Goal: Task Accomplishment & Management: Complete application form

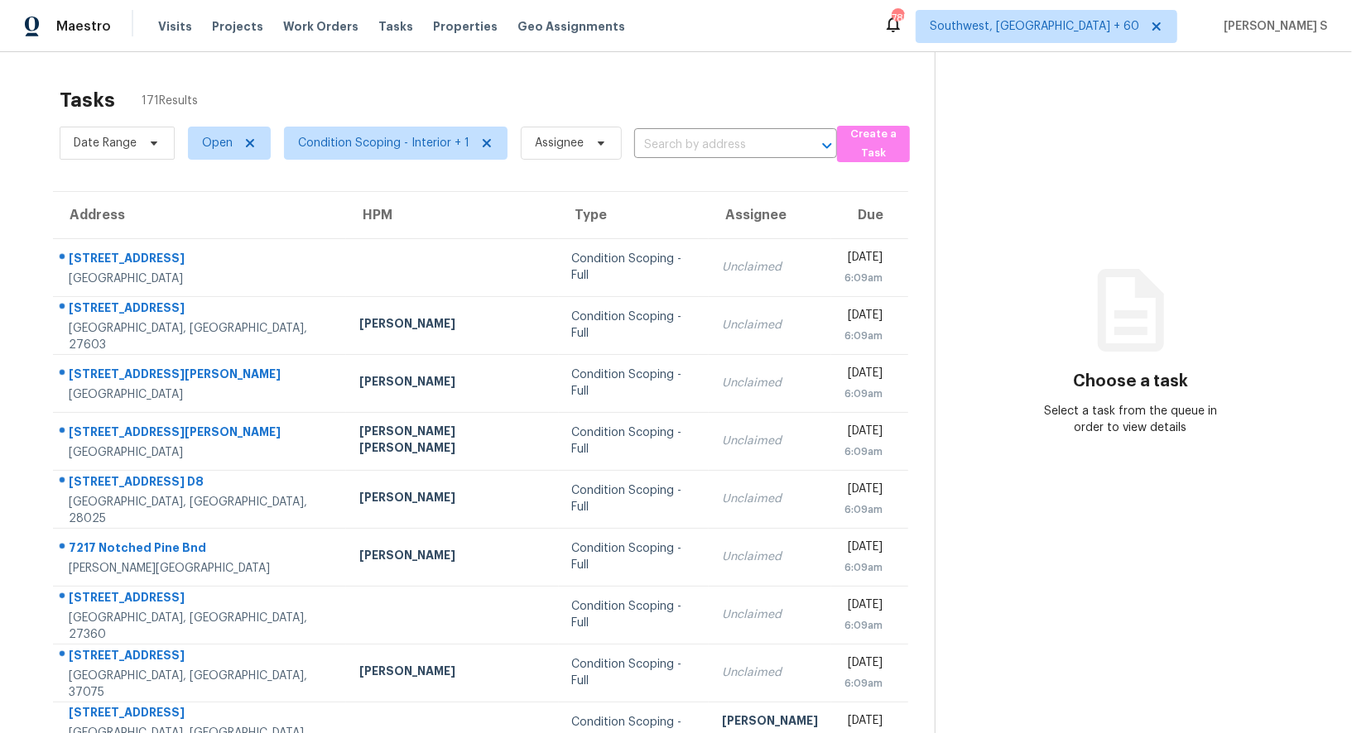
click at [710, 122] on div "Date Range Open Condition Scoping - Interior + 1 Assignee ​" at bounding box center [448, 143] width 777 height 43
click at [710, 137] on input "text" at bounding box center [712, 145] width 156 height 26
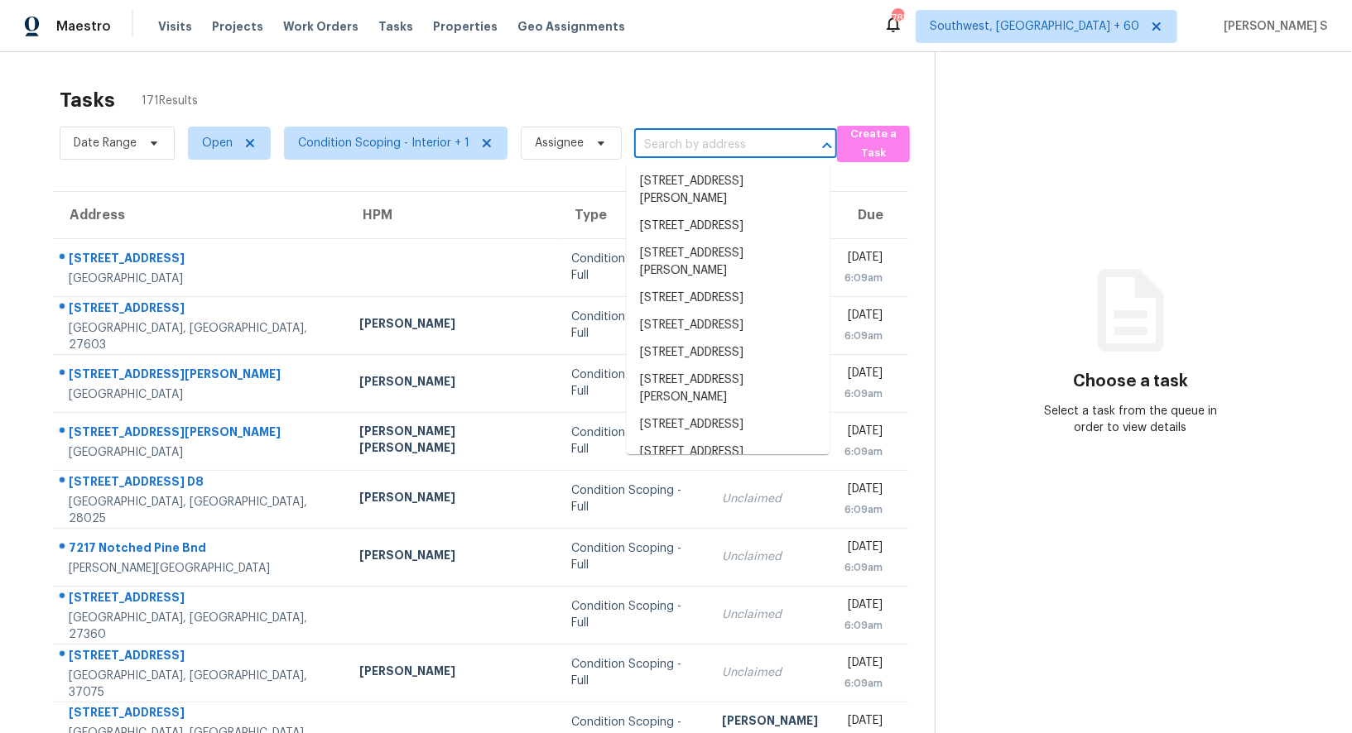
click at [710, 137] on input "text" at bounding box center [712, 145] width 156 height 26
paste input "[STREET_ADDRESS][PERSON_NAME]"
type input "[STREET_ADDRESS][PERSON_NAME]"
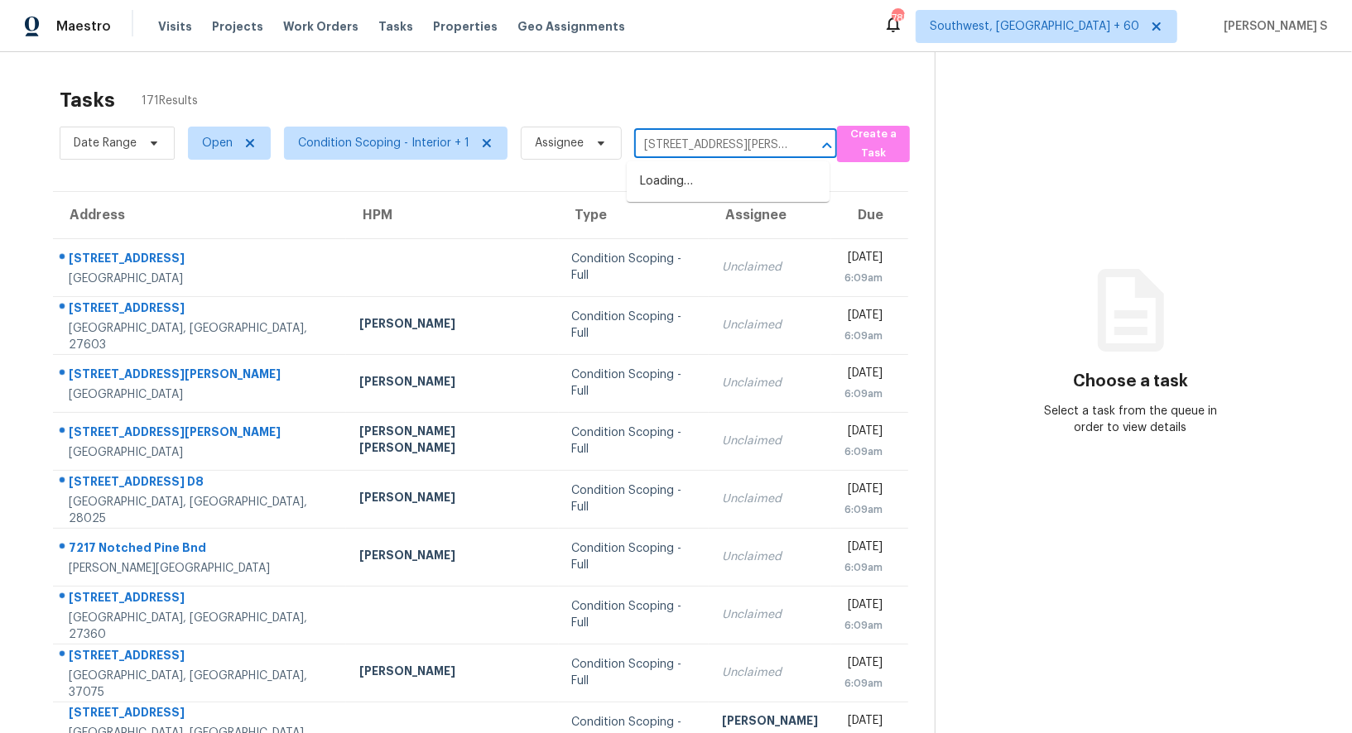
scroll to position [0, 47]
click at [693, 181] on li "[STREET_ADDRESS][PERSON_NAME]" at bounding box center [728, 190] width 203 height 45
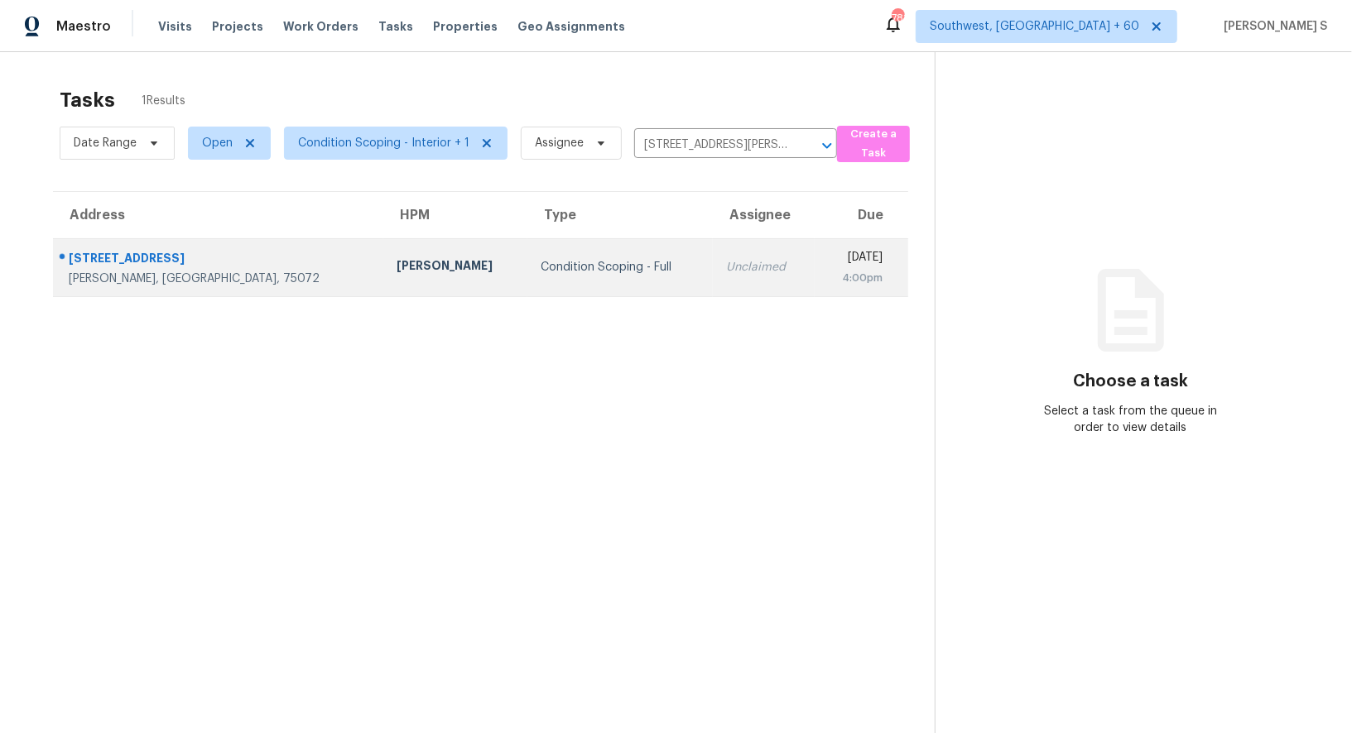
click at [383, 267] on td "[PERSON_NAME]" at bounding box center [455, 267] width 145 height 58
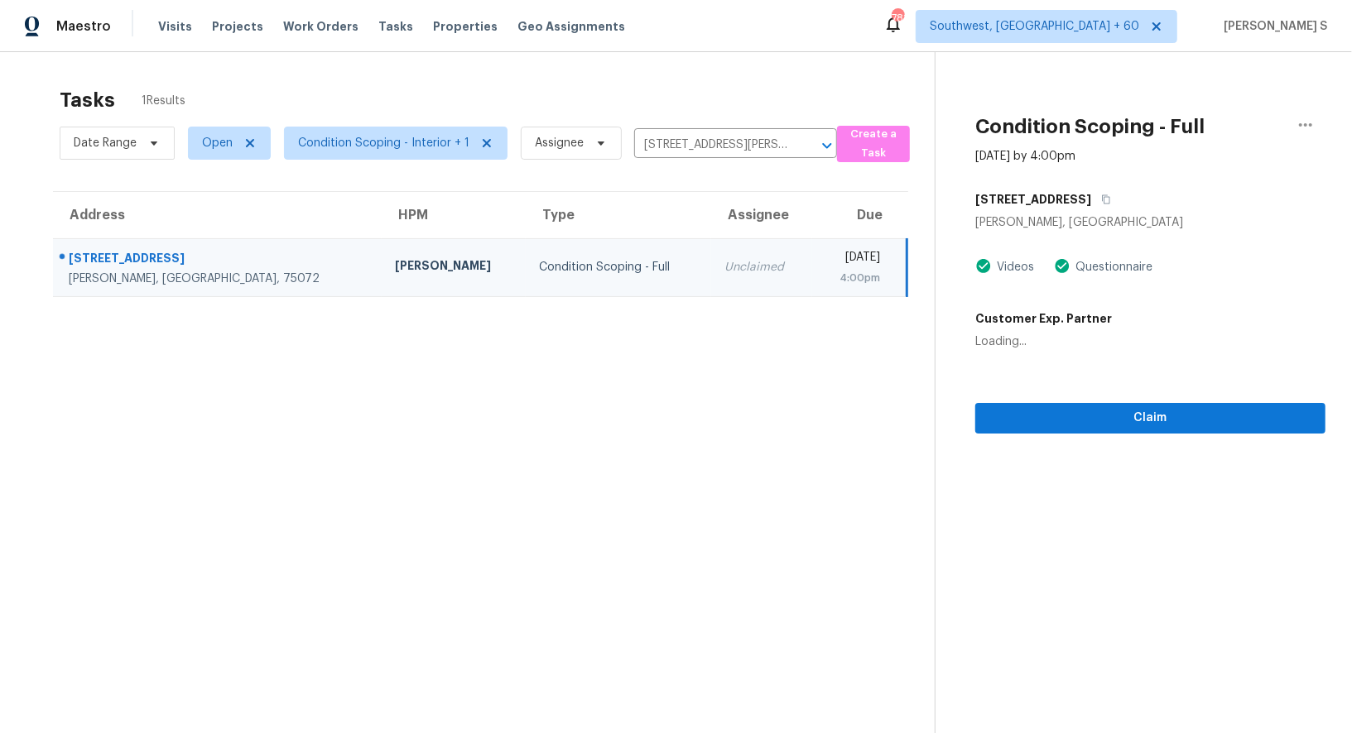
click at [539, 267] on div "Condition Scoping - Full" at bounding box center [618, 267] width 158 height 17
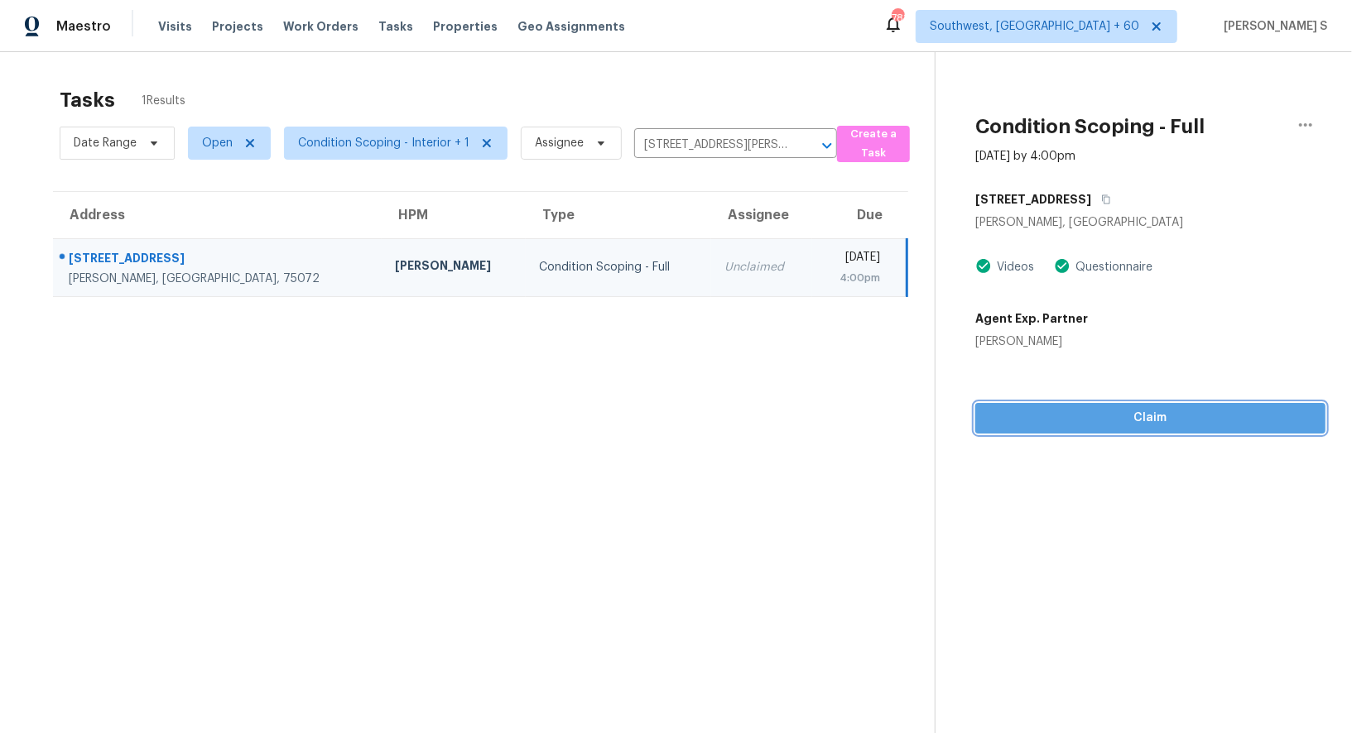
click at [1050, 418] on span "Claim" at bounding box center [1150, 418] width 324 height 21
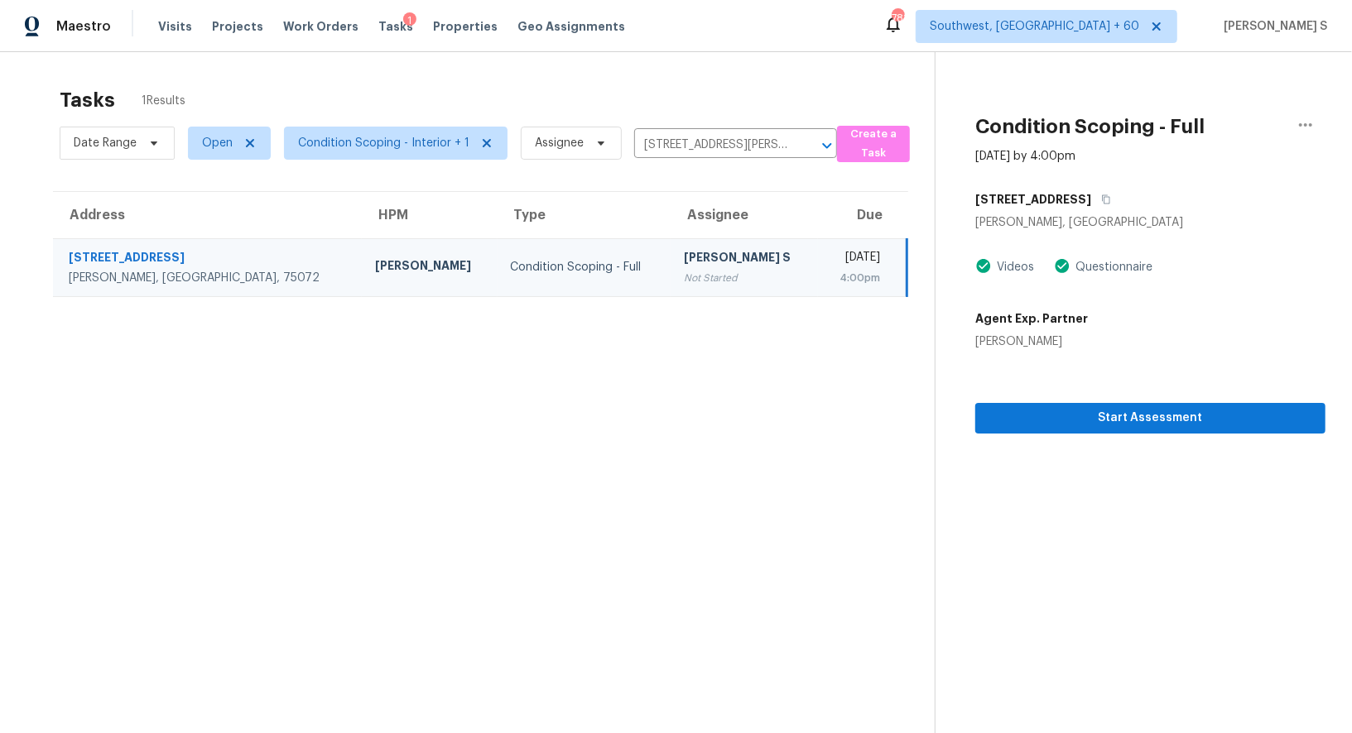
click at [671, 243] on td "Anbu Jebakumar S Not Started" at bounding box center [744, 267] width 147 height 58
click at [1057, 409] on span "Start Assessment" at bounding box center [1150, 418] width 324 height 21
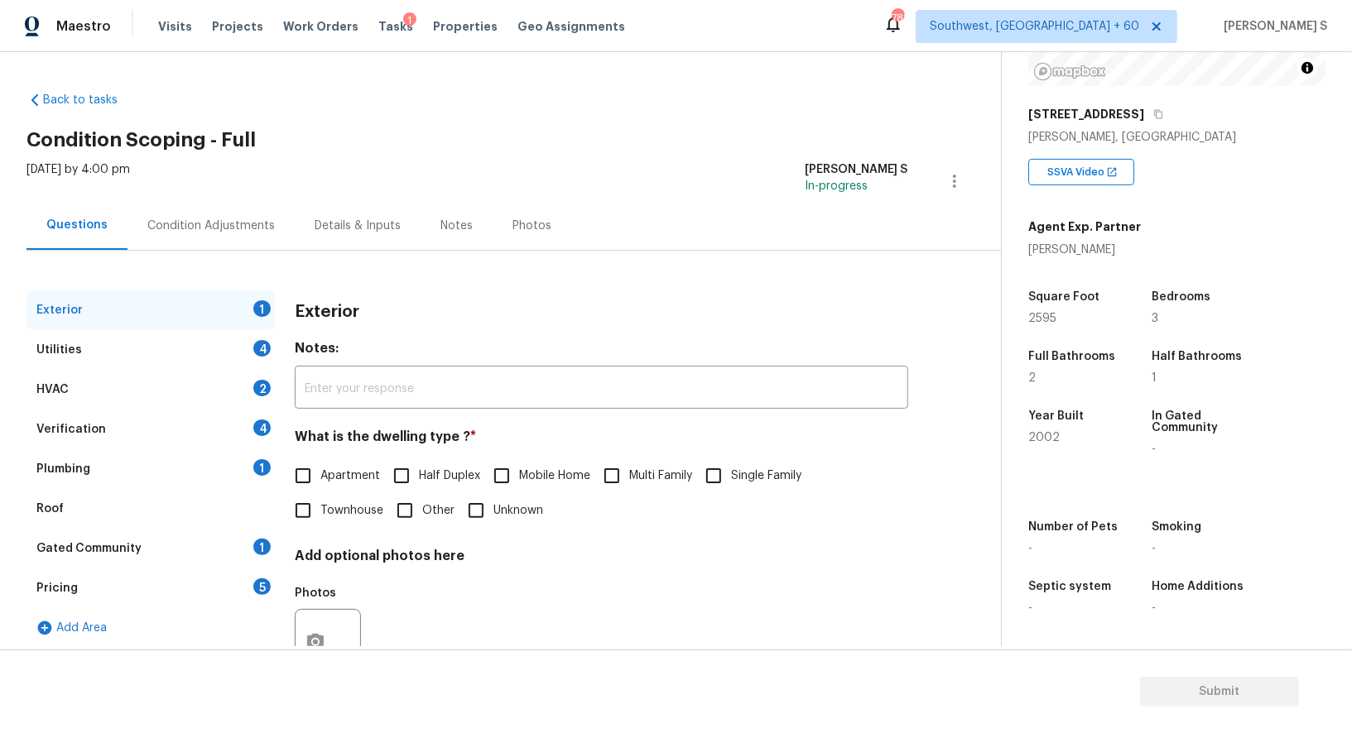
click at [249, 586] on div "Pricing 5" at bounding box center [150, 589] width 248 height 40
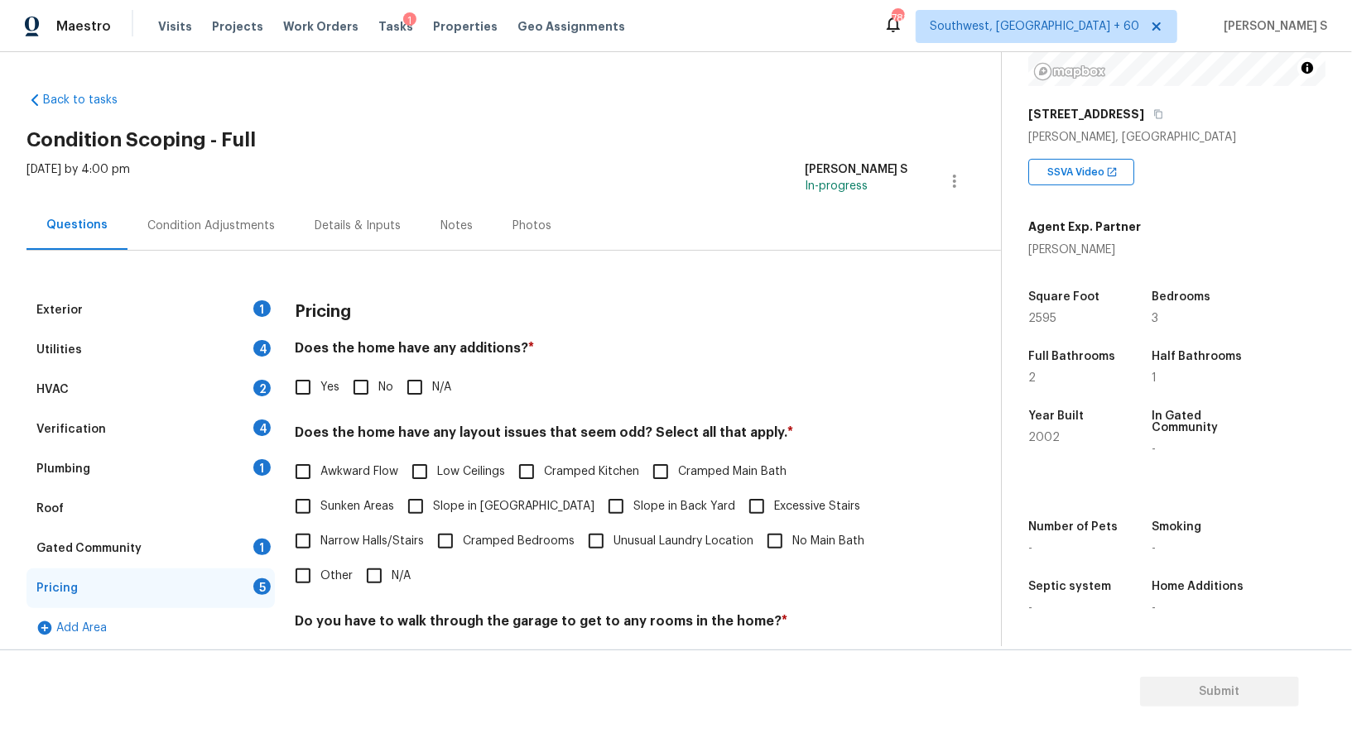
scroll to position [224, 0]
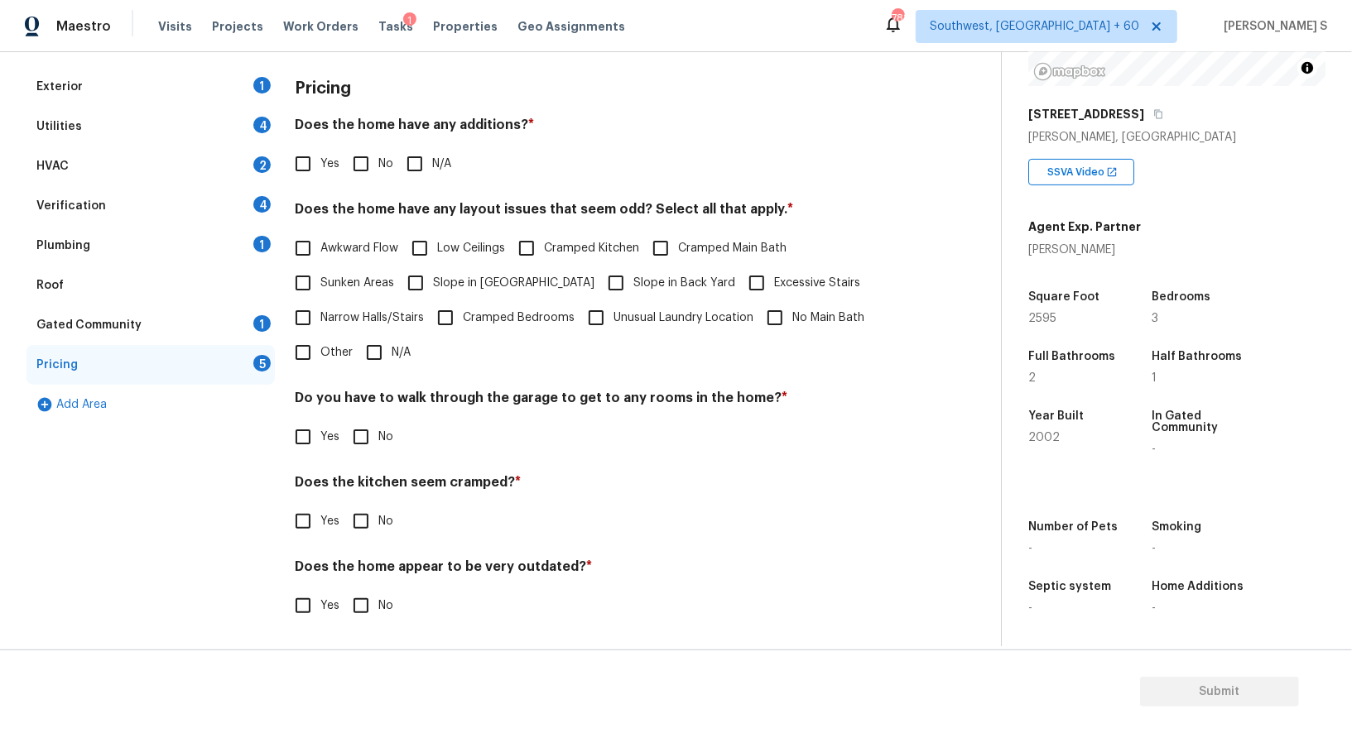
click at [298, 344] on input "Other" at bounding box center [303, 352] width 35 height 35
checkbox input "true"
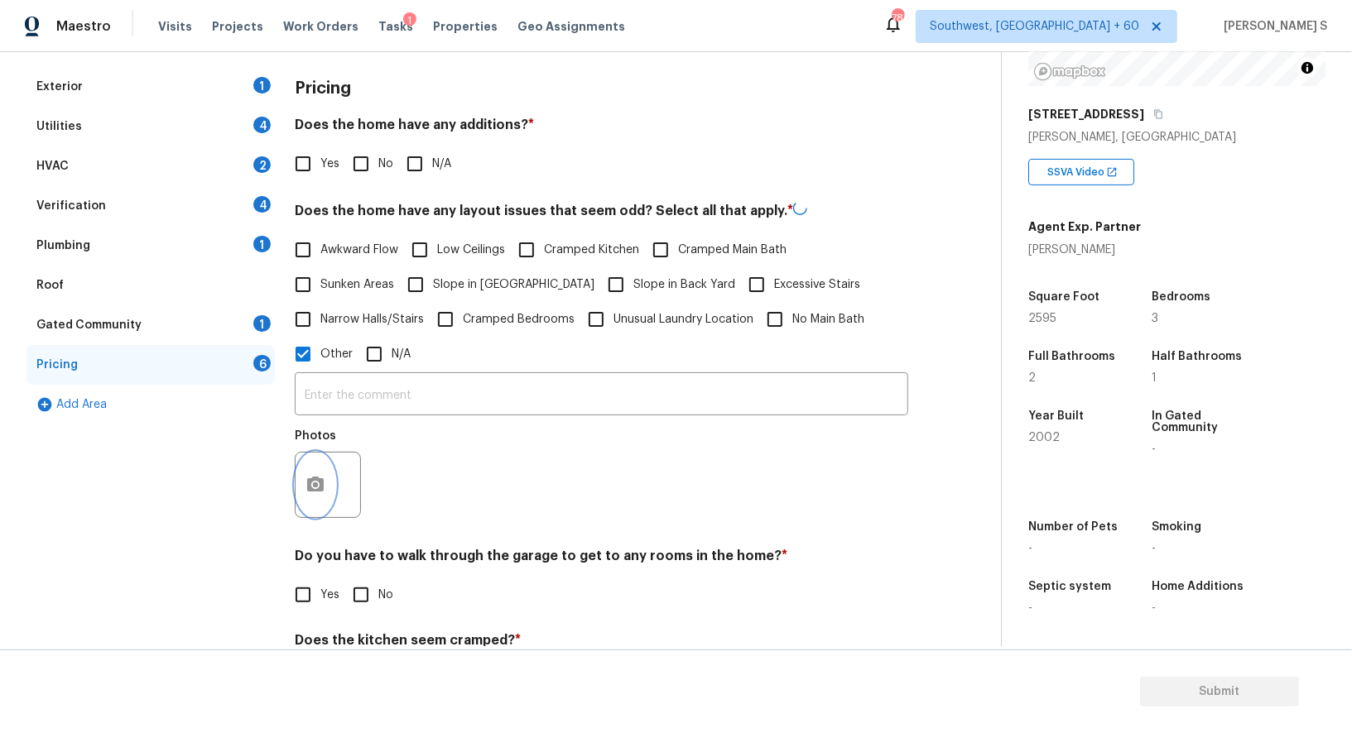
click at [323, 482] on icon "button" at bounding box center [315, 484] width 17 height 15
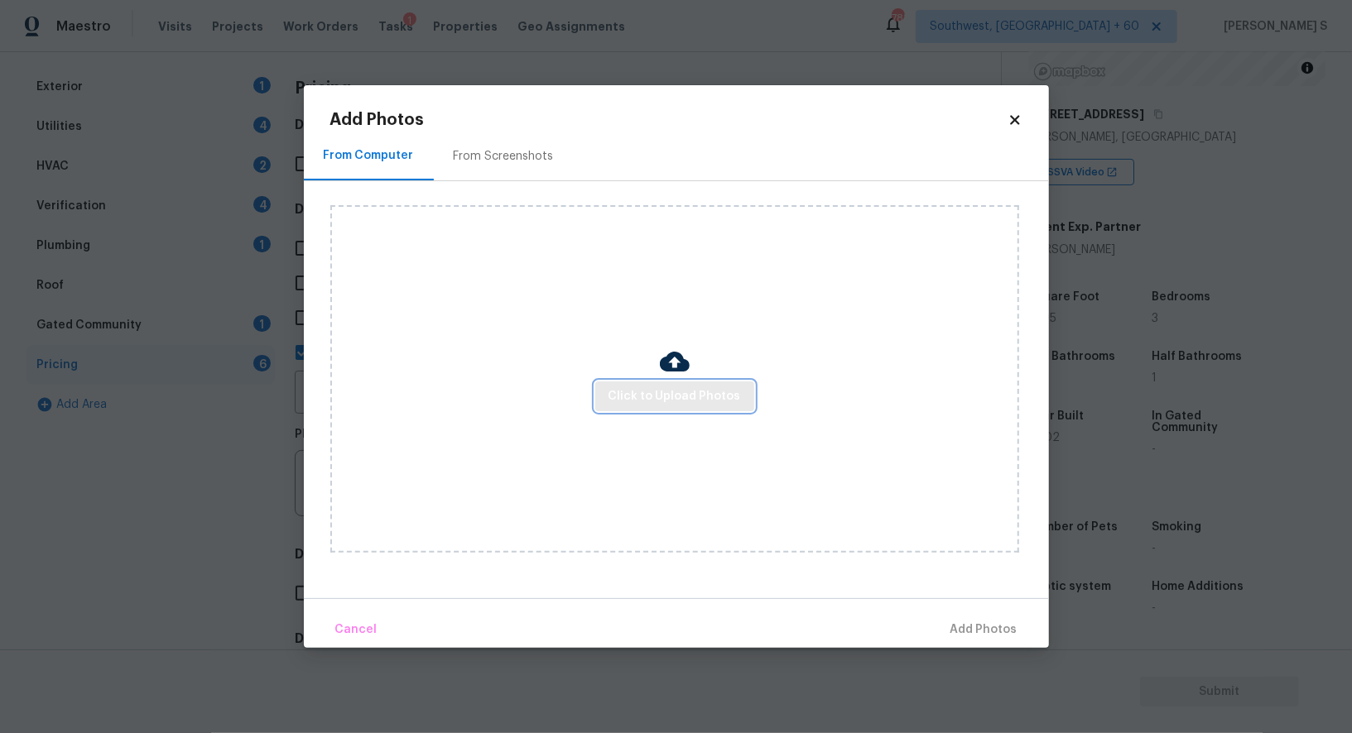
click at [676, 389] on span "Click to Upload Photos" at bounding box center [674, 397] width 132 height 21
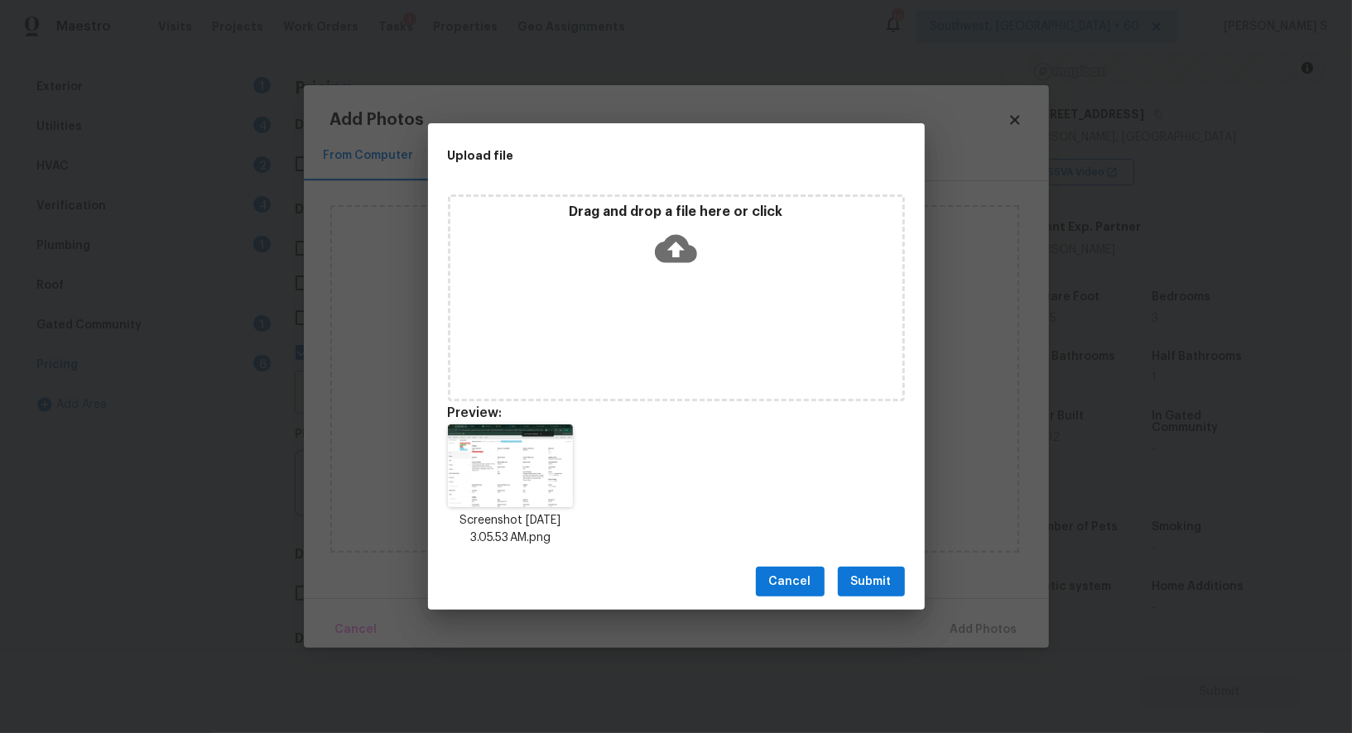
click at [882, 582] on span "Submit" at bounding box center [871, 582] width 41 height 21
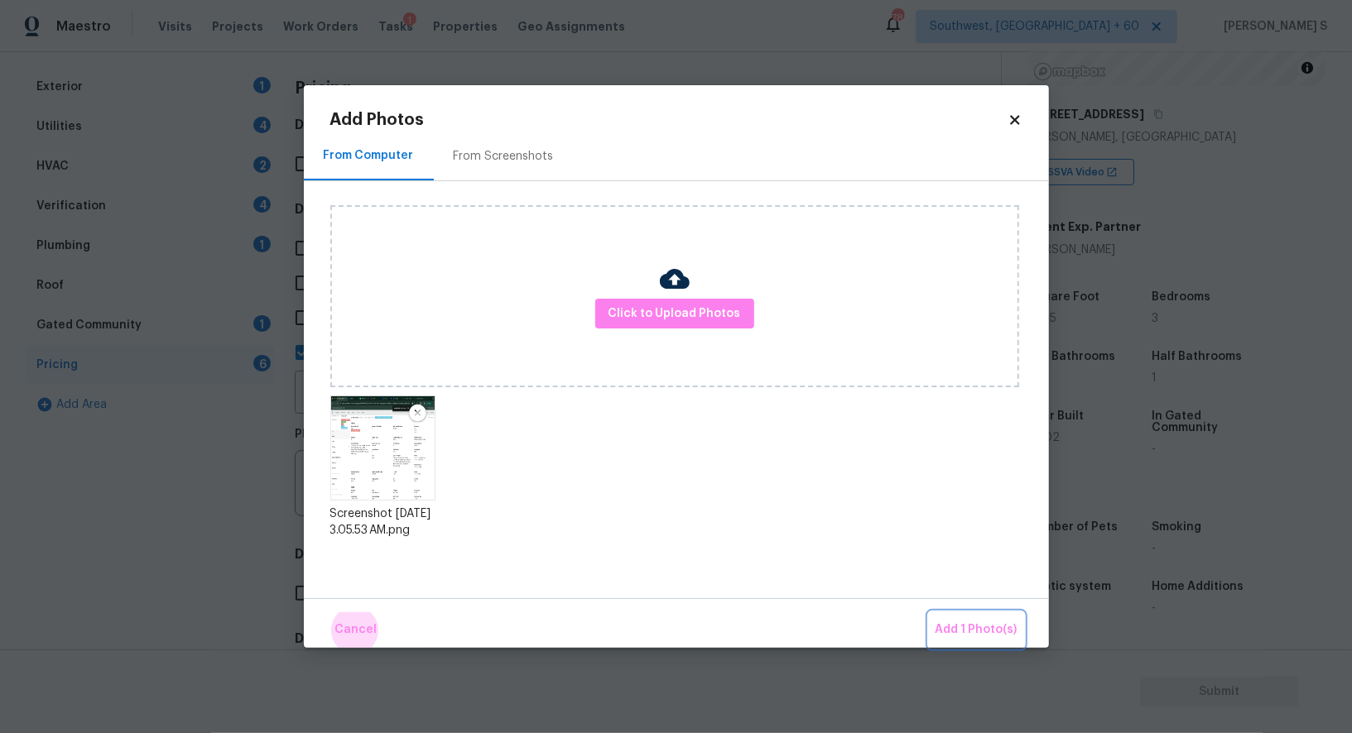
click at [929, 613] on button "Add 1 Photo(s)" at bounding box center [976, 631] width 95 height 36
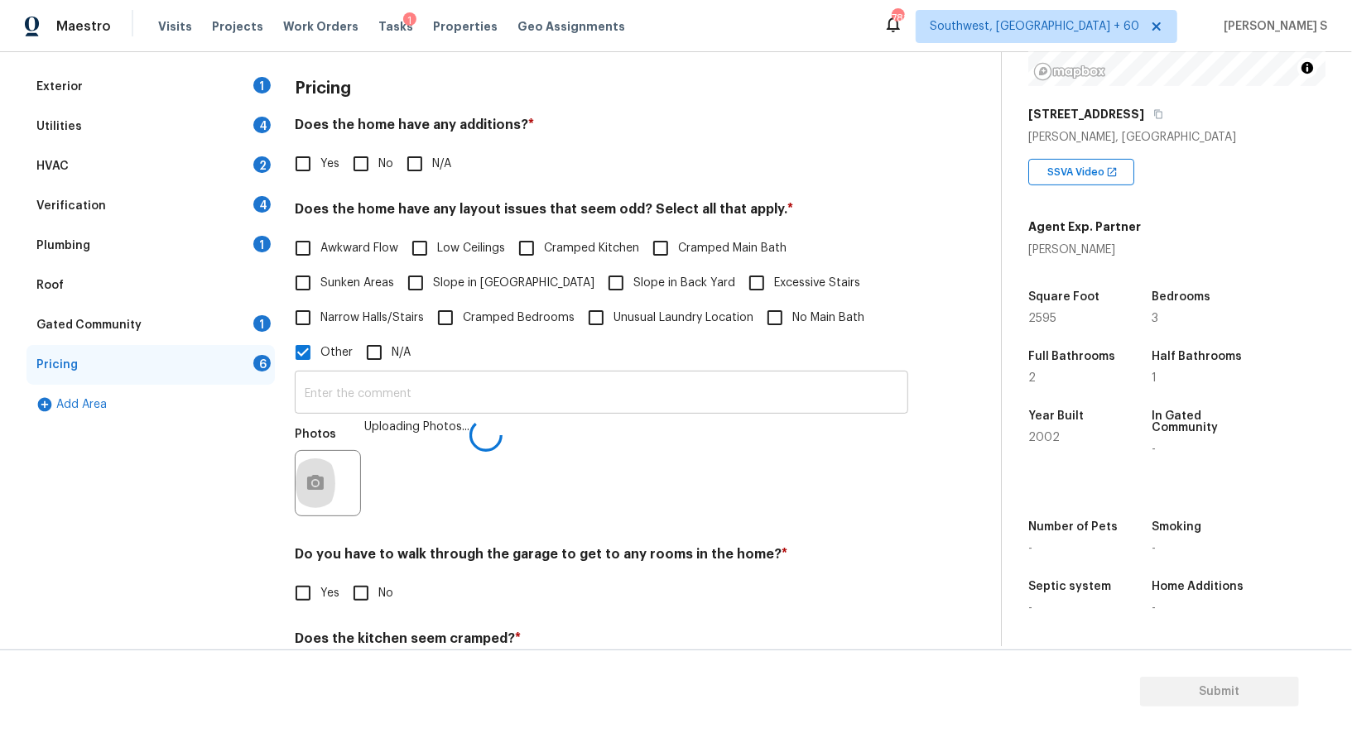
click at [703, 391] on input "text" at bounding box center [601, 394] width 613 height 39
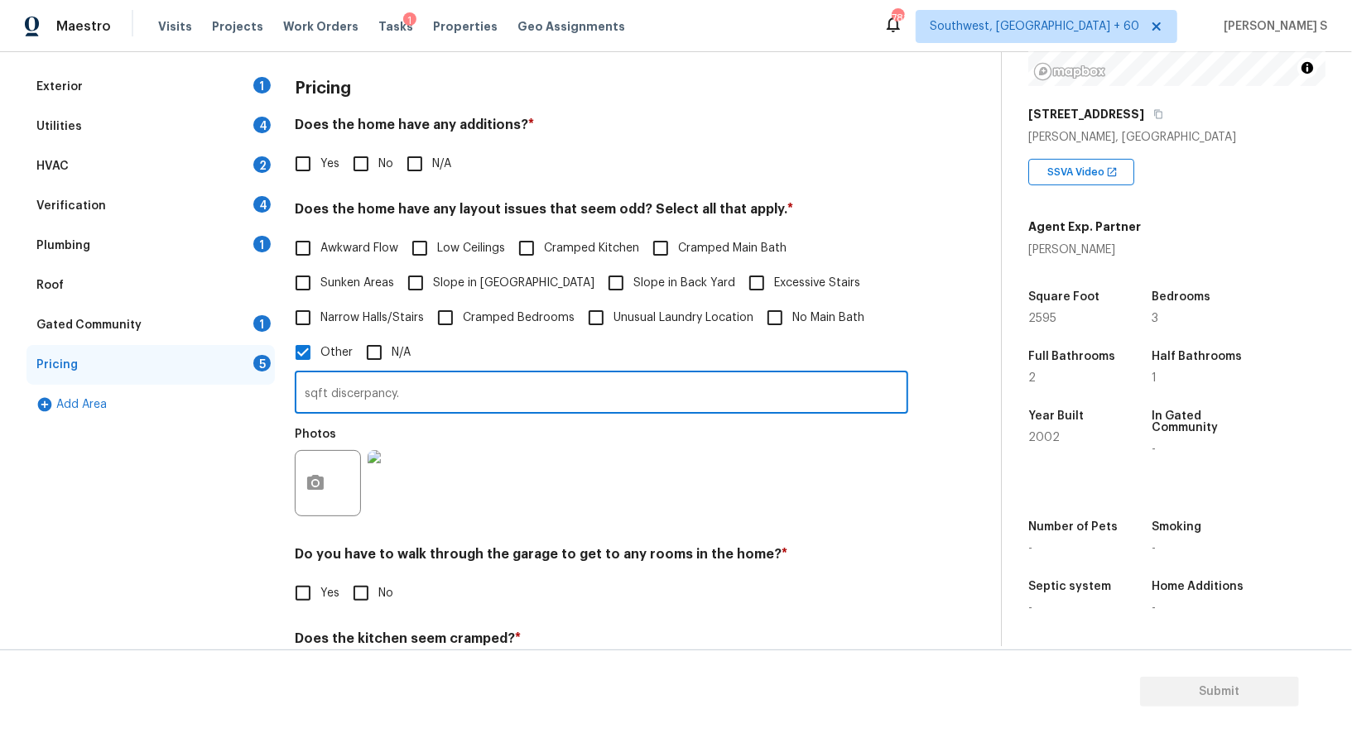
type input "sqft discerpancy."
click at [550, 473] on div "Photos" at bounding box center [601, 473] width 613 height 108
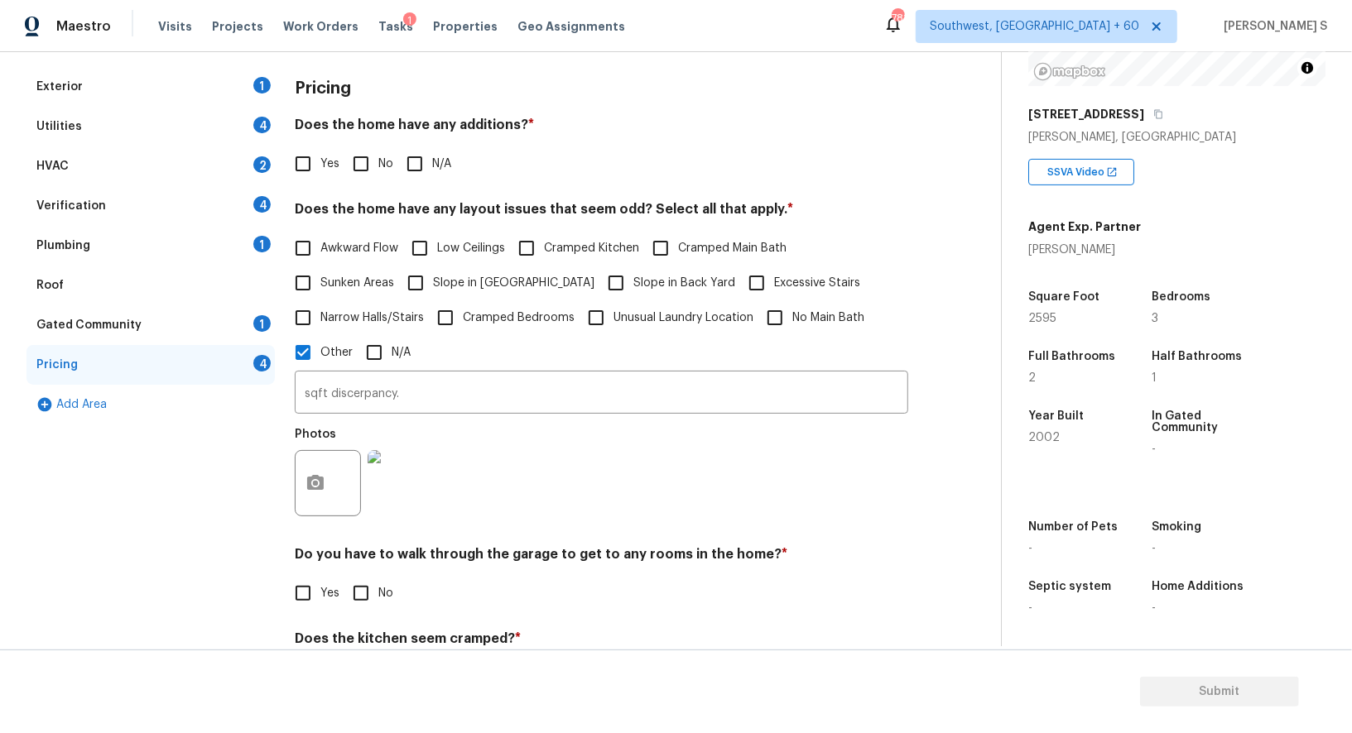
scroll to position [381, 0]
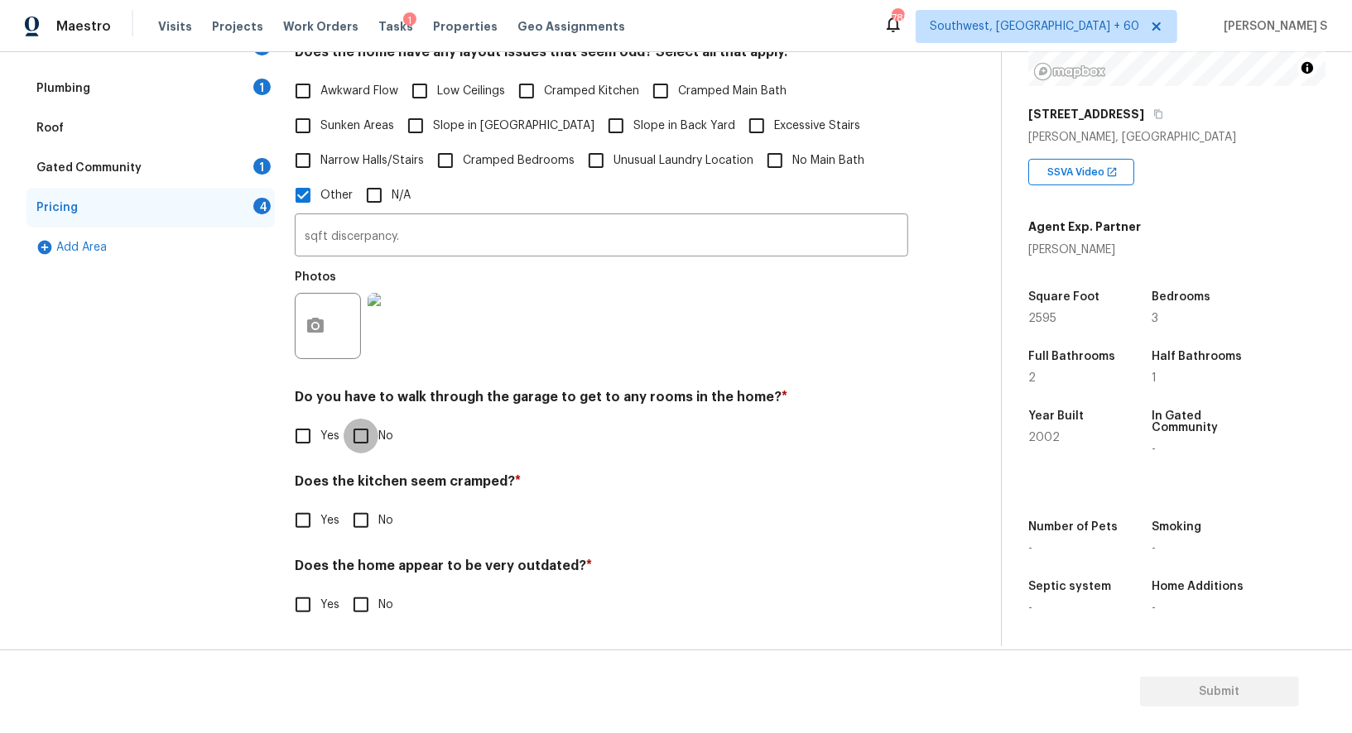
click at [361, 425] on input "No" at bounding box center [361, 436] width 35 height 35
checkbox input "true"
click at [344, 505] on input "No" at bounding box center [361, 522] width 35 height 35
checkbox input "true"
click at [344, 589] on input "No" at bounding box center [361, 606] width 35 height 35
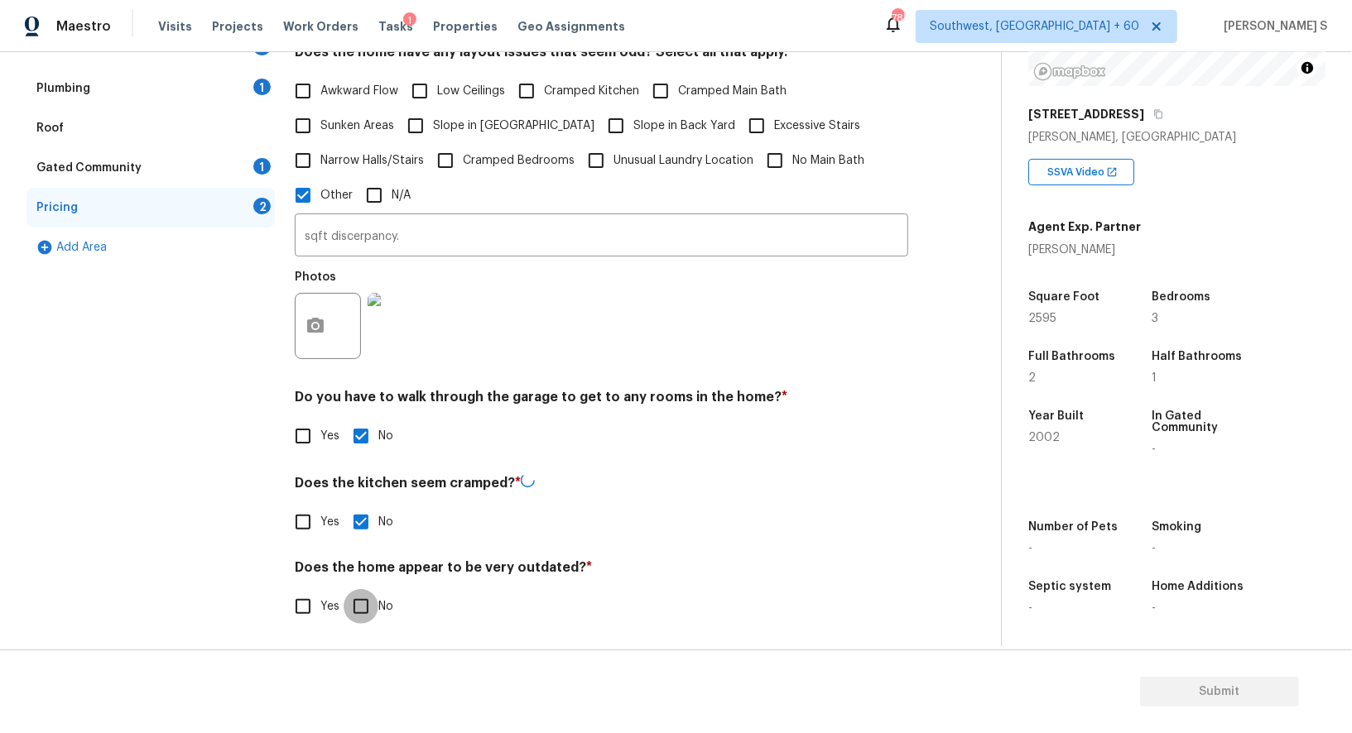
checkbox input "true"
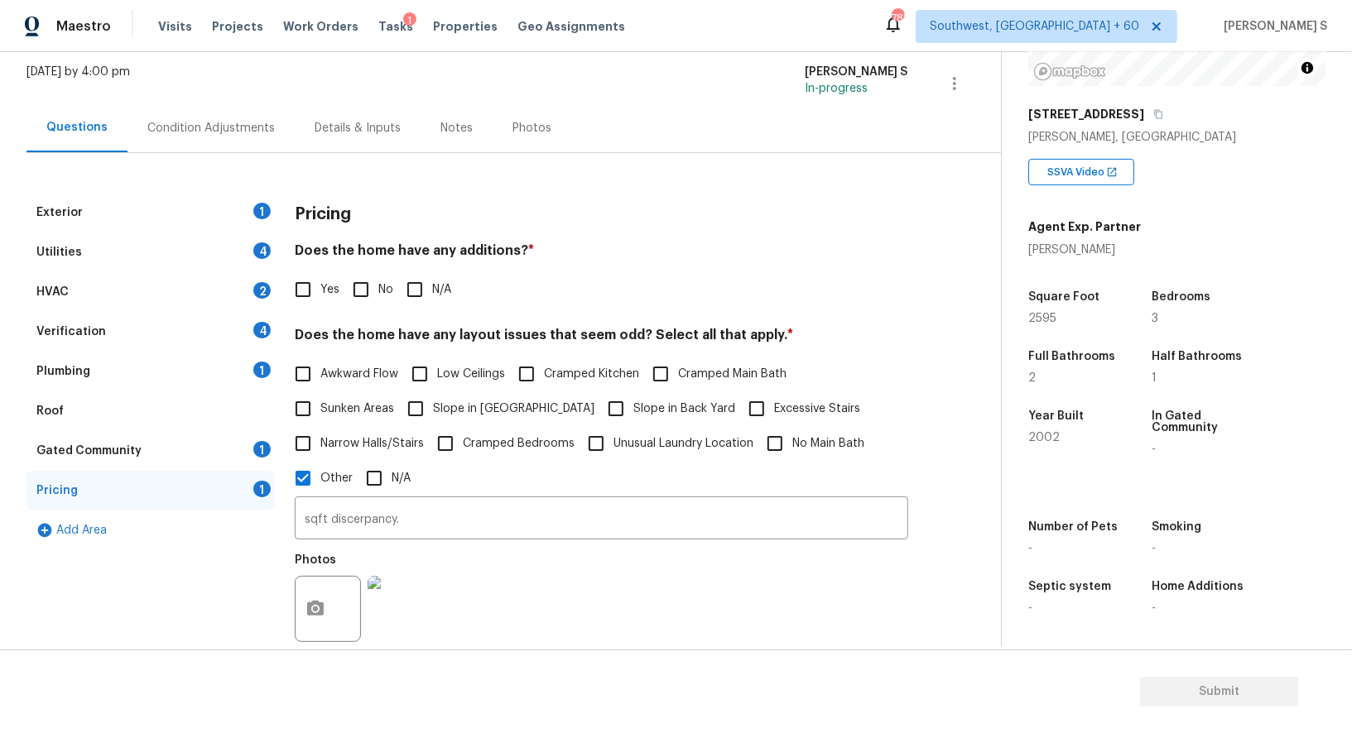
scroll to position [0, 0]
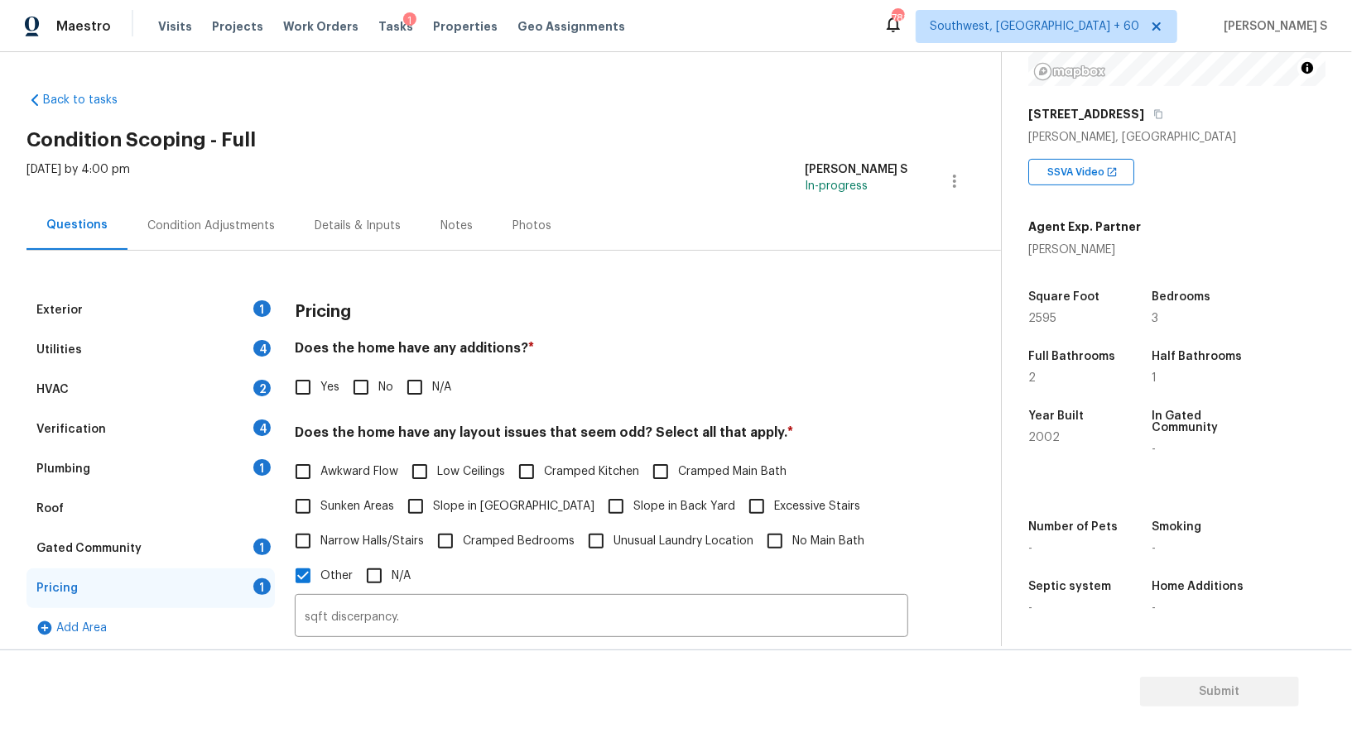
click at [372, 377] on input "No" at bounding box center [361, 387] width 35 height 35
checkbox input "true"
click at [173, 317] on div "Exterior 1" at bounding box center [150, 311] width 248 height 40
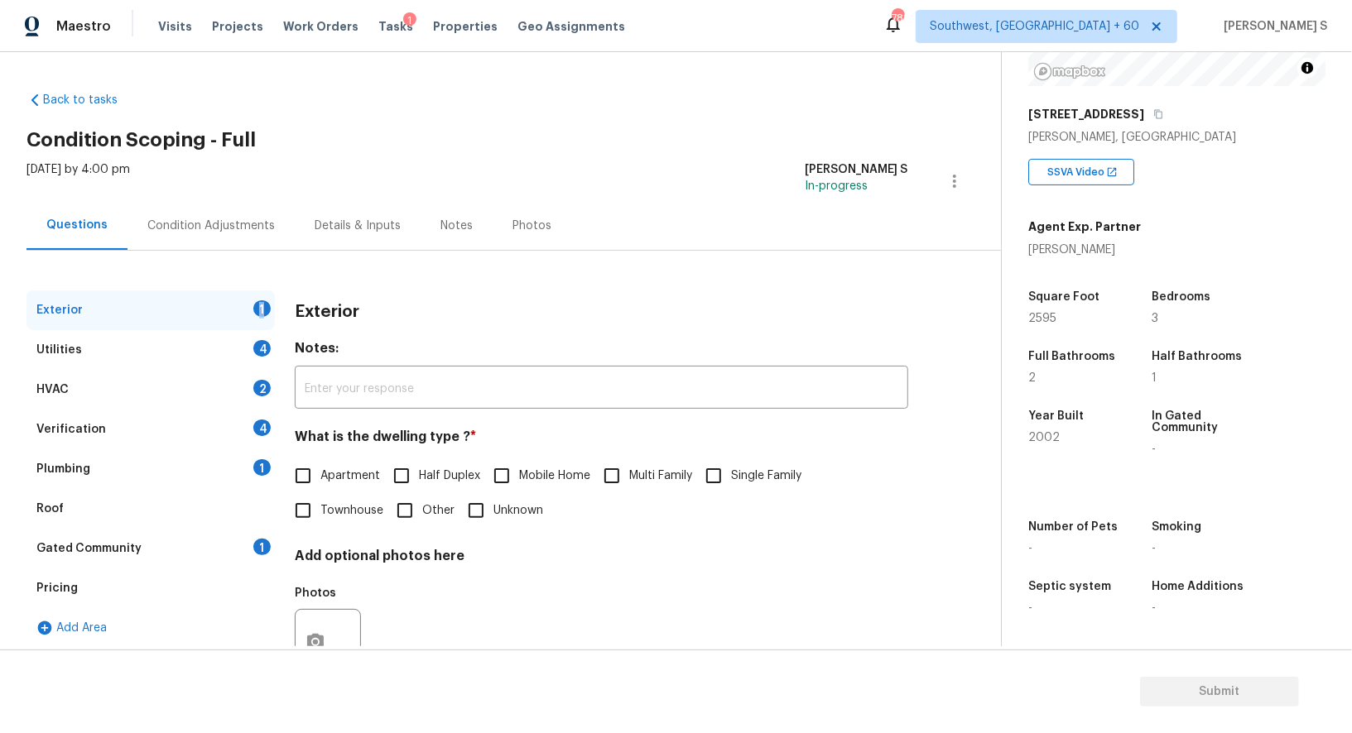
click at [173, 317] on div "Exterior 1" at bounding box center [150, 311] width 248 height 40
click at [718, 483] on input "Single Family" at bounding box center [713, 476] width 35 height 35
checkbox input "true"
click at [249, 347] on div "Utilities 4" at bounding box center [150, 350] width 248 height 40
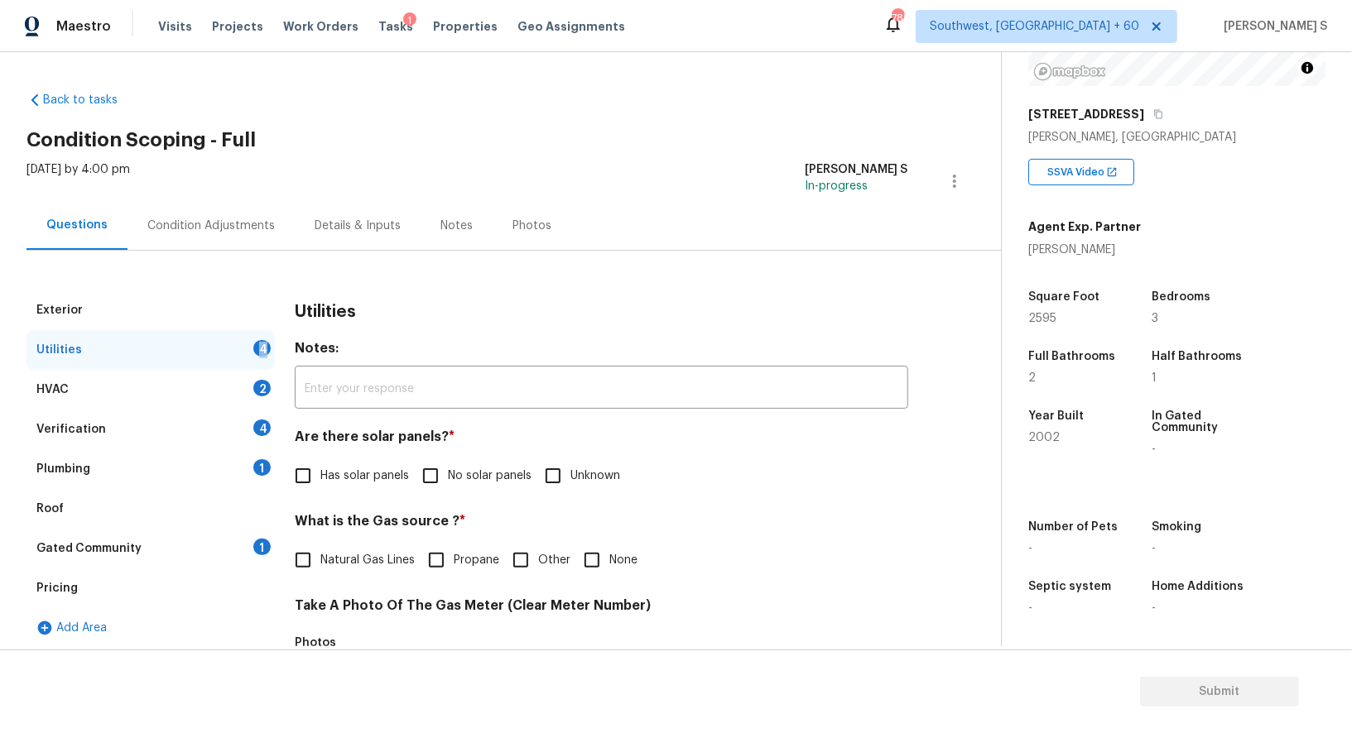
click at [249, 347] on div "Utilities 4" at bounding box center [150, 350] width 248 height 40
click at [425, 473] on input "No solar panels" at bounding box center [430, 476] width 35 height 35
checkbox input "true"
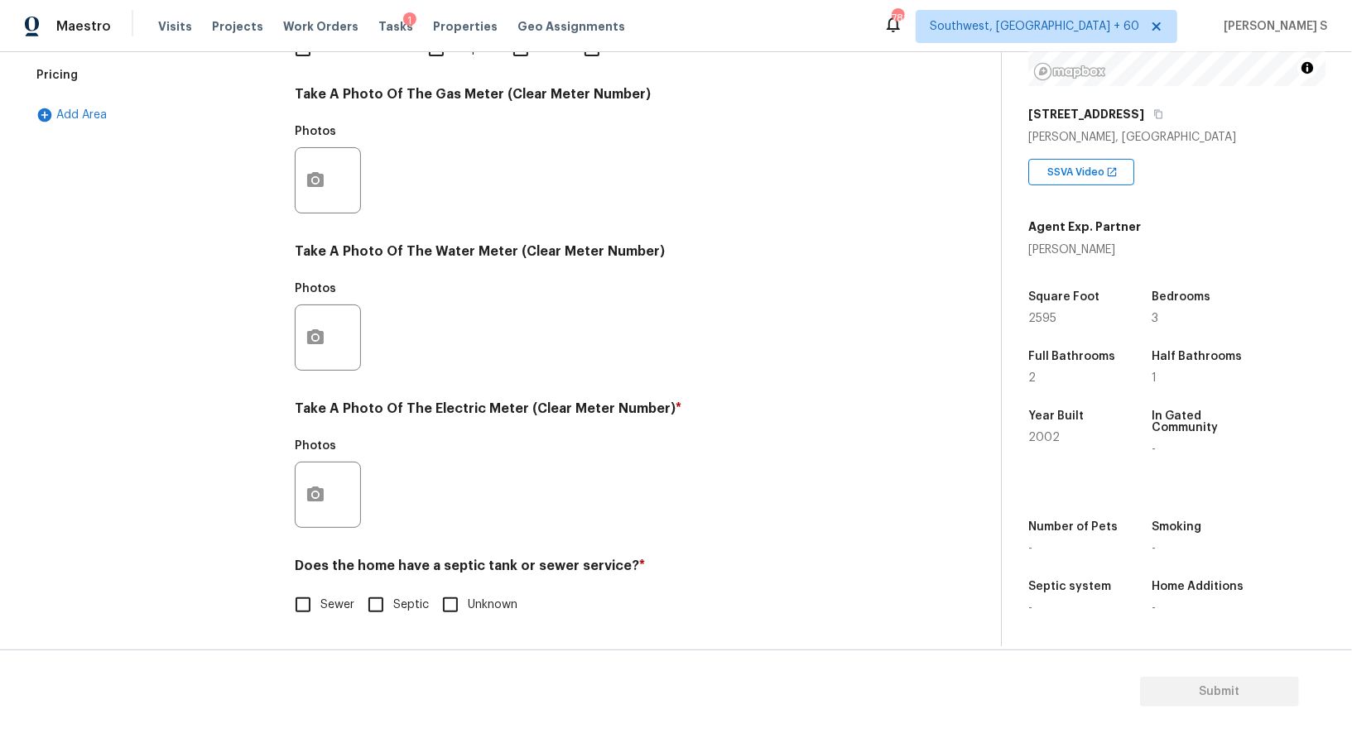
scroll to position [512, 0]
click at [301, 605] on input "Sewer" at bounding box center [303, 605] width 35 height 35
checkbox input "true"
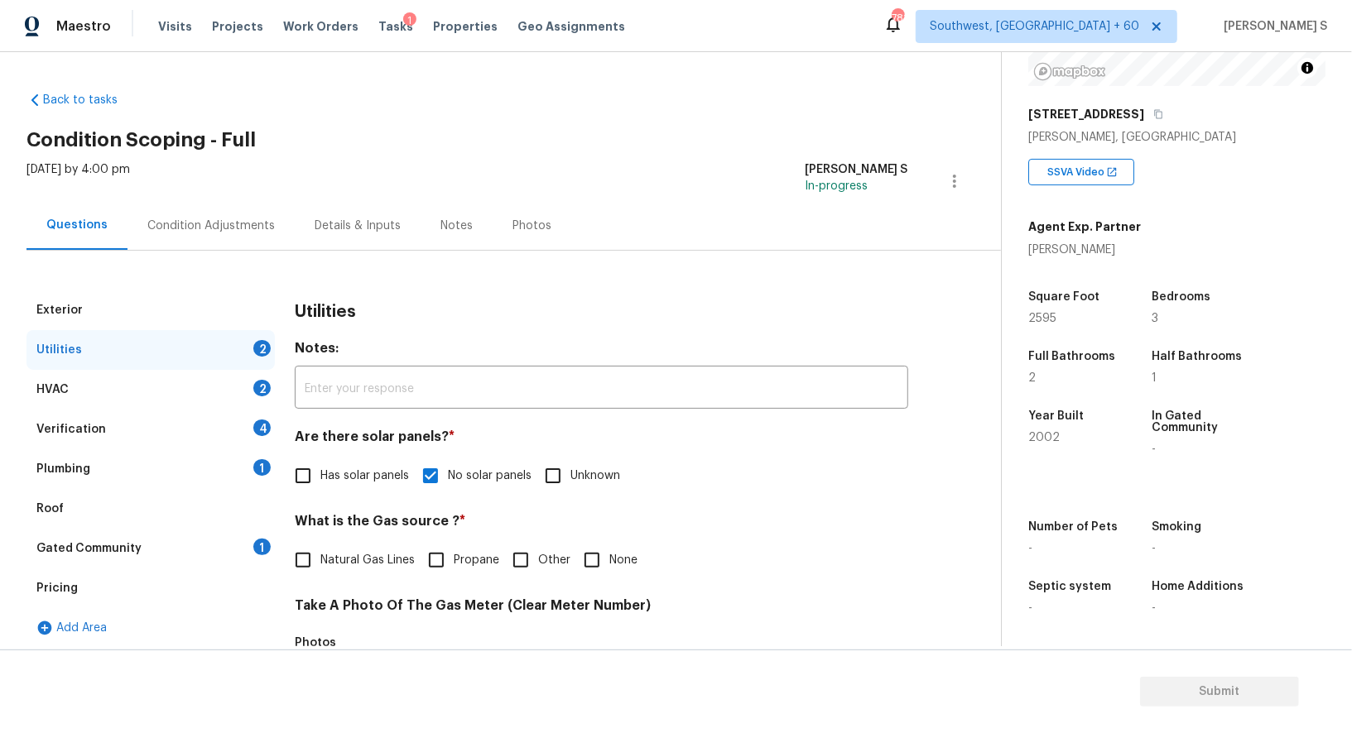
click at [259, 468] on div "1" at bounding box center [261, 467] width 17 height 17
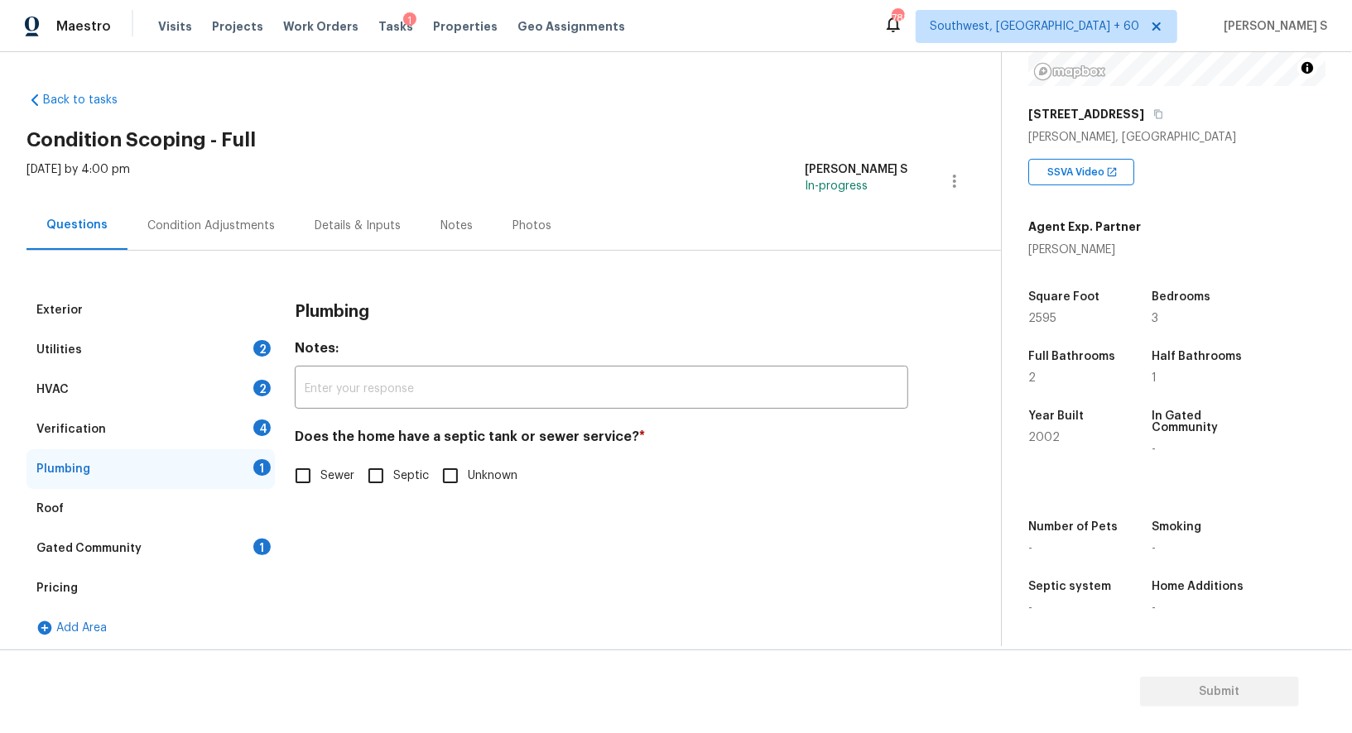
click at [301, 471] on input "Sewer" at bounding box center [303, 476] width 35 height 35
checkbox input "true"
click at [267, 544] on div "1" at bounding box center [261, 547] width 17 height 17
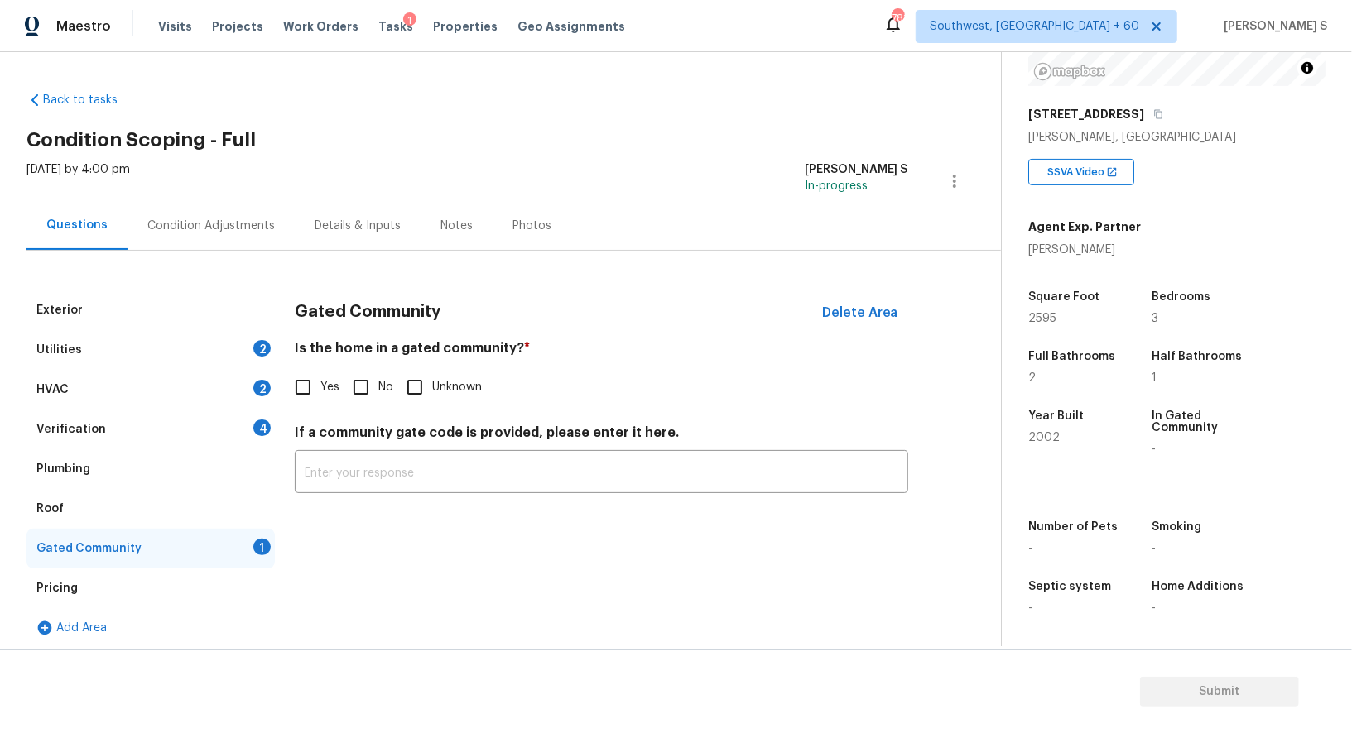
click at [368, 386] on input "No" at bounding box center [361, 387] width 35 height 35
checkbox input "true"
click at [265, 437] on div "Verification 4" at bounding box center [150, 430] width 248 height 40
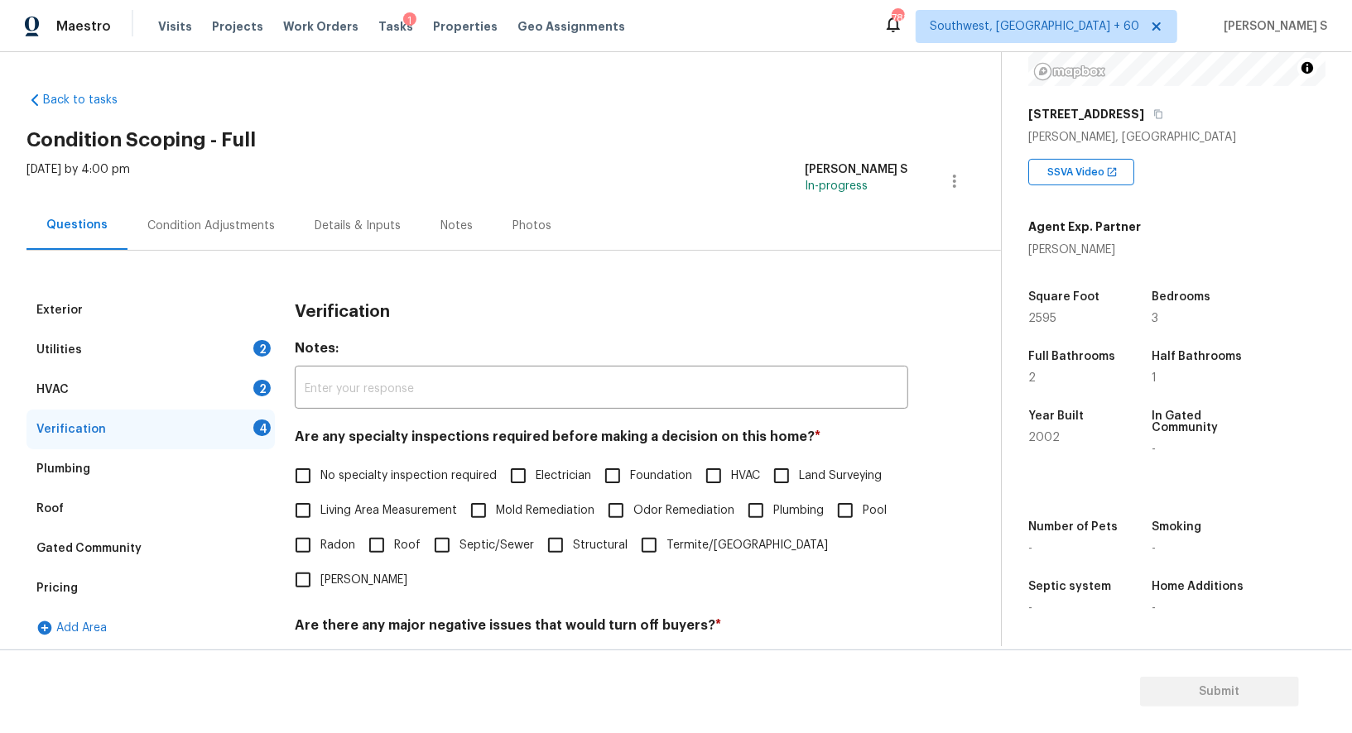
click at [310, 454] on div "Are any specialty inspections required before making a decision on this home? *…" at bounding box center [601, 513] width 613 height 169
click at [310, 462] on input "No specialty inspection required" at bounding box center [303, 476] width 35 height 35
checkbox input "true"
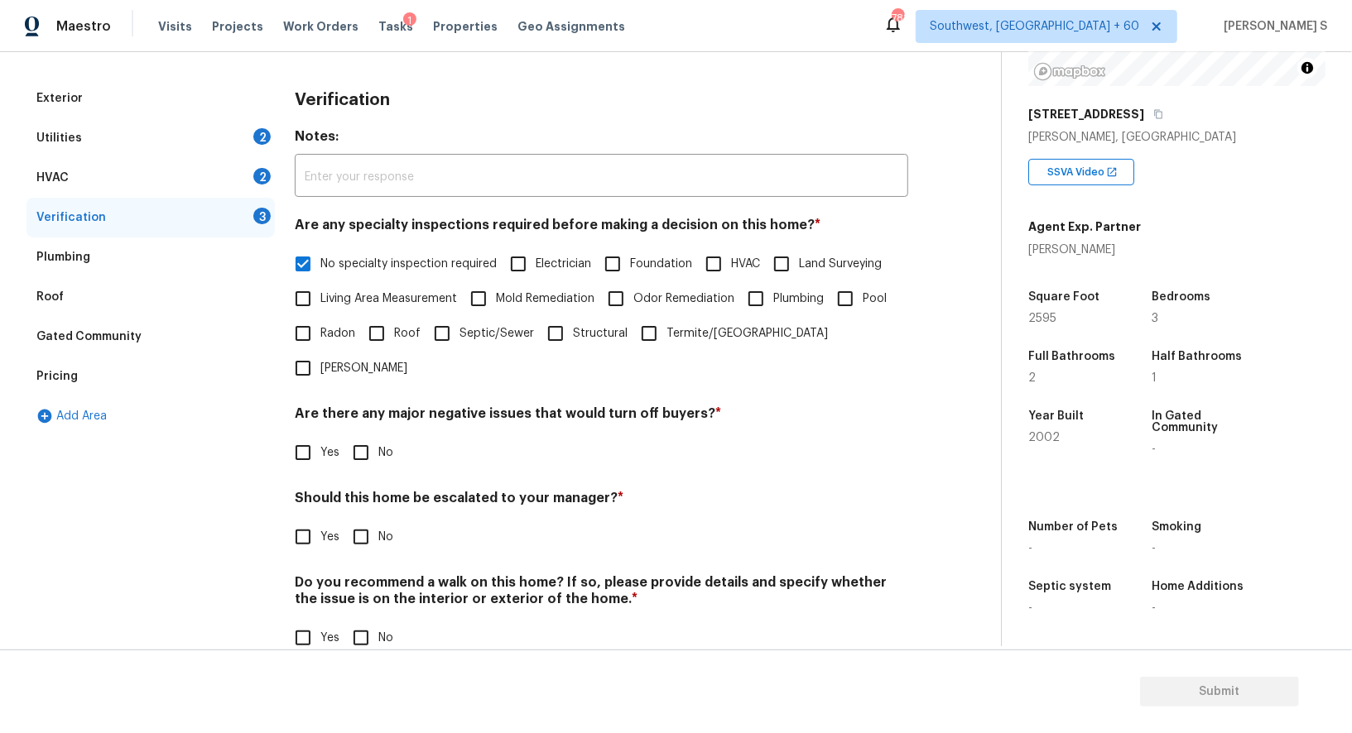
scroll to position [211, 0]
click at [368, 436] on input "No" at bounding box center [361, 453] width 35 height 35
checkbox input "true"
click at [368, 623] on input "No" at bounding box center [361, 640] width 35 height 35
checkbox input "true"
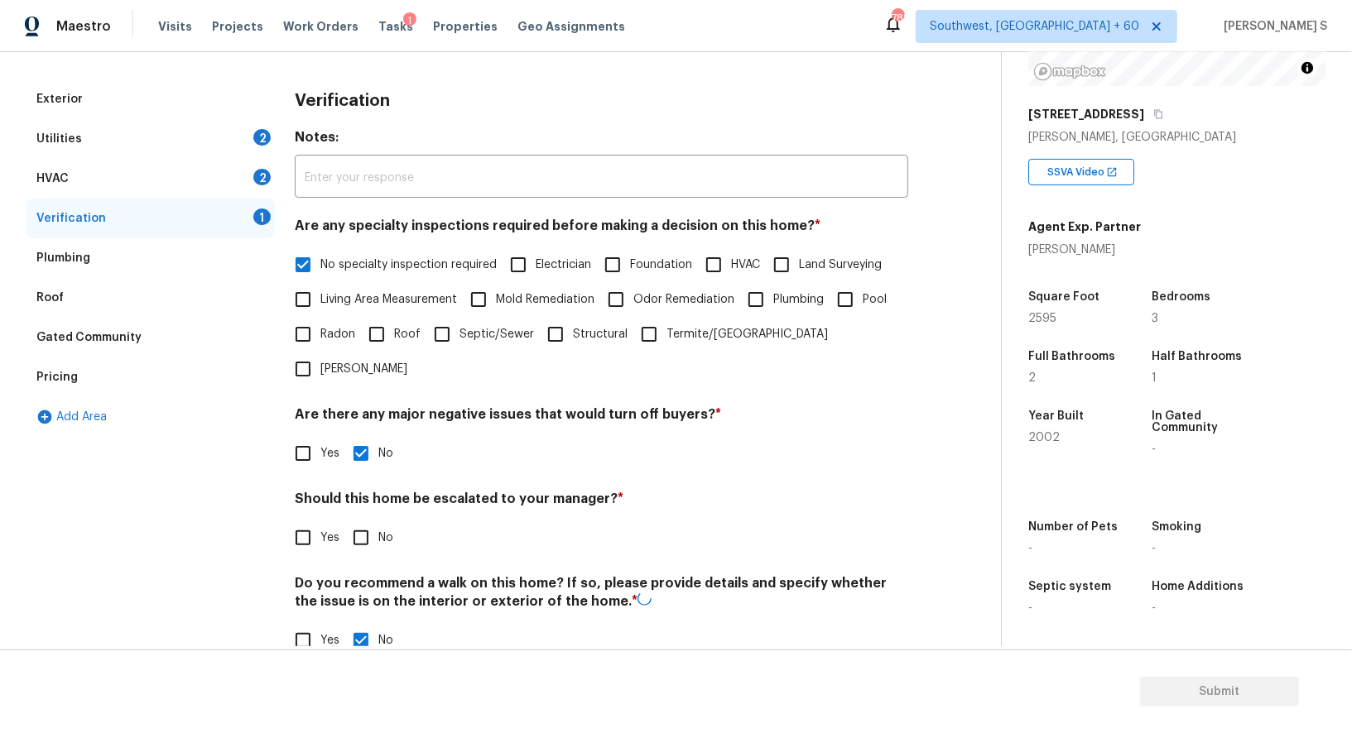
scroll to position [0, 0]
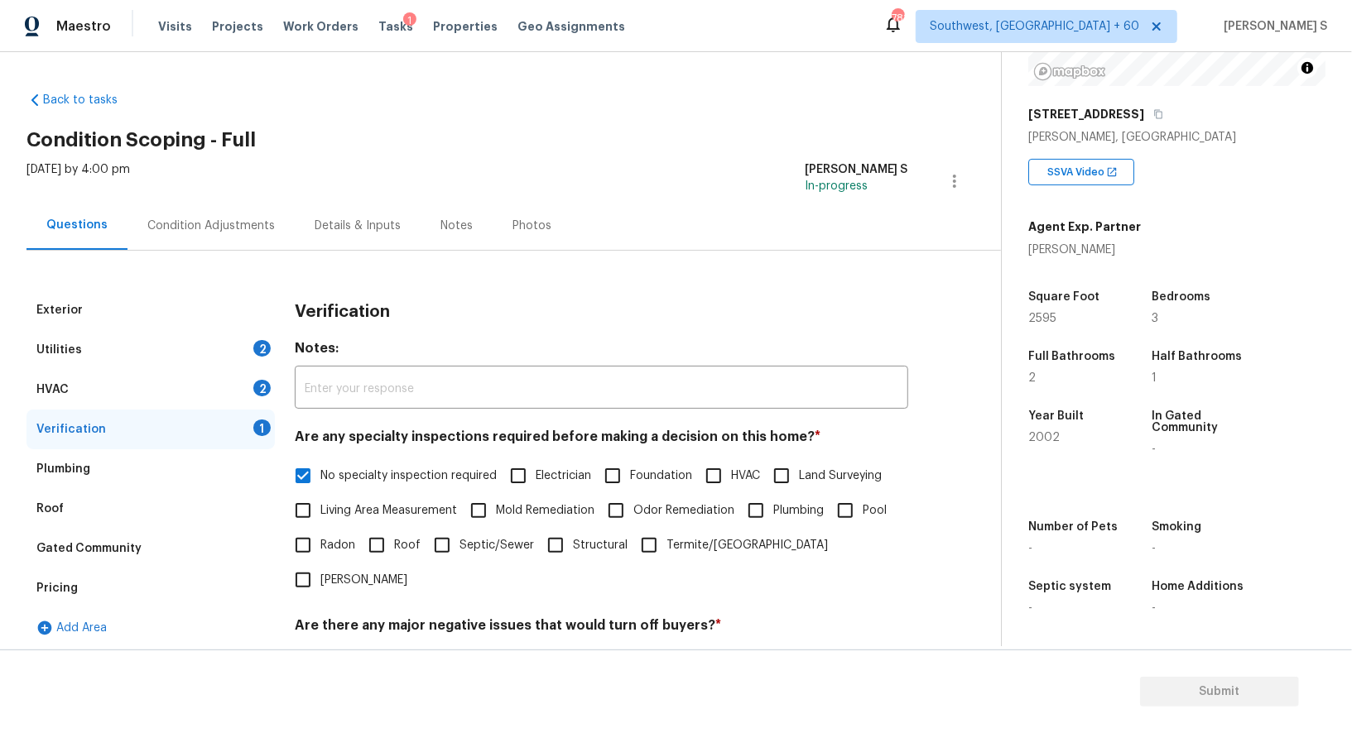
click at [252, 381] on div "HVAC 2" at bounding box center [150, 390] width 248 height 40
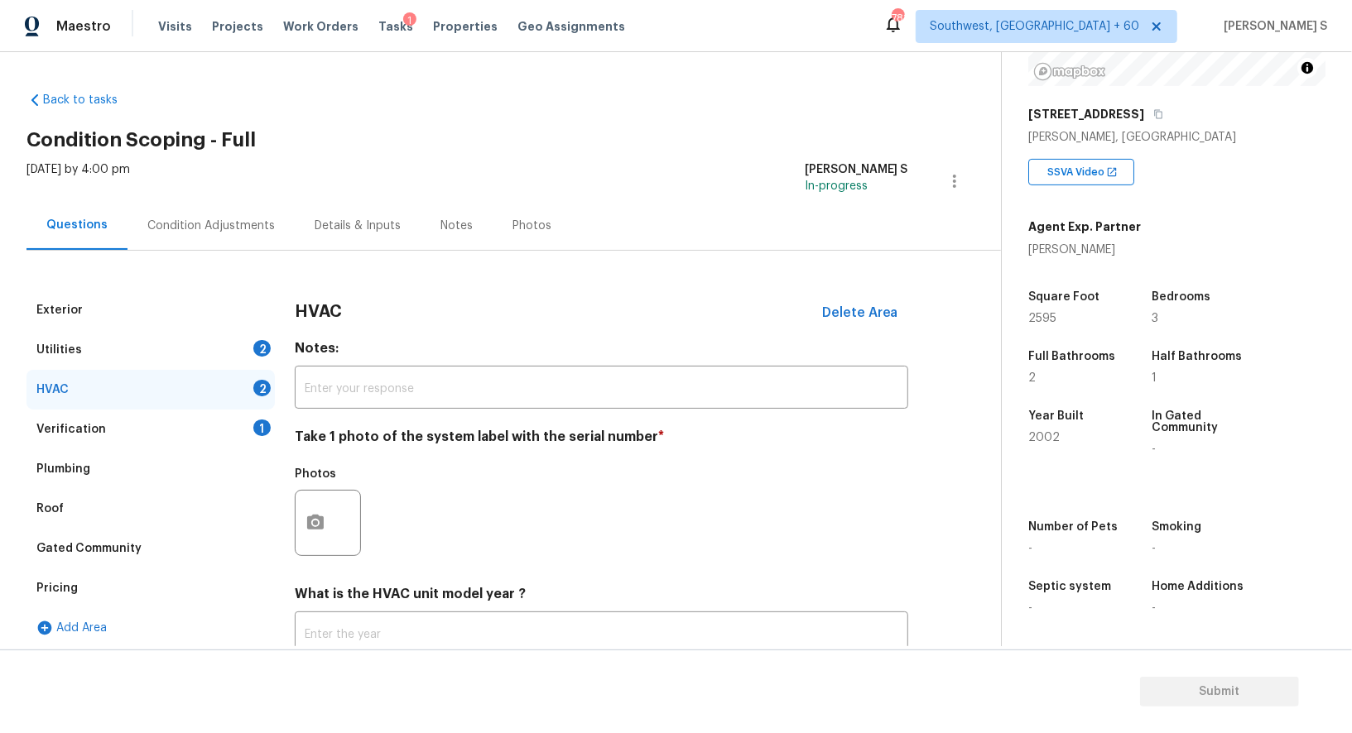
scroll to position [118, 0]
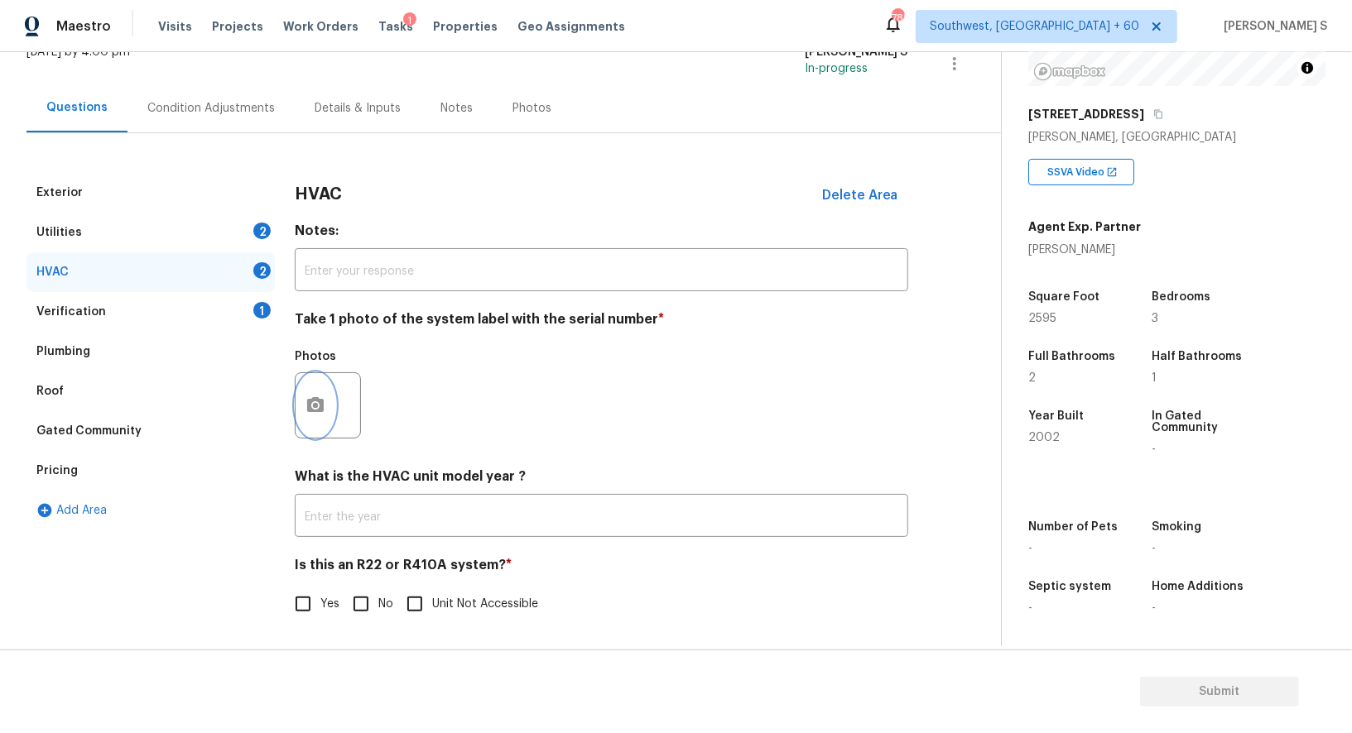
click at [324, 407] on icon "button" at bounding box center [315, 406] width 20 height 20
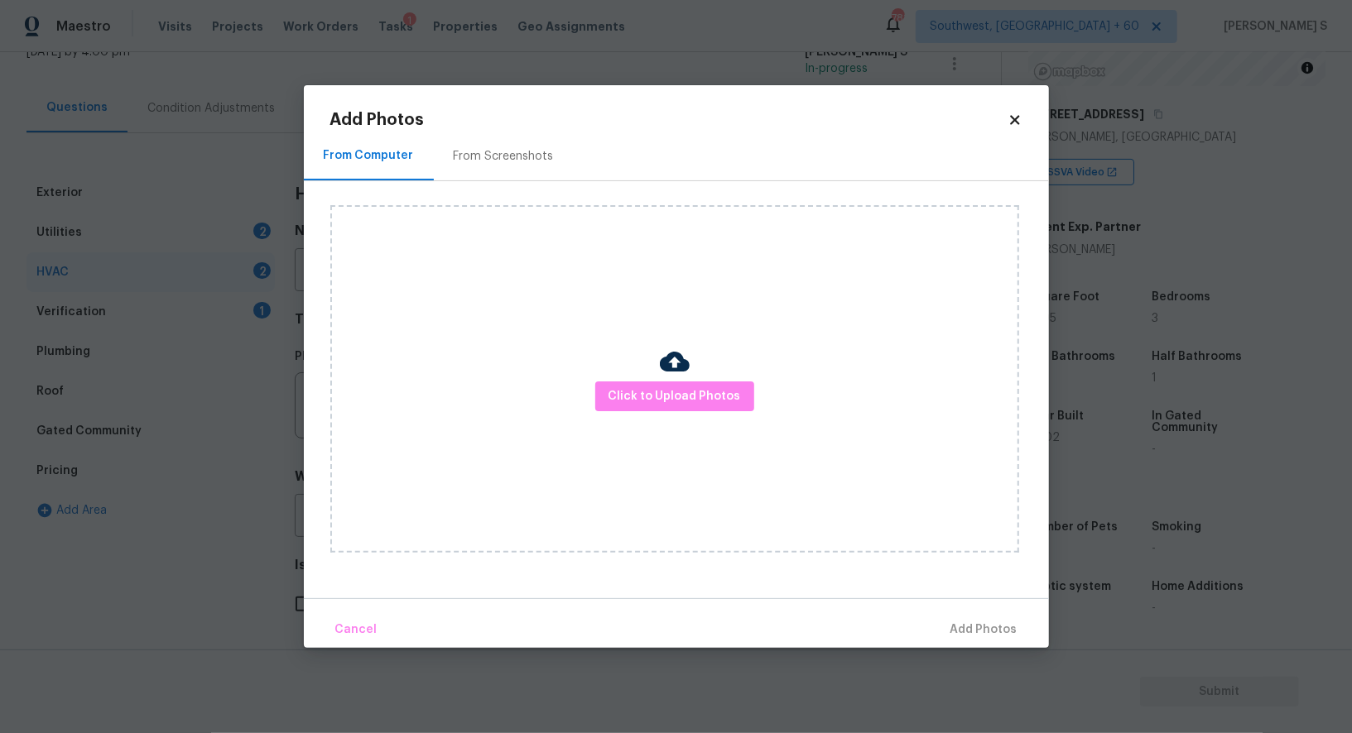
click at [590, 389] on div "Click to Upload Photos" at bounding box center [674, 379] width 689 height 348
click at [605, 389] on button "Click to Upload Photos" at bounding box center [674, 397] width 159 height 31
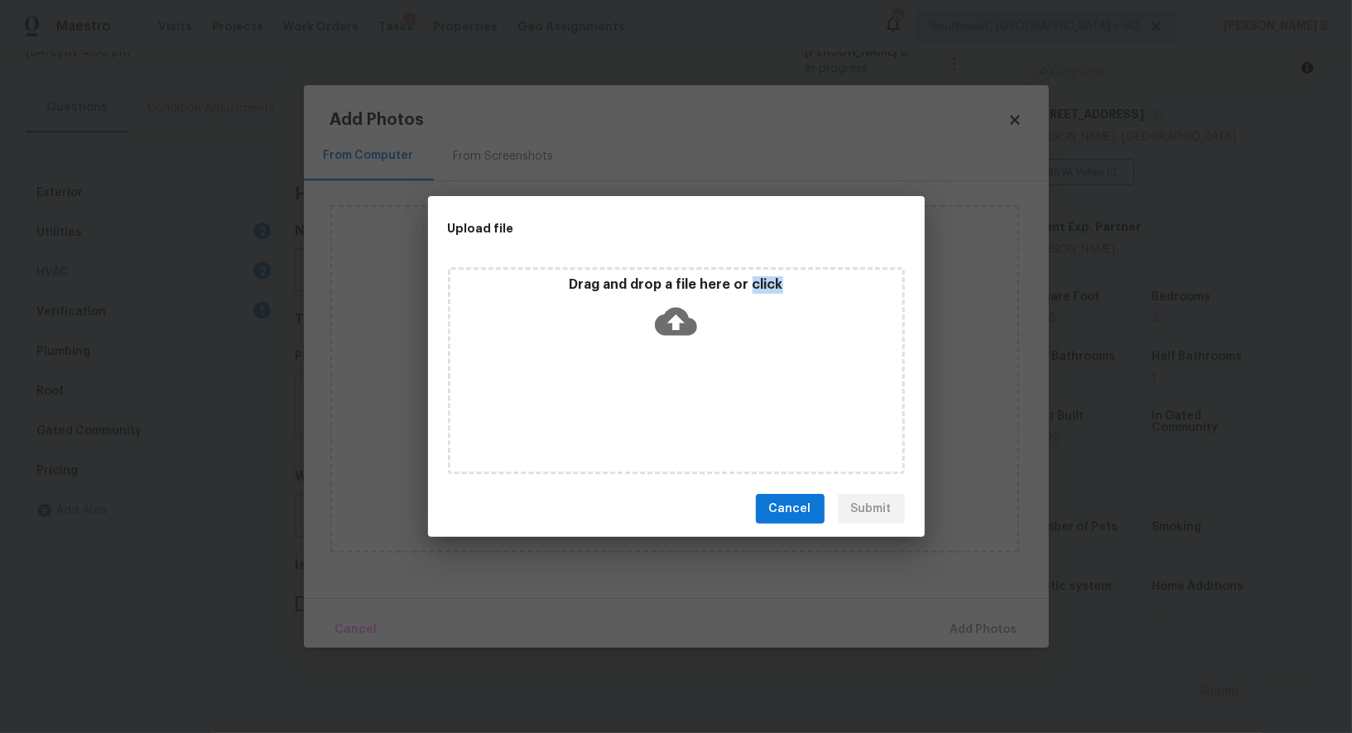
click at [605, 389] on div "Drag and drop a file here or click" at bounding box center [676, 370] width 457 height 207
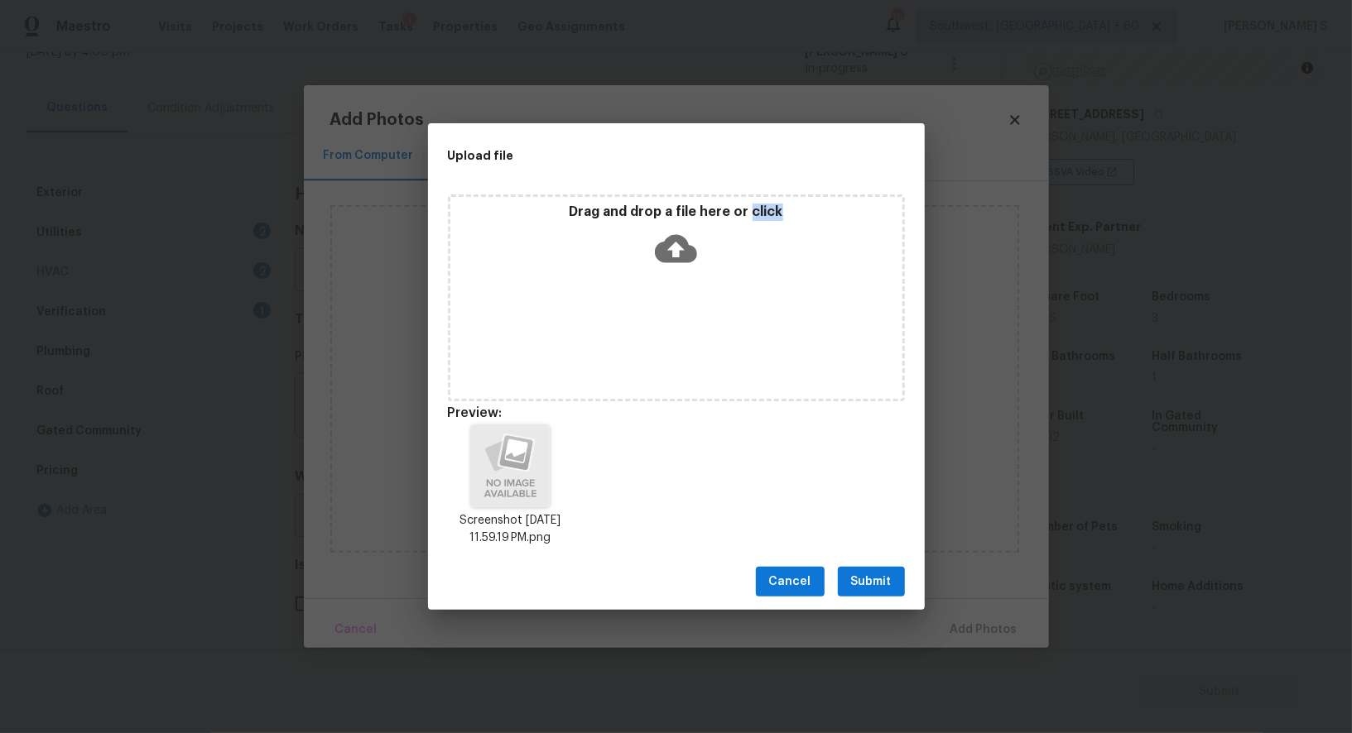
click at [863, 584] on span "Submit" at bounding box center [871, 582] width 41 height 21
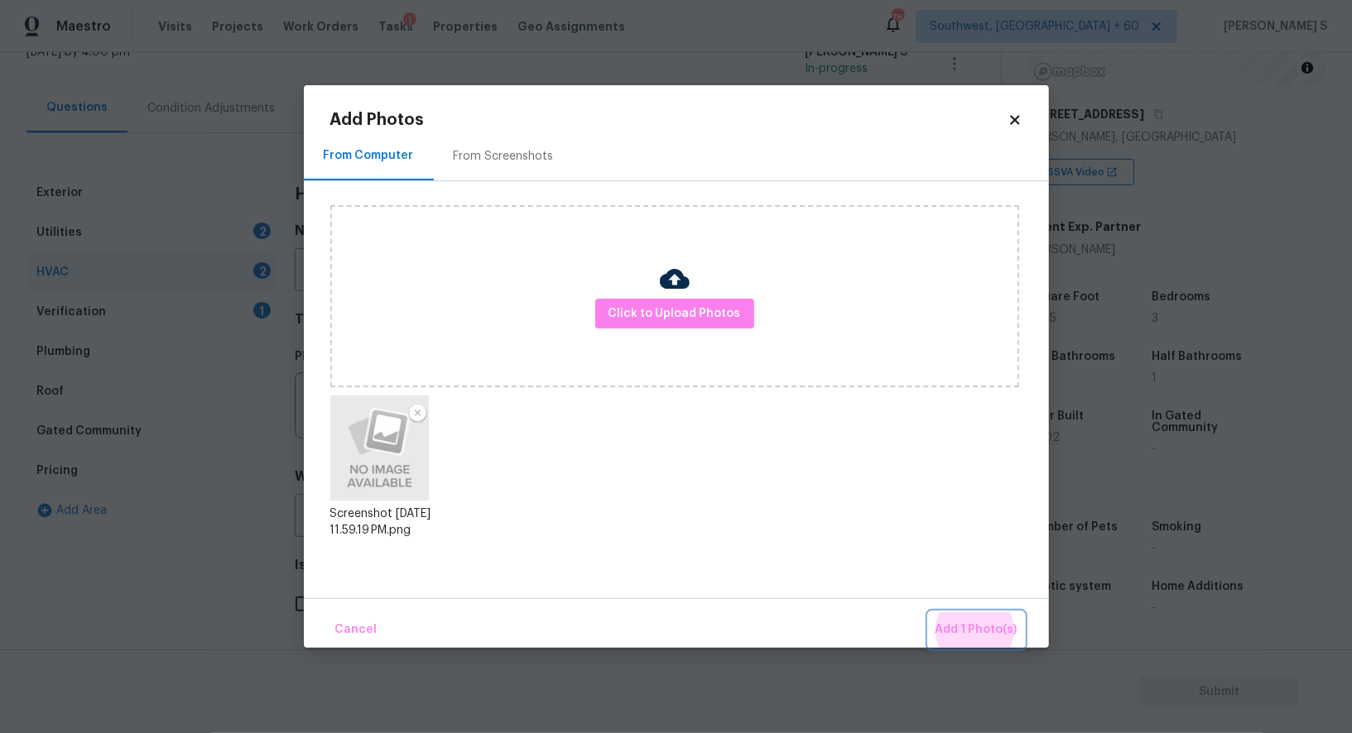
click at [929, 613] on button "Add 1 Photo(s)" at bounding box center [976, 631] width 95 height 36
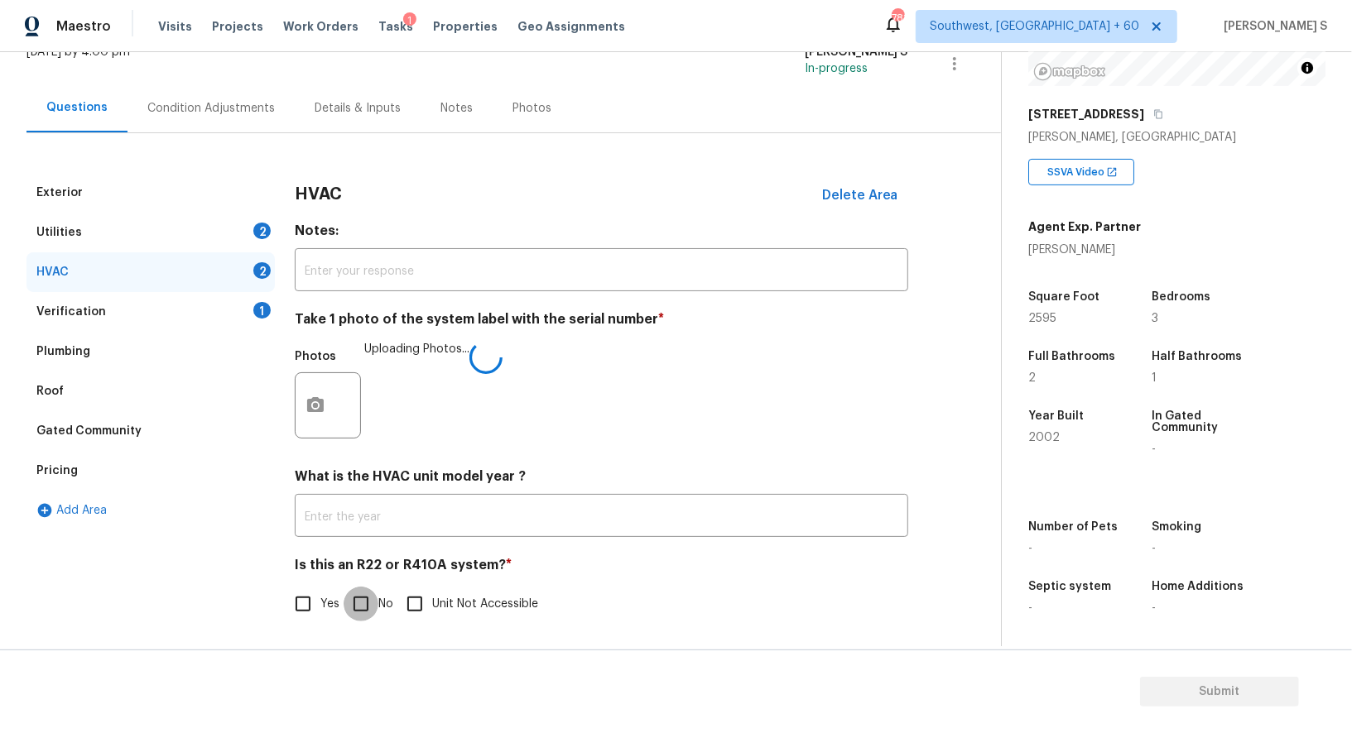
click at [348, 598] on input "No" at bounding box center [361, 604] width 35 height 35
checkbox input "true"
click at [253, 229] on div "2" at bounding box center [261, 231] width 17 height 17
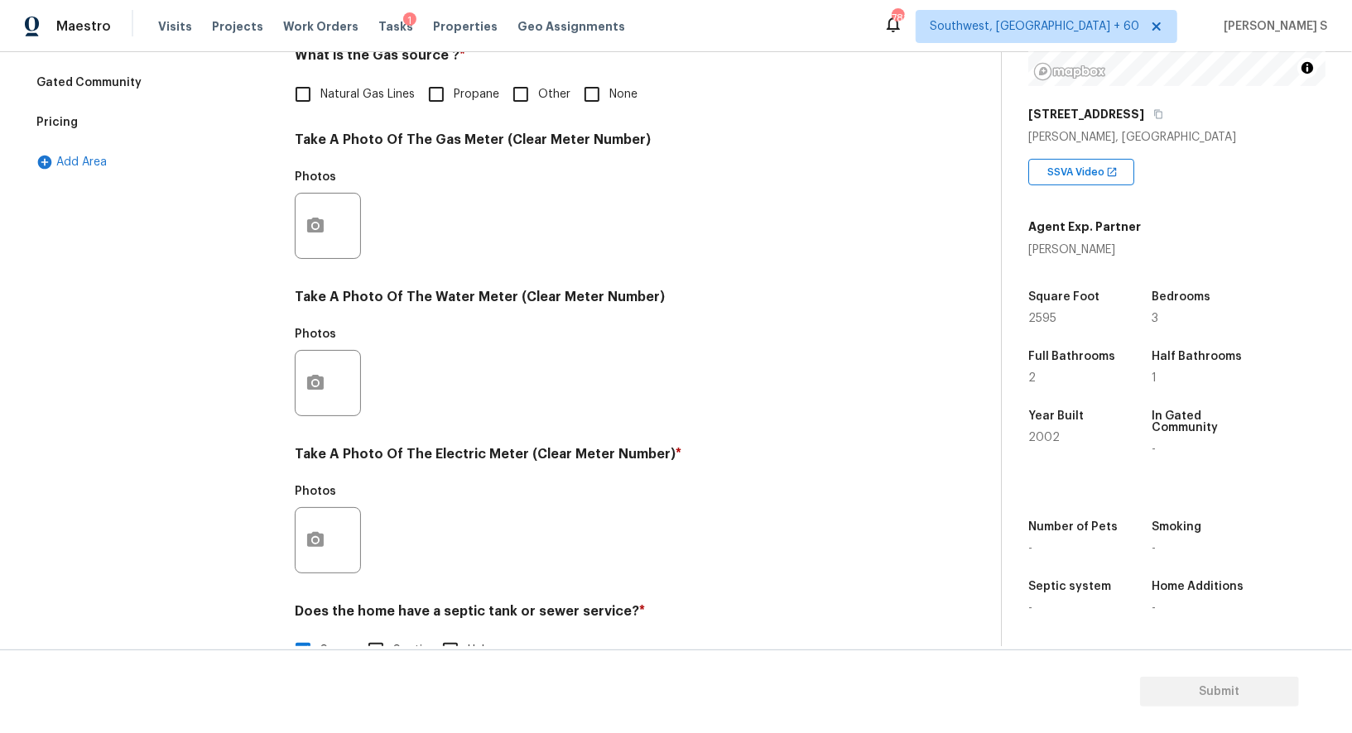
scroll to position [512, 0]
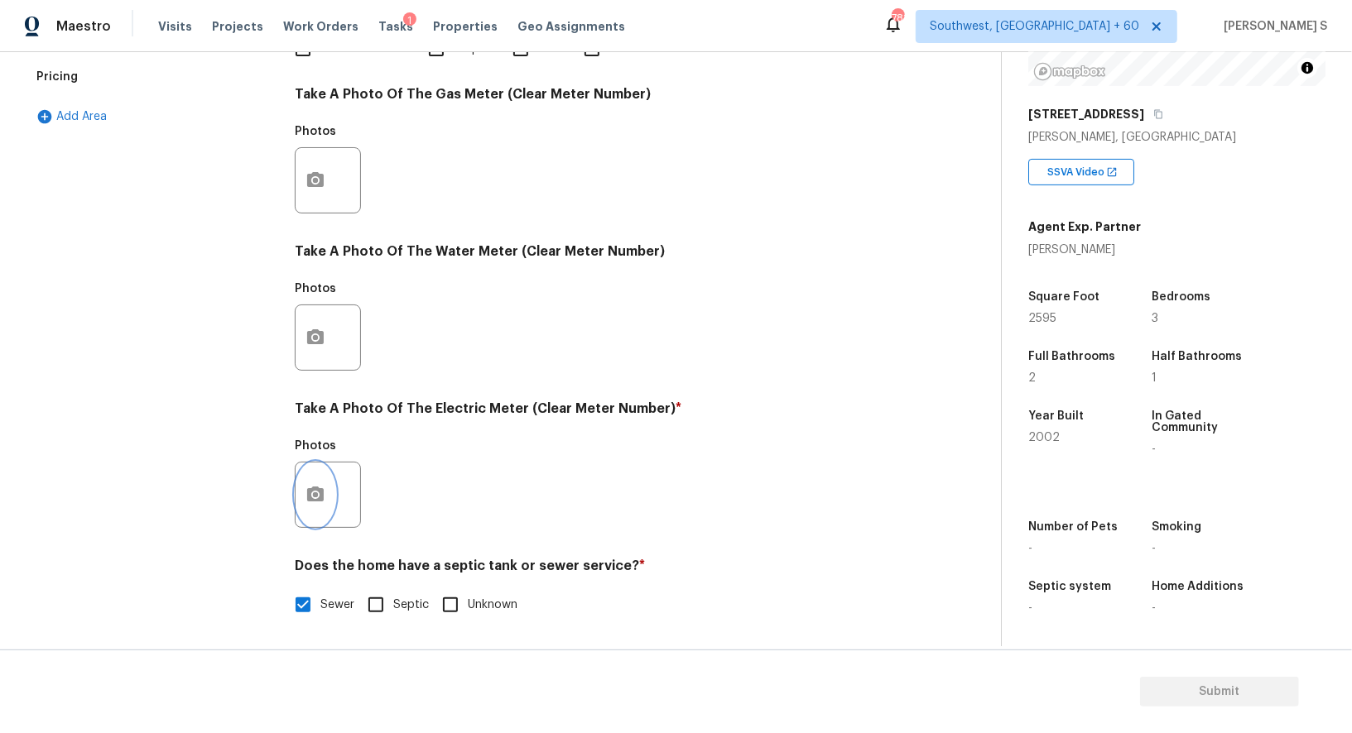
click at [297, 502] on button "button" at bounding box center [316, 495] width 40 height 65
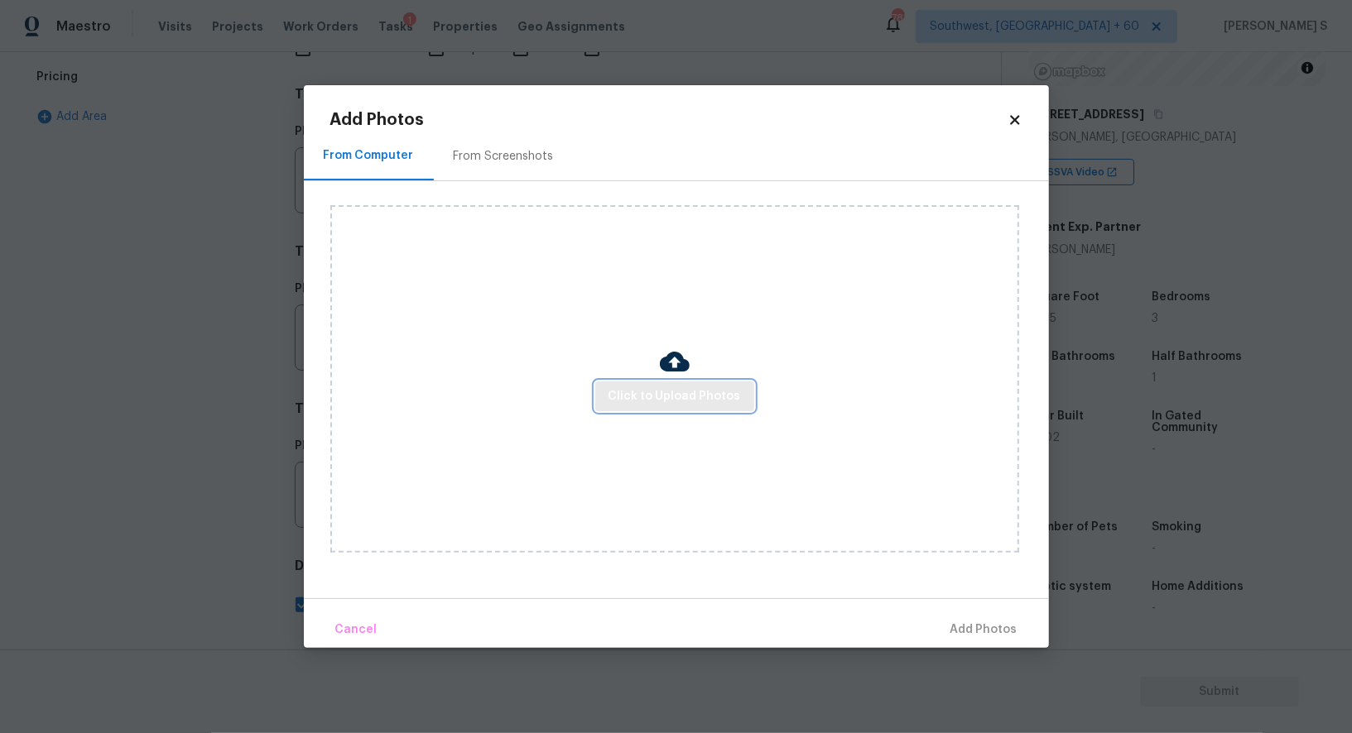
click at [700, 393] on span "Click to Upload Photos" at bounding box center [674, 397] width 132 height 21
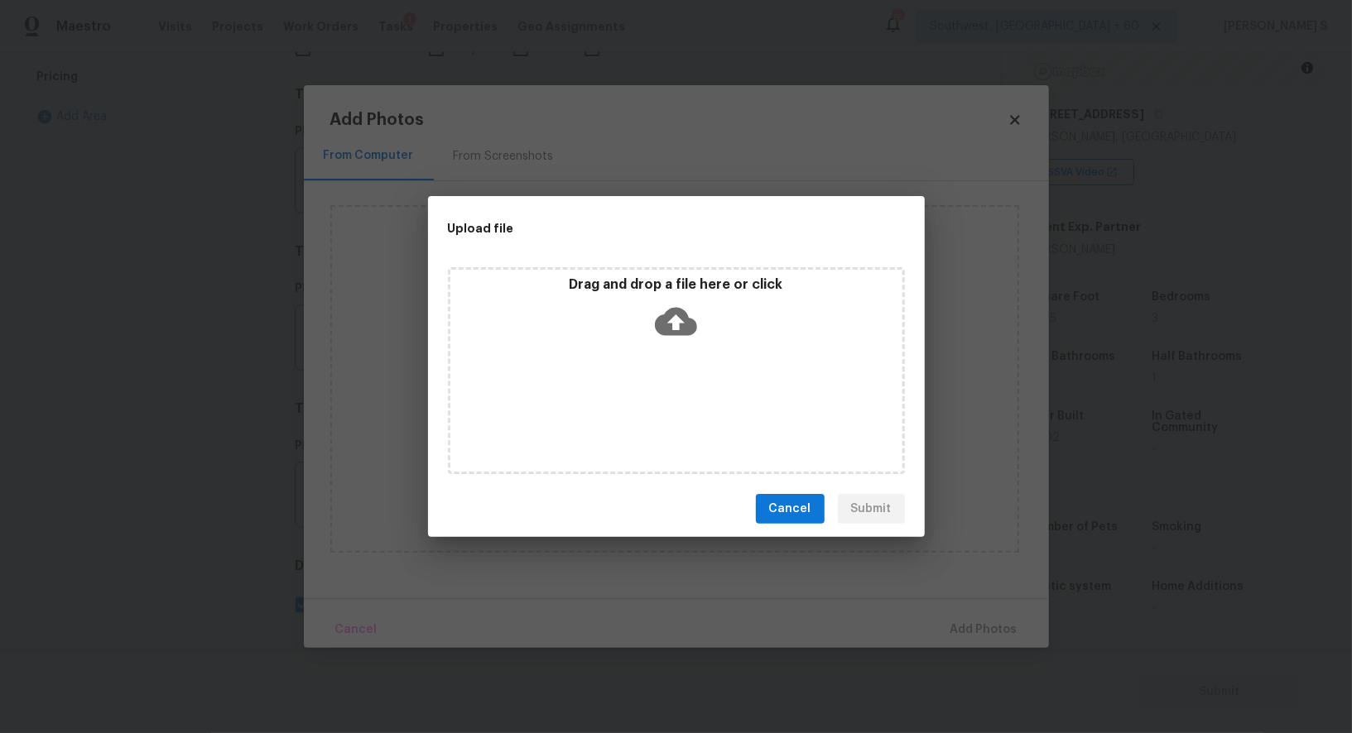
click at [700, 393] on div "Drag and drop a file here or click" at bounding box center [676, 370] width 457 height 207
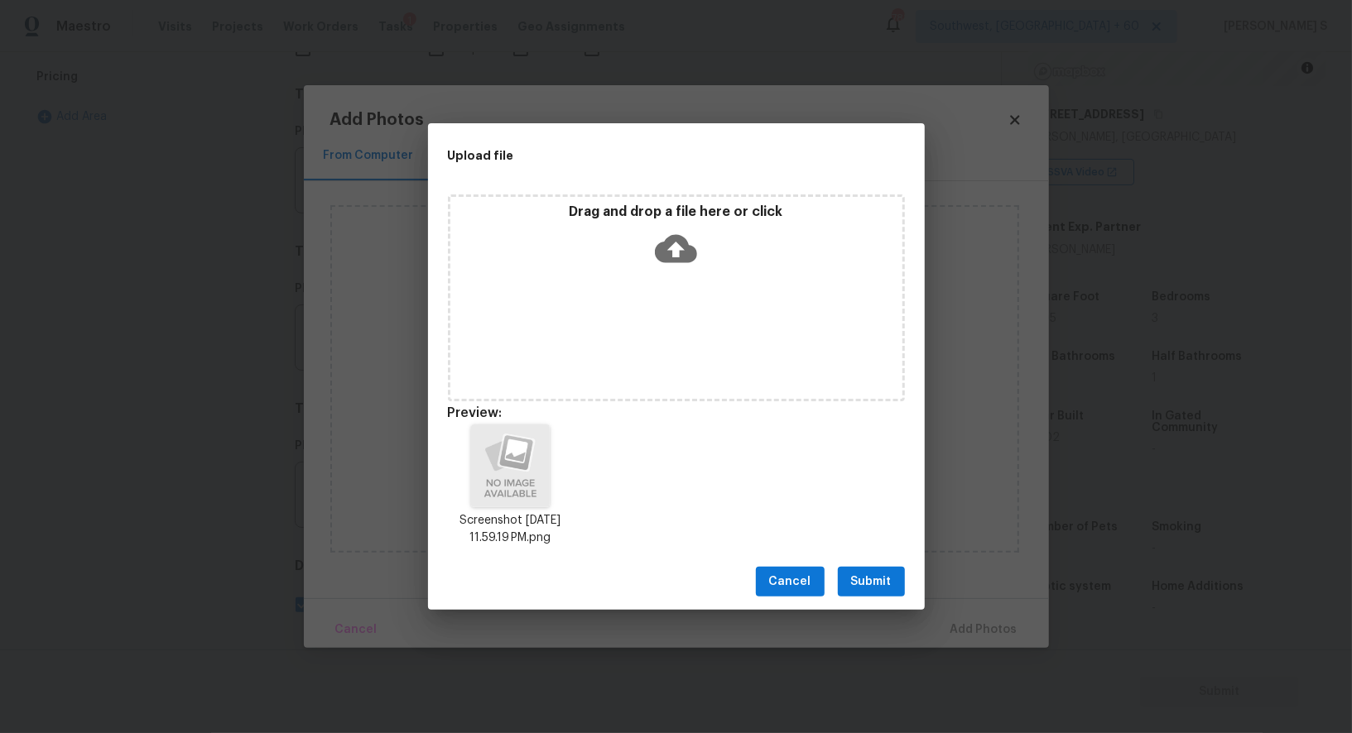
click at [886, 576] on span "Submit" at bounding box center [871, 582] width 41 height 21
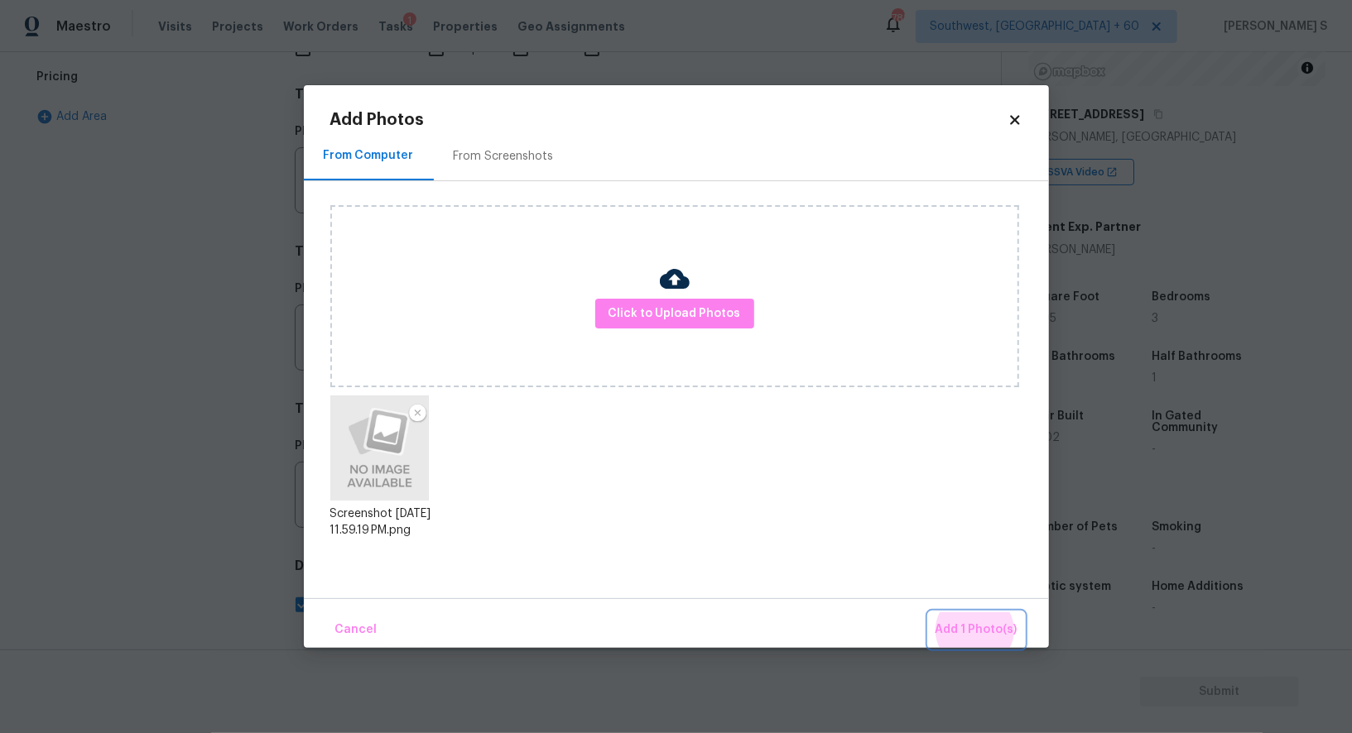
click at [929, 613] on button "Add 1 Photo(s)" at bounding box center [976, 631] width 95 height 36
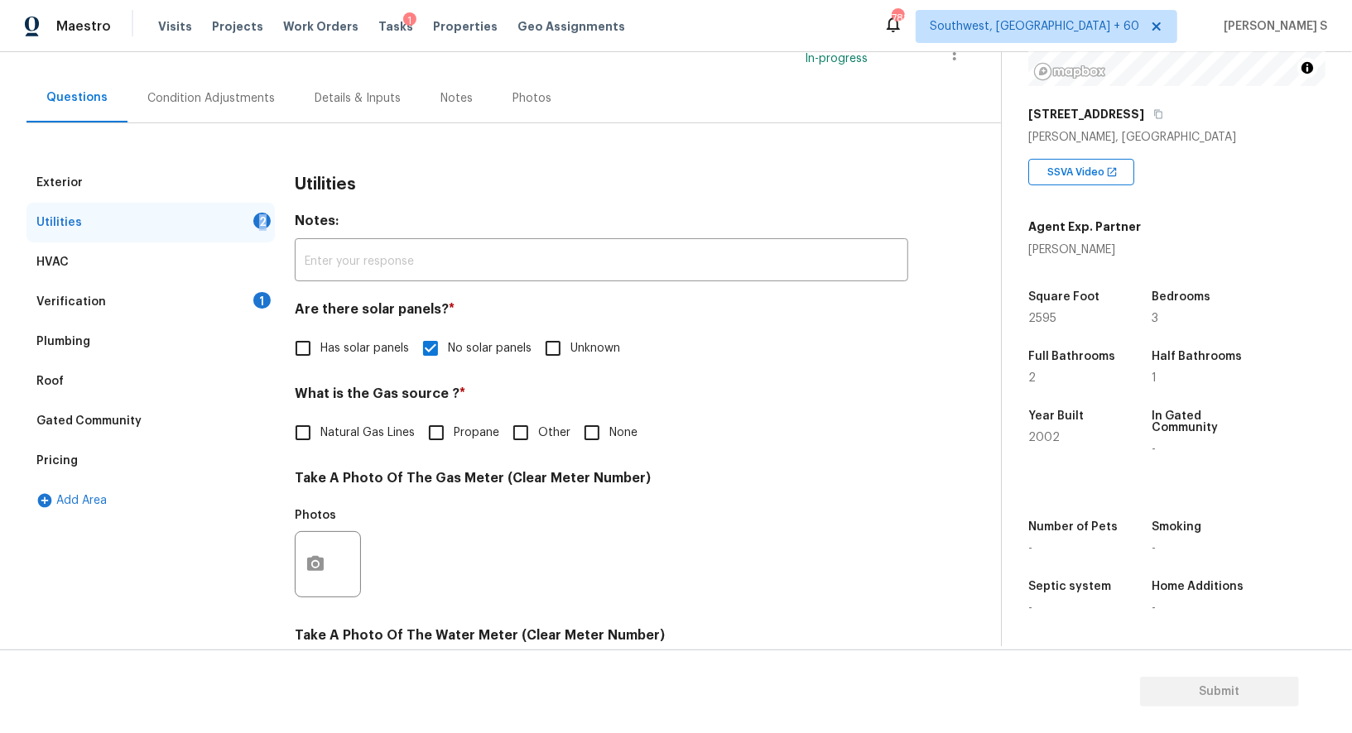
scroll to position [0, 0]
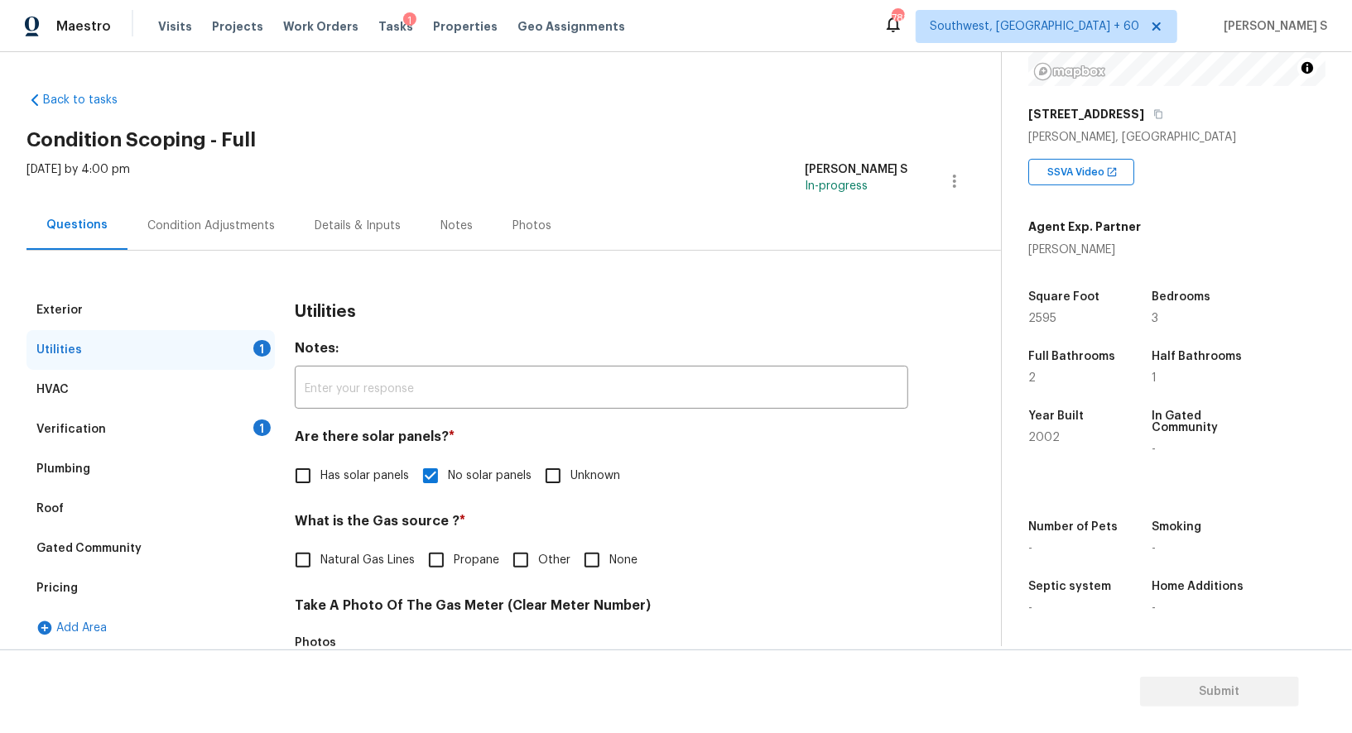
click at [218, 228] on div "Condition Adjustments" at bounding box center [210, 226] width 127 height 17
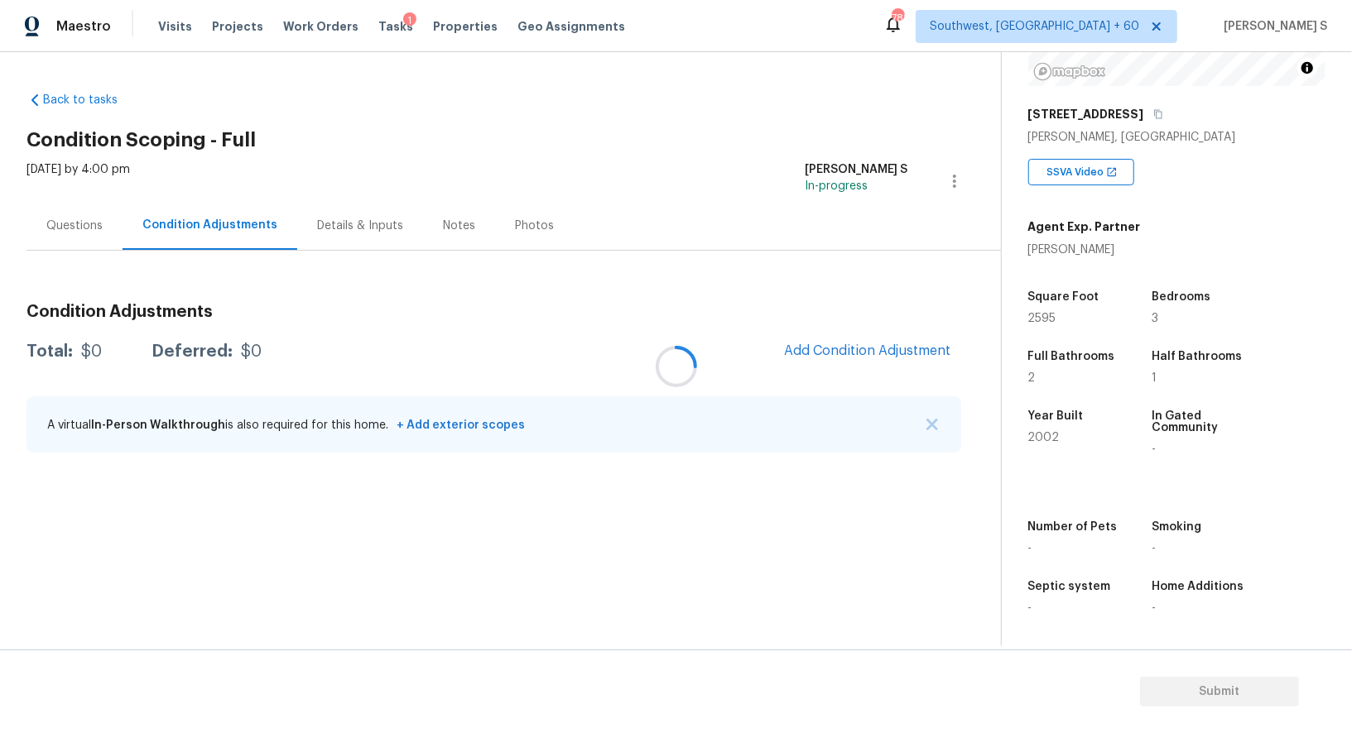
click at [218, 228] on div at bounding box center [676, 366] width 1352 height 733
click at [872, 348] on div at bounding box center [676, 366] width 1352 height 733
click at [880, 353] on span "Add Condition Adjustment" at bounding box center [867, 351] width 167 height 15
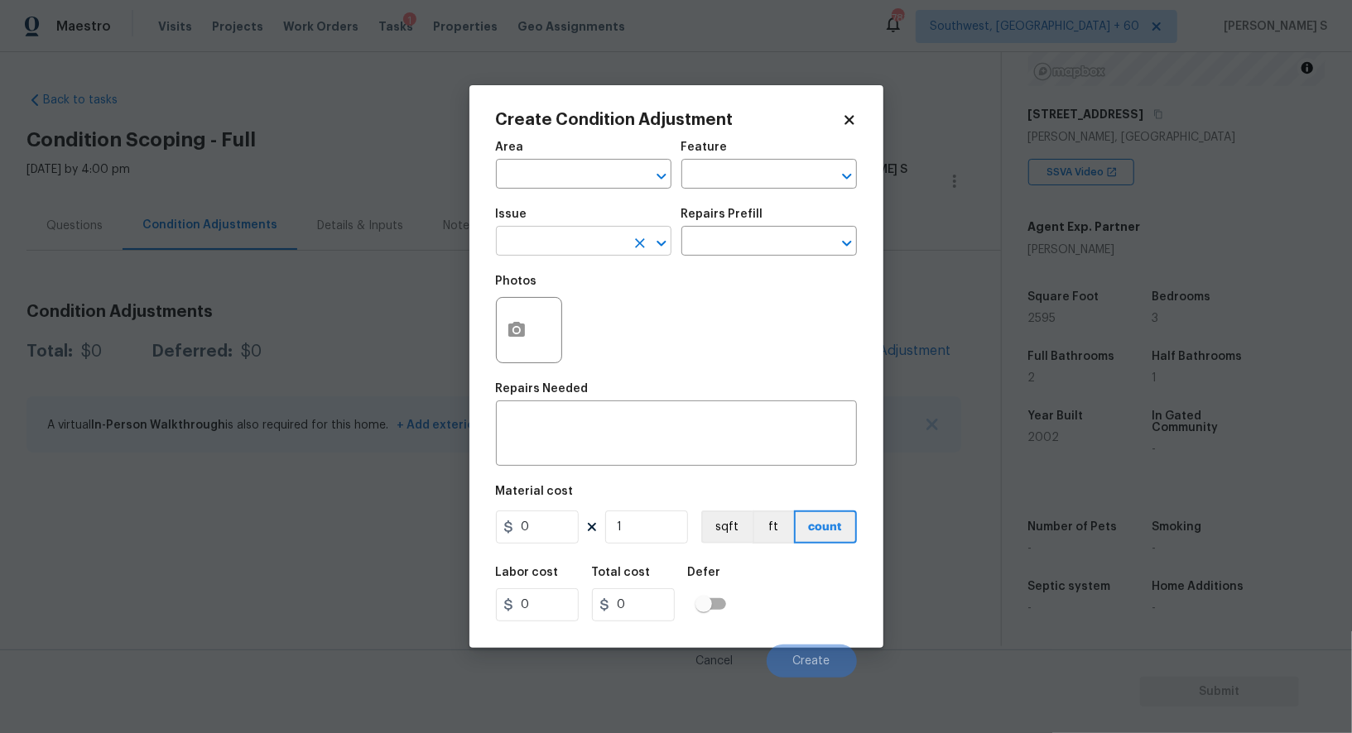
click at [545, 246] on input "text" at bounding box center [560, 243] width 129 height 26
type input "Pressure Washing"
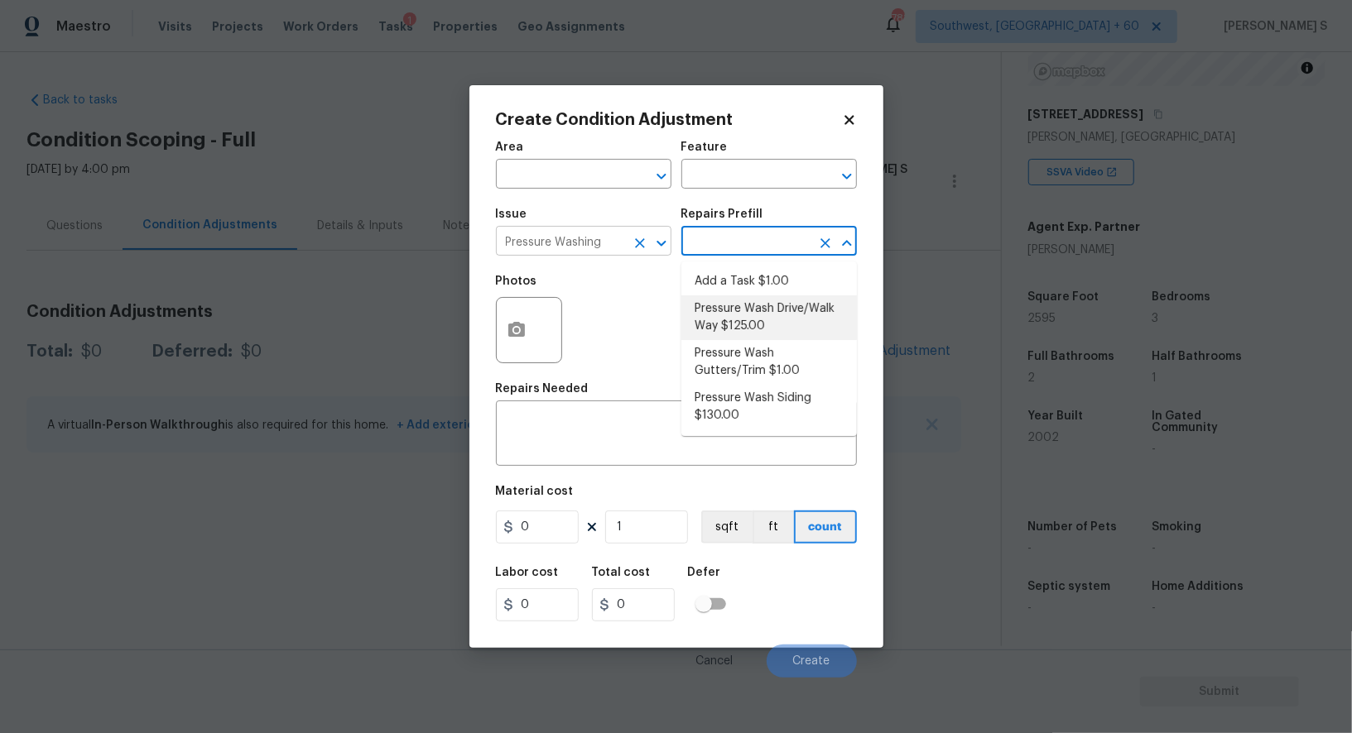
type input "Siding"
type textarea "Pressure wash the driveways/walkways as directed by the PM. Ensure that all deb…"
type input "125"
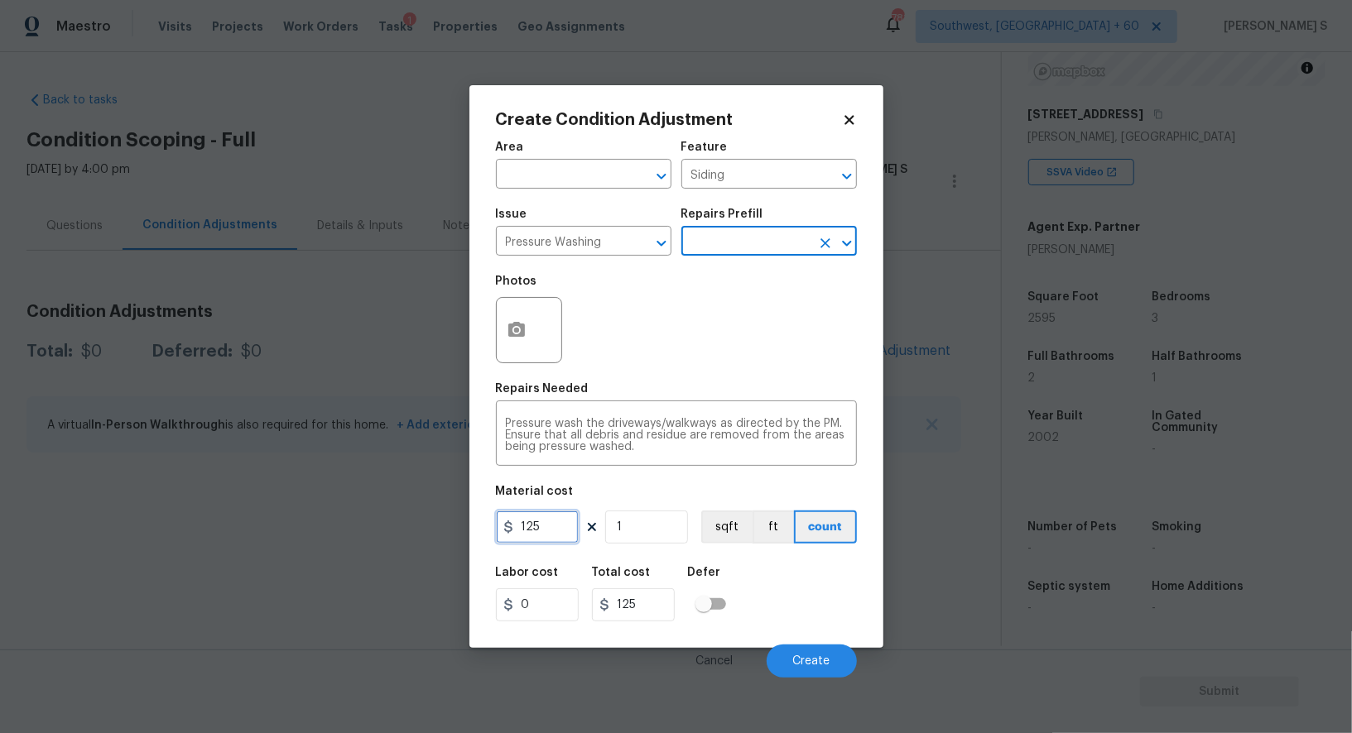
click at [559, 541] on input "125" at bounding box center [537, 527] width 83 height 33
type input "200"
click at [780, 591] on div "Labor cost 0 Total cost 200 Defer" at bounding box center [676, 594] width 361 height 75
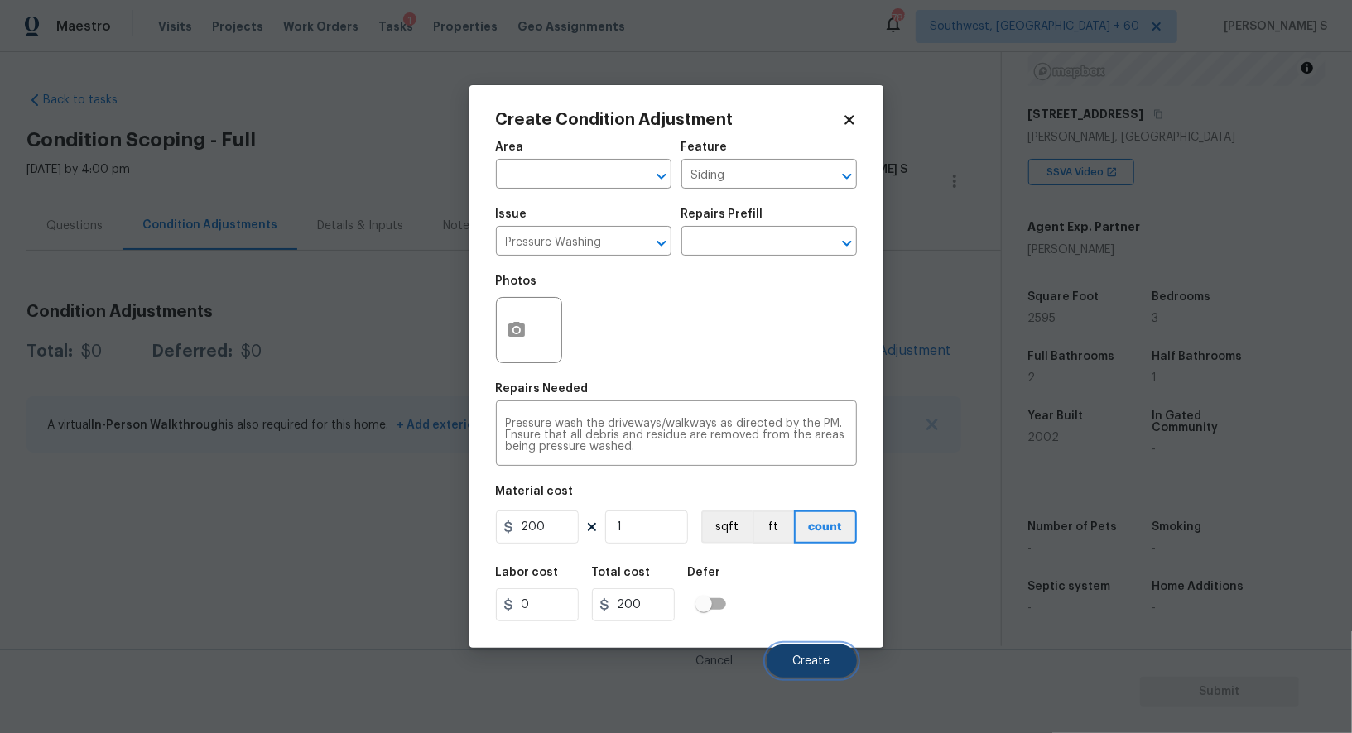
click at [819, 658] on span "Create" at bounding box center [811, 662] width 37 height 12
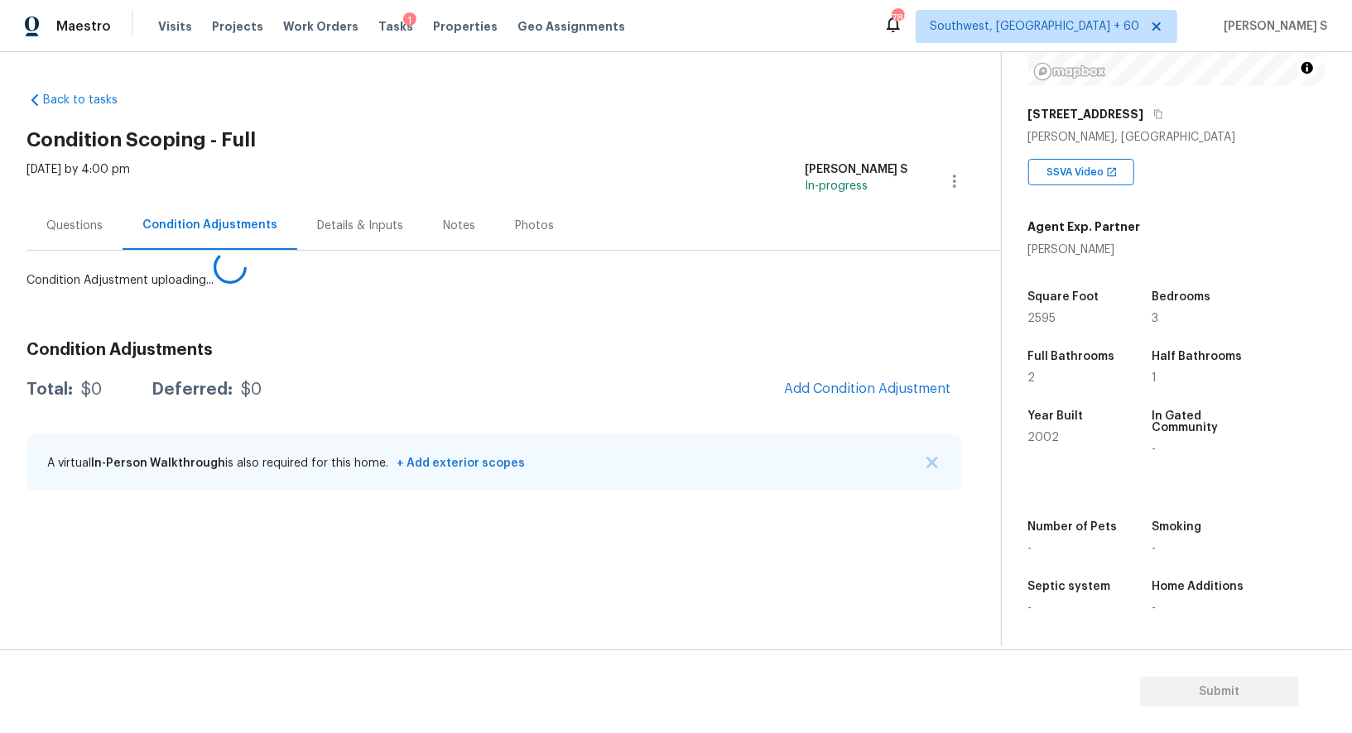
click at [174, 470] on body "Maestro Visits Projects Work Orders Tasks 1 Properties Geo Assignments 781 Sout…" at bounding box center [676, 366] width 1352 height 733
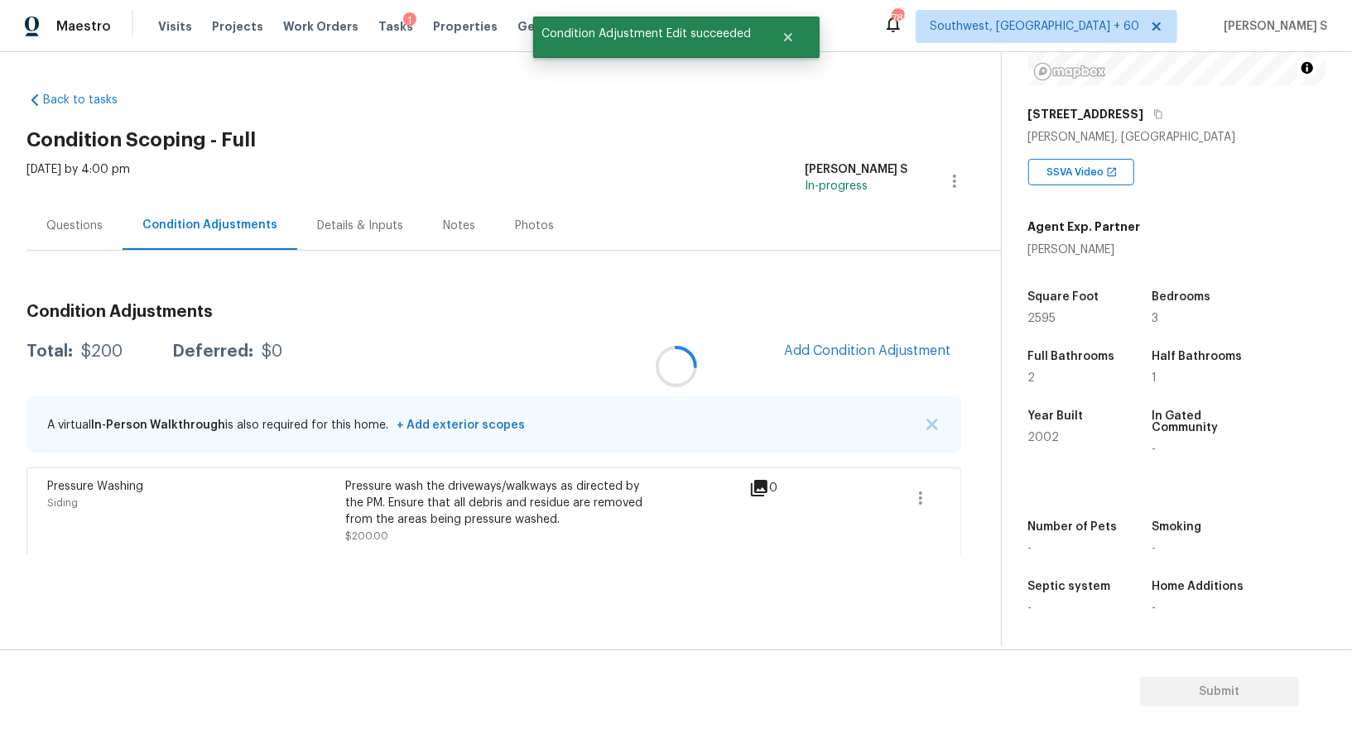
click at [859, 349] on div at bounding box center [676, 366] width 1352 height 733
drag, startPoint x: 901, startPoint y: 349, endPoint x: 935, endPoint y: 349, distance: 34.8
click at [901, 349] on div at bounding box center [676, 366] width 1352 height 733
click at [918, 345] on span "Add Condition Adjustment" at bounding box center [867, 351] width 167 height 15
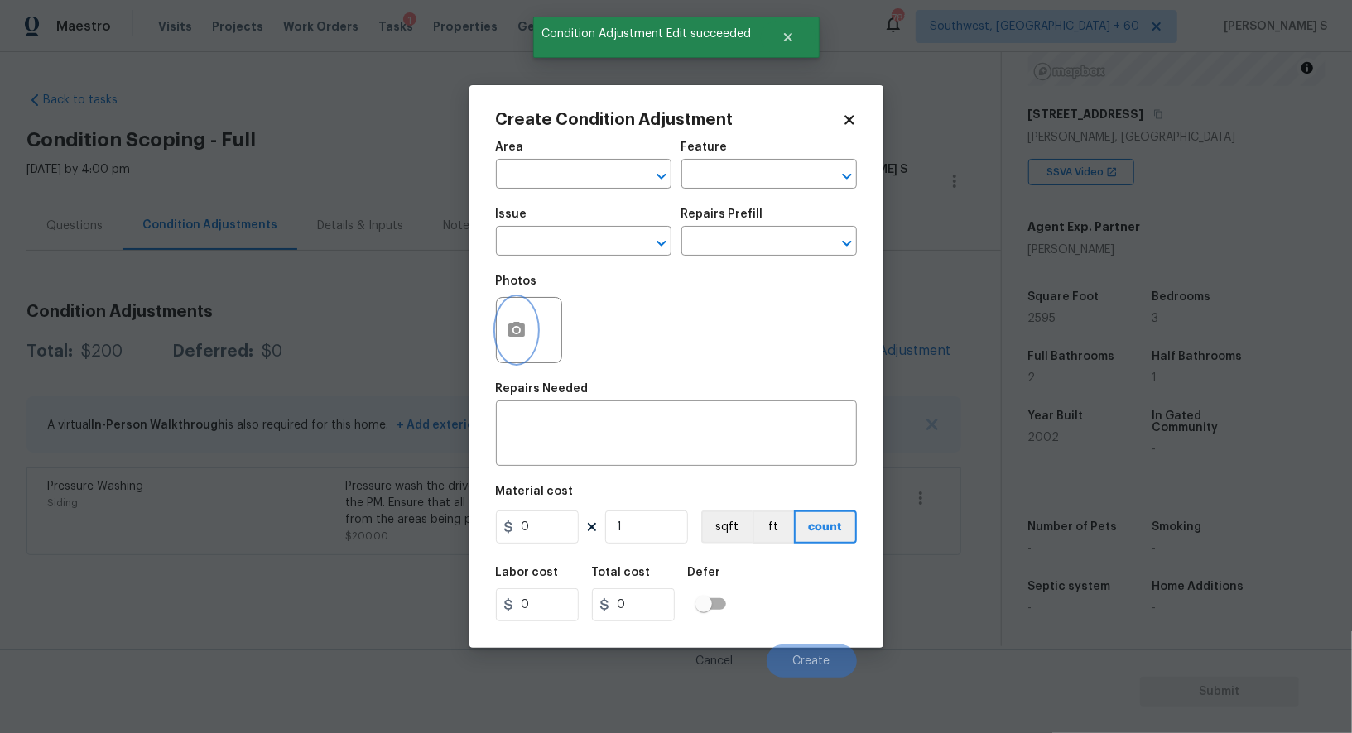
click at [523, 335] on icon "button" at bounding box center [516, 329] width 17 height 15
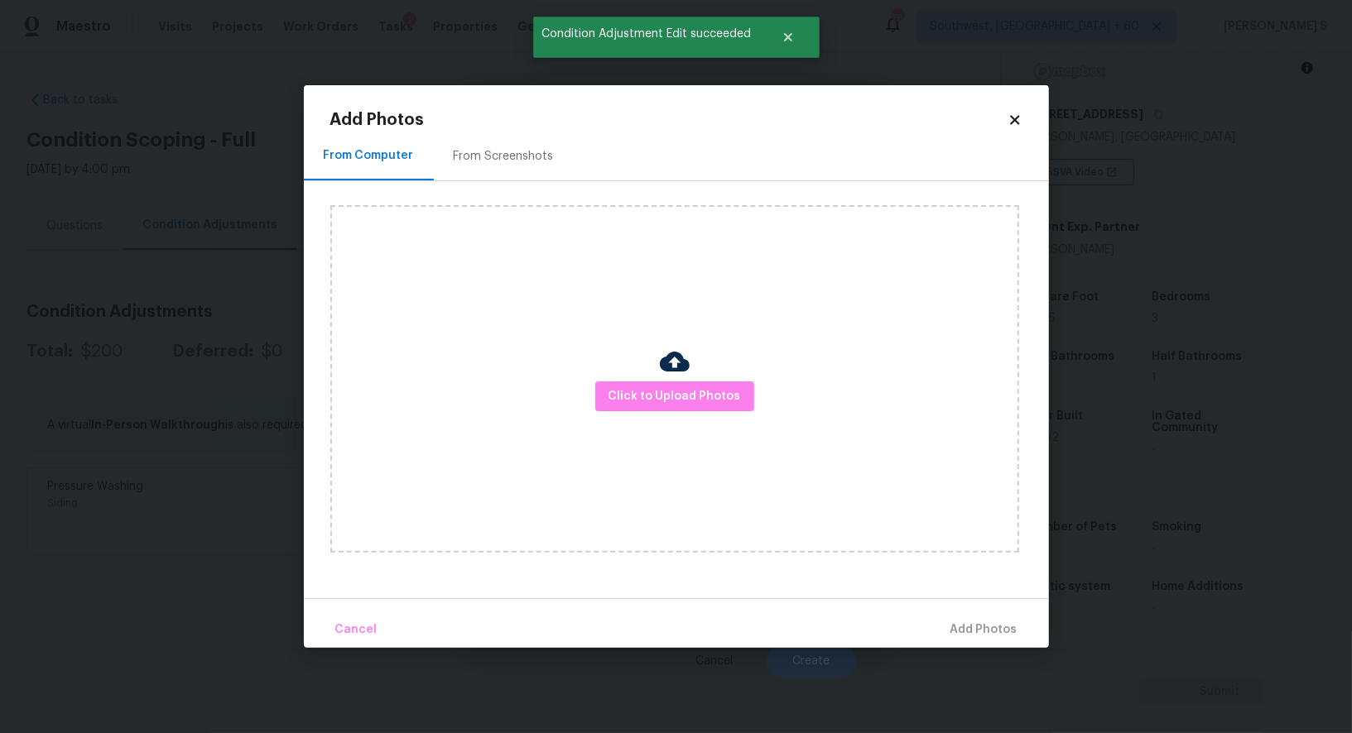
click at [507, 159] on div "From Screenshots" at bounding box center [504, 156] width 100 height 17
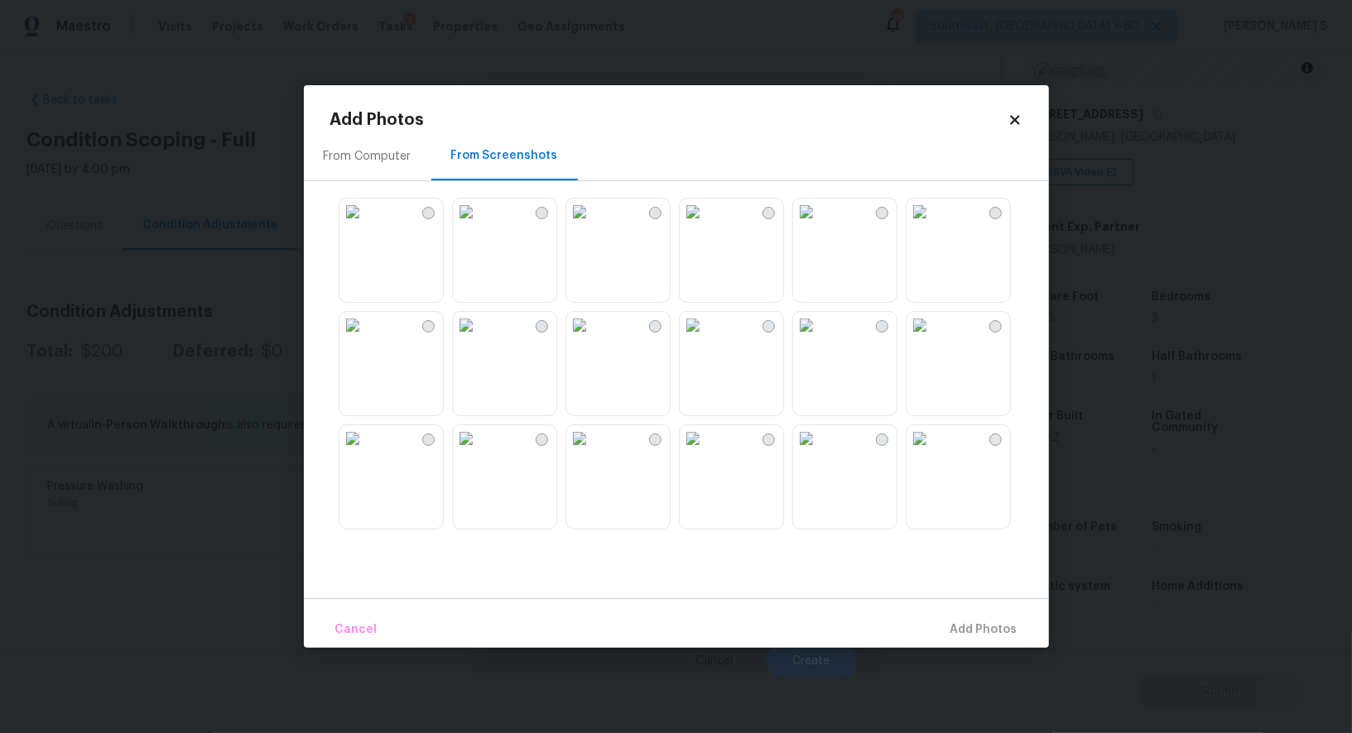
click at [951, 197] on div at bounding box center [689, 364] width 719 height 348
click at [926, 224] on img at bounding box center [919, 212] width 26 height 26
click at [820, 222] on img at bounding box center [806, 212] width 26 height 26
click at [479, 339] on img at bounding box center [466, 325] width 26 height 26
click at [366, 339] on img at bounding box center [352, 325] width 26 height 26
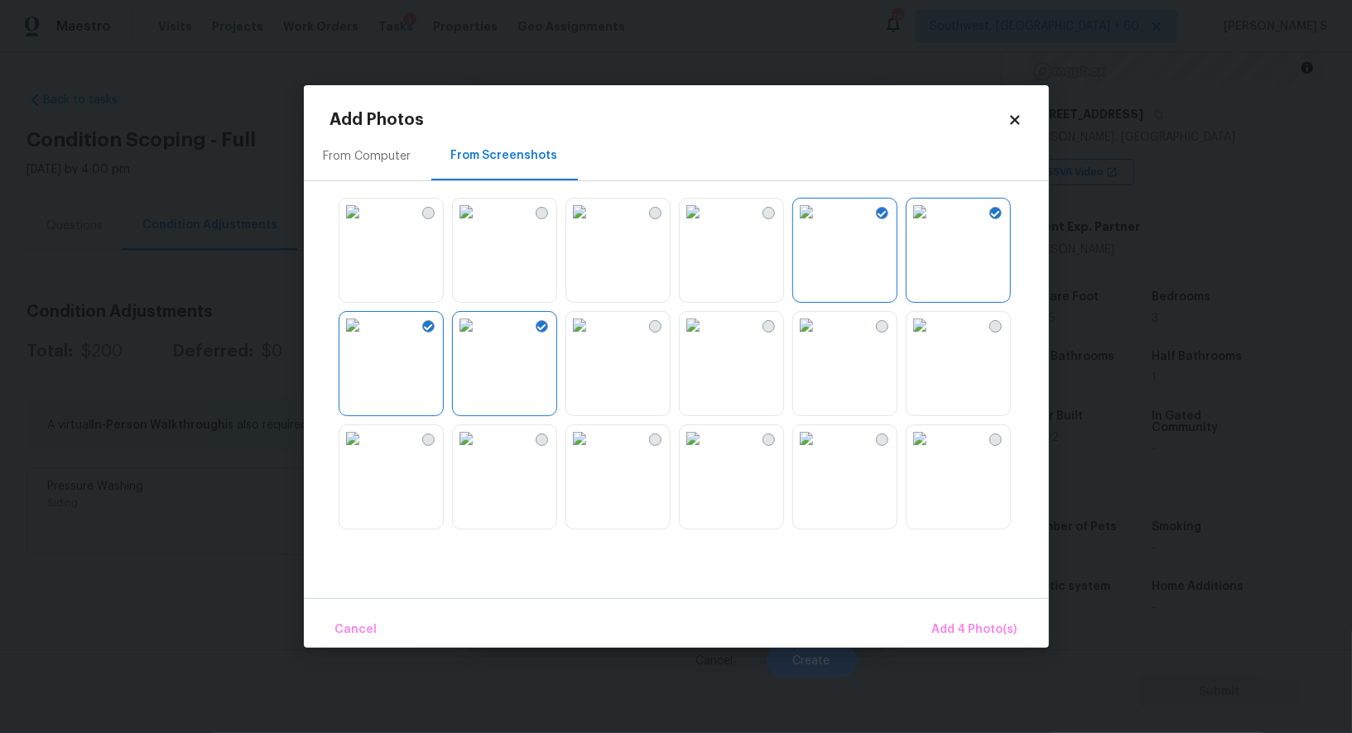
click at [820, 452] on img at bounding box center [806, 438] width 26 height 26
click at [1004, 637] on span "Add 5 Photo(s)" at bounding box center [976, 630] width 84 height 21
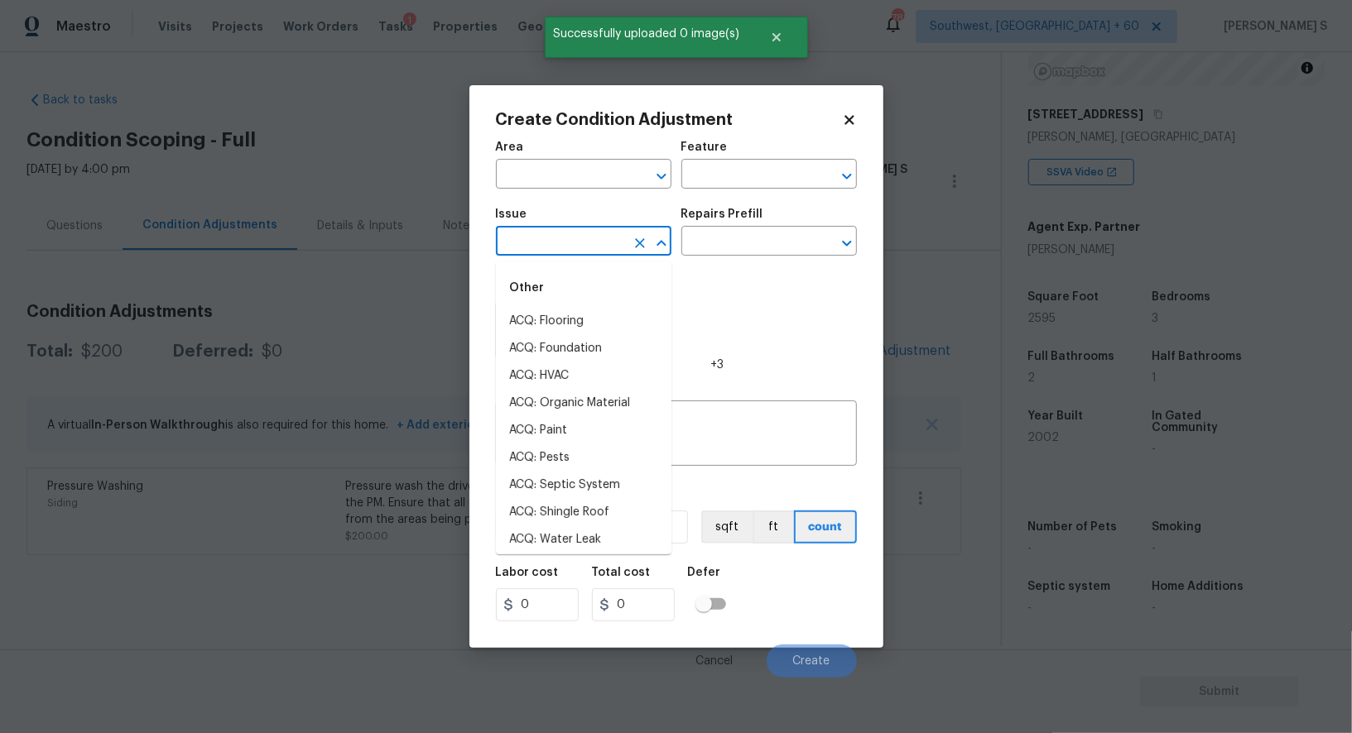
click at [595, 247] on input "text" at bounding box center [560, 243] width 129 height 26
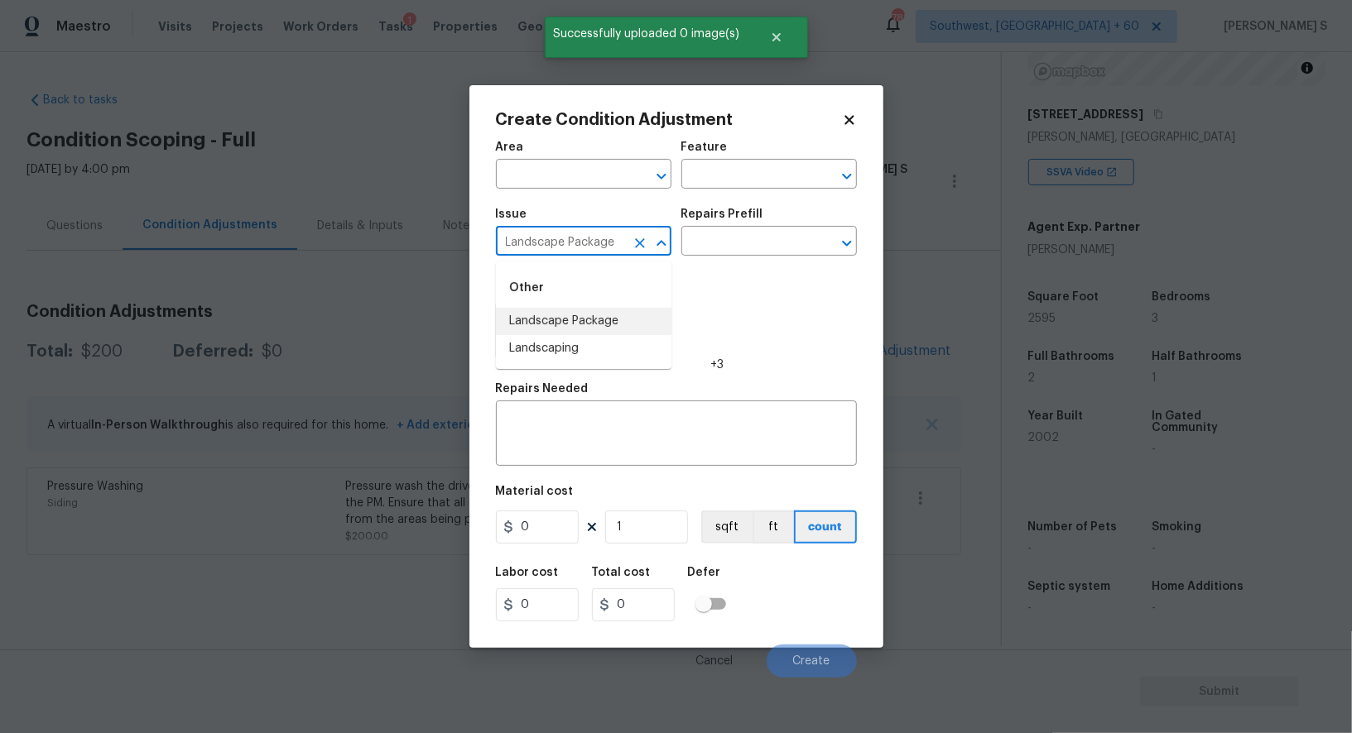
type input "Landscape Package"
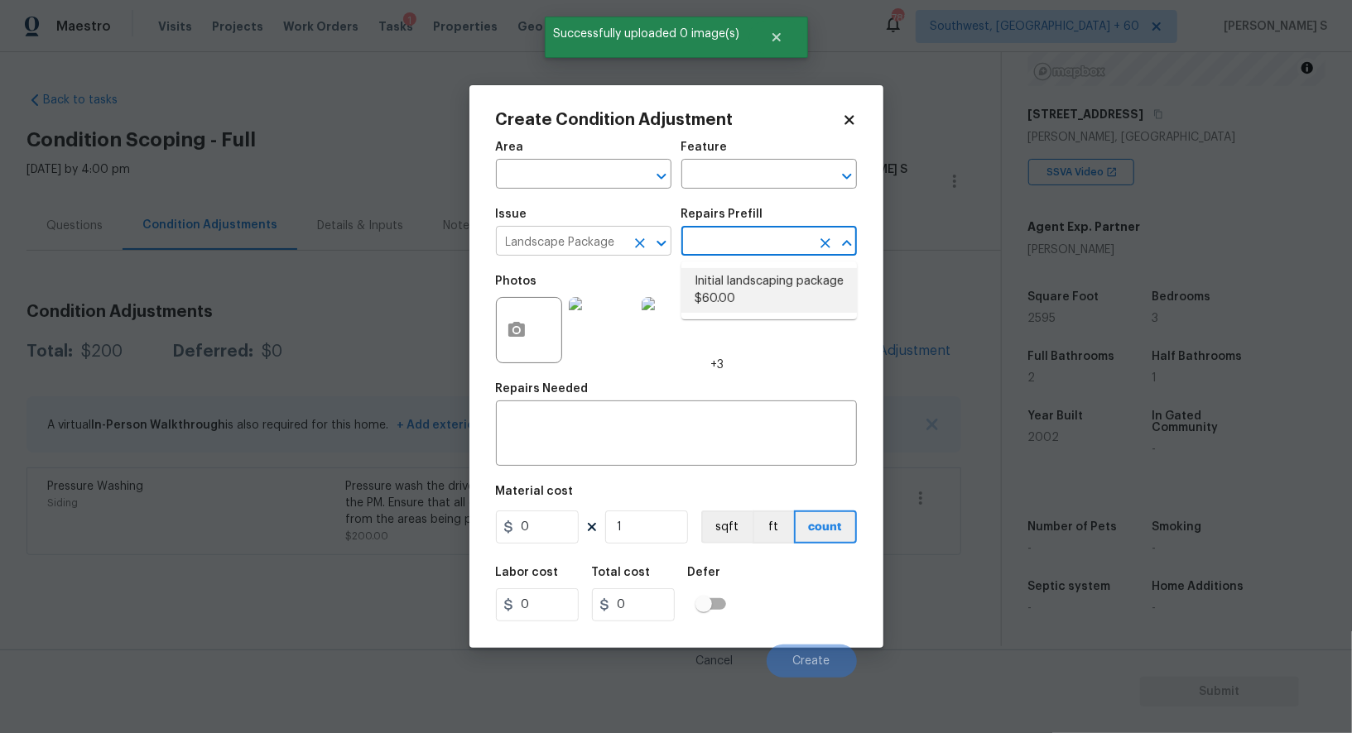
type input "Home Readiness Packages"
type textarea "Mowing of grass up to 6" in height. Mow, edge along driveways & sidewalks, trim…"
type input "60"
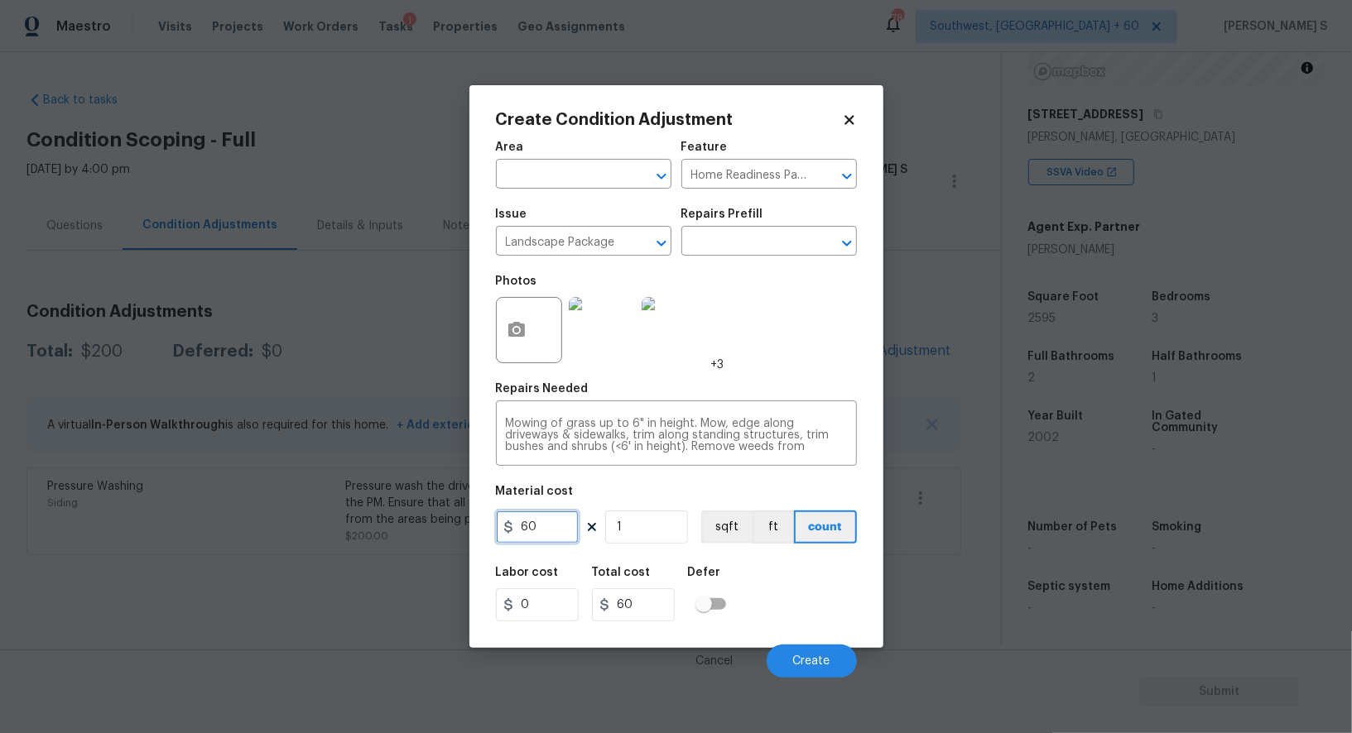
click at [526, 522] on input "60" at bounding box center [537, 527] width 83 height 33
type input "300"
click at [796, 603] on div "Labor cost 0 Total cost 300 Defer" at bounding box center [676, 594] width 361 height 75
click at [817, 661] on span "Create" at bounding box center [811, 662] width 37 height 12
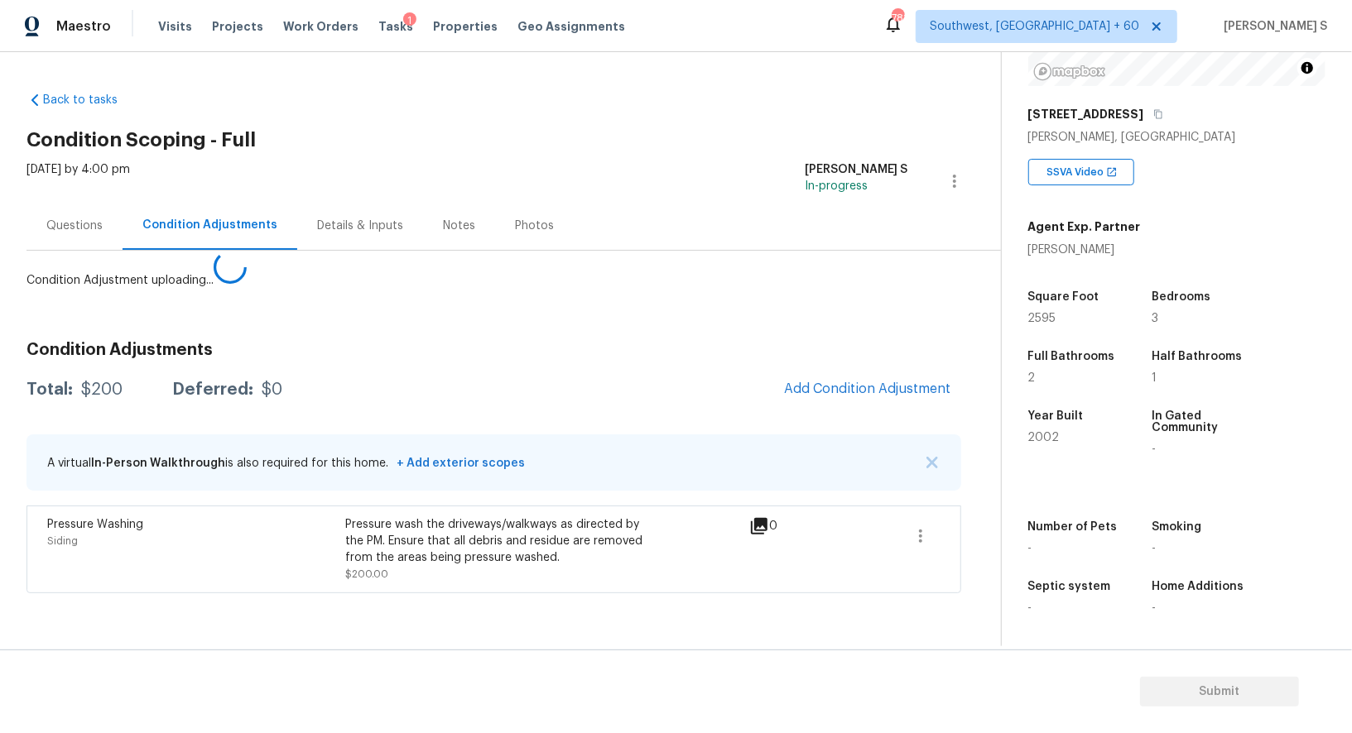
click at [332, 613] on body "Maestro Visits Projects Work Orders Tasks 1 Properties Geo Assignments 781 Sout…" at bounding box center [676, 366] width 1352 height 733
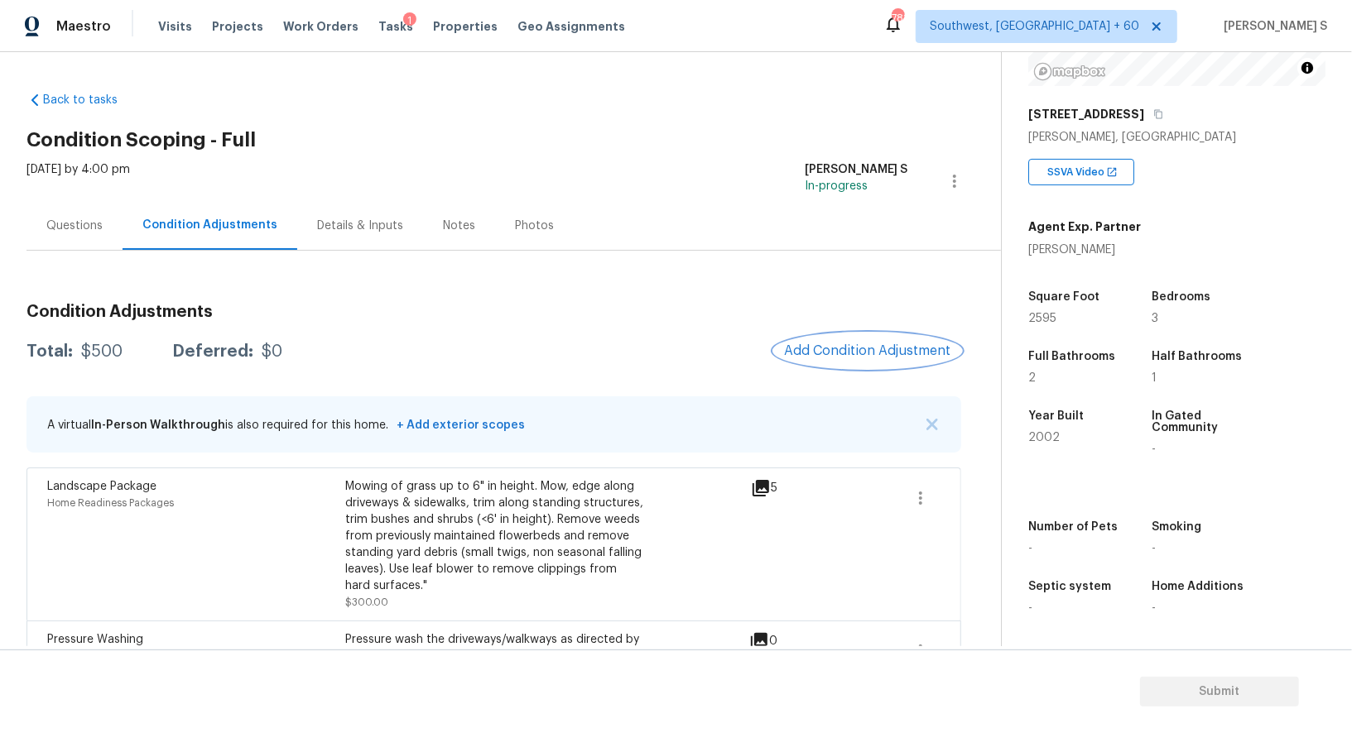
click at [879, 354] on span "Add Condition Adjustment" at bounding box center [867, 351] width 167 height 15
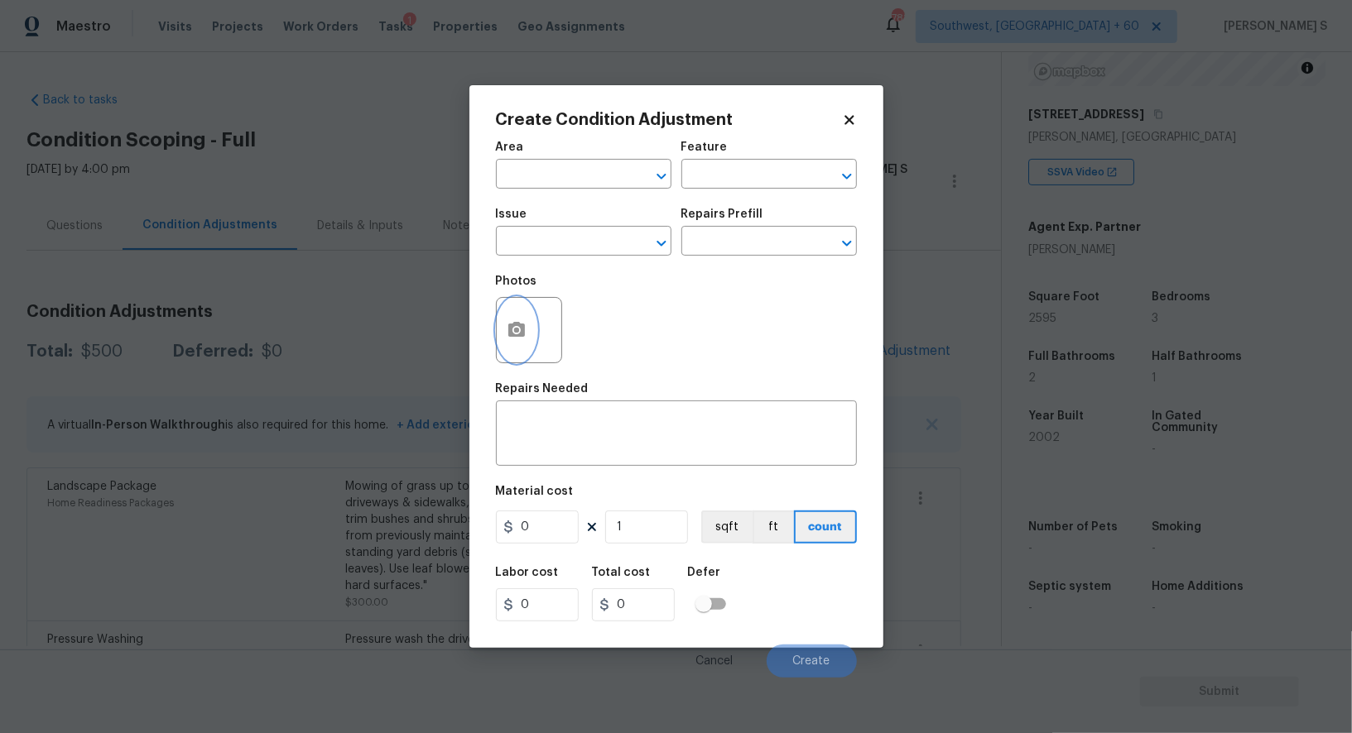
click at [516, 329] on circle "button" at bounding box center [515, 330] width 5 height 5
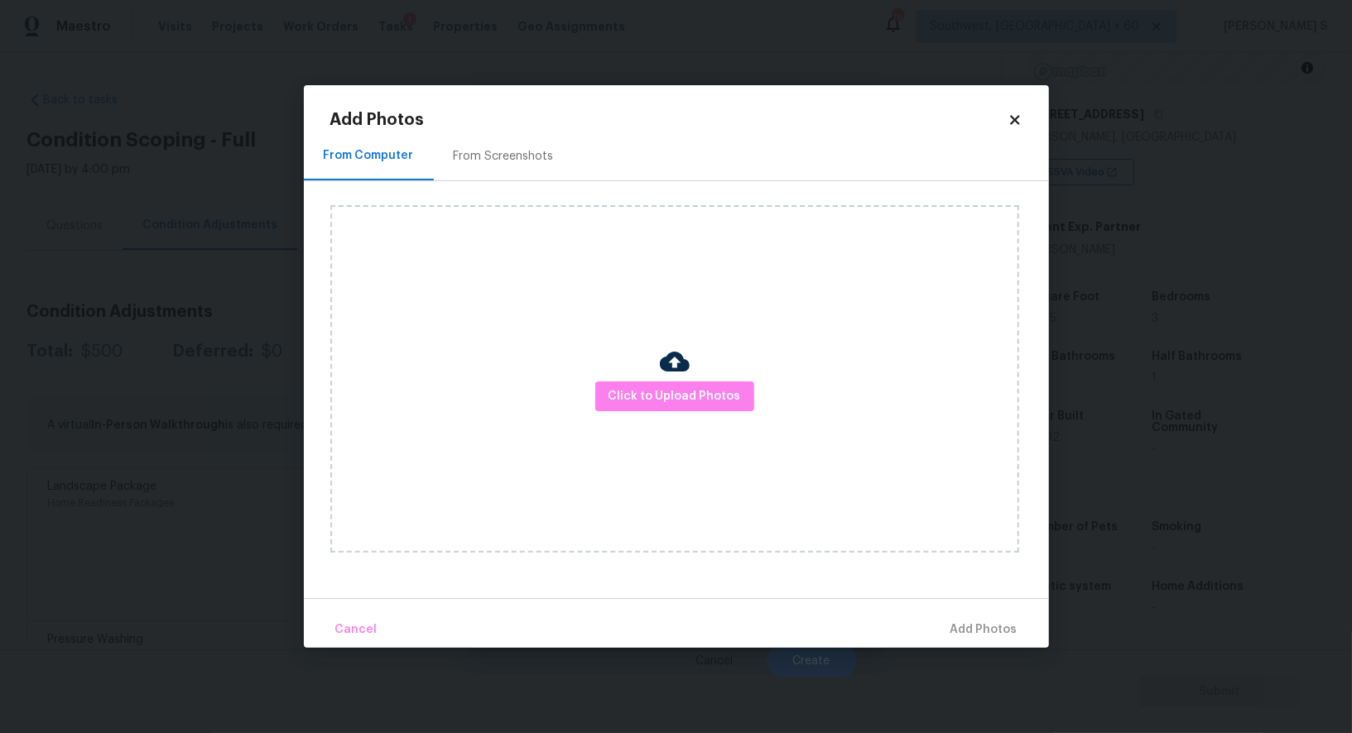
click at [536, 139] on div "From Screenshots" at bounding box center [504, 156] width 140 height 49
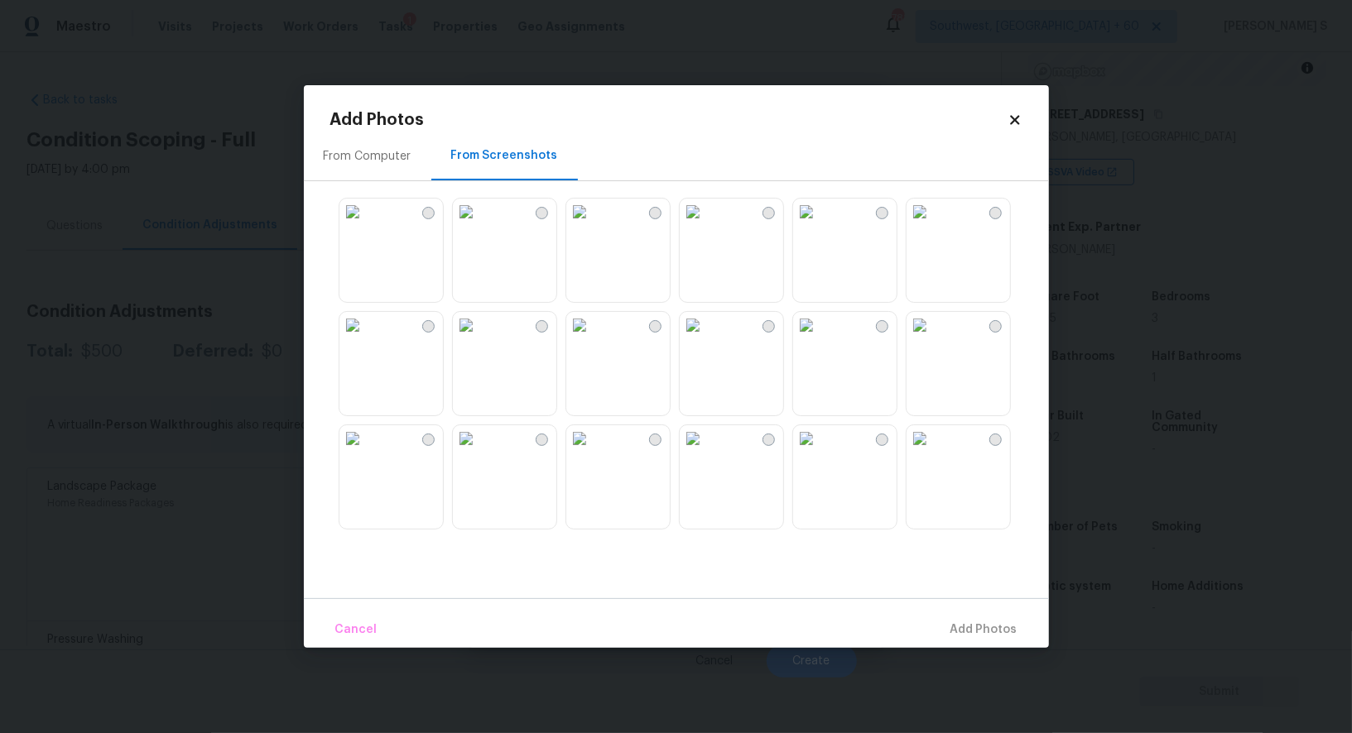
click at [933, 225] on img at bounding box center [919, 212] width 26 height 26
click at [477, 339] on img at bounding box center [466, 325] width 26 height 26
click at [366, 339] on img at bounding box center [352, 325] width 26 height 26
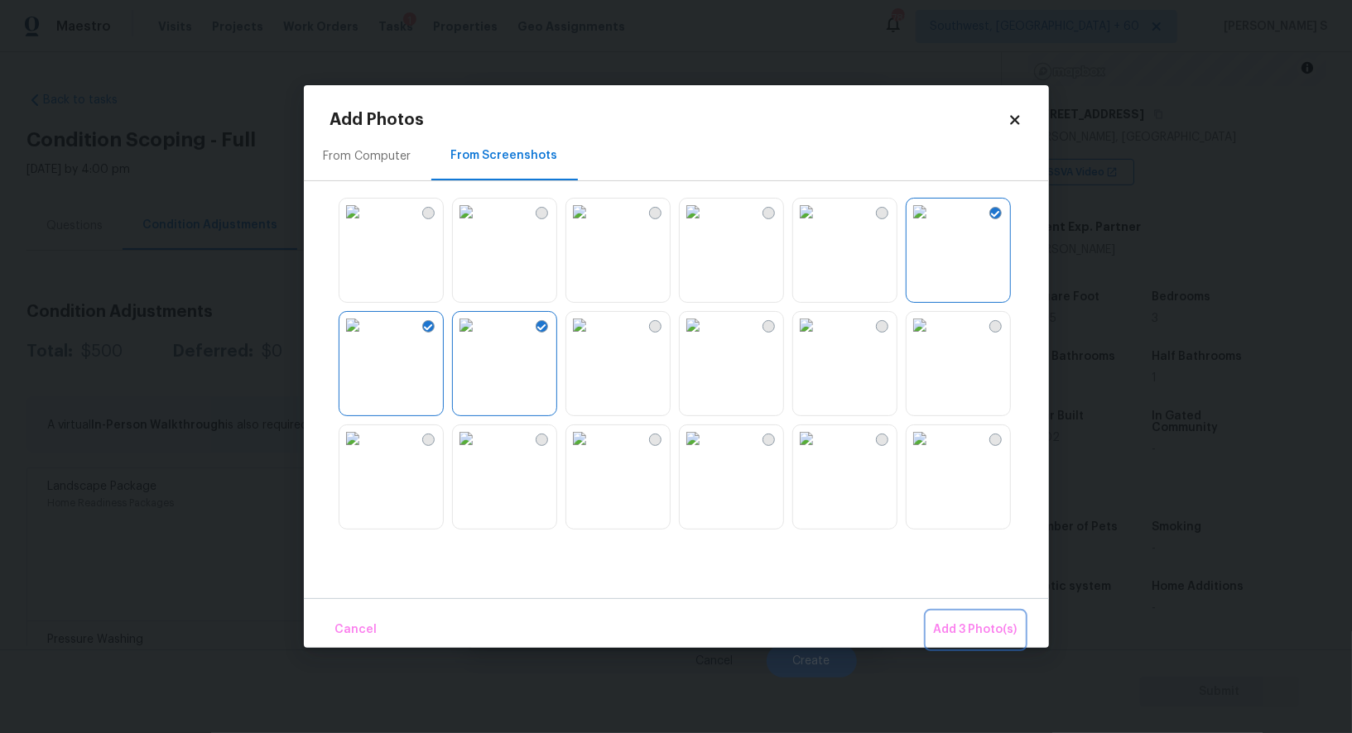
click at [979, 644] on button "Add 3 Photo(s)" at bounding box center [975, 631] width 97 height 36
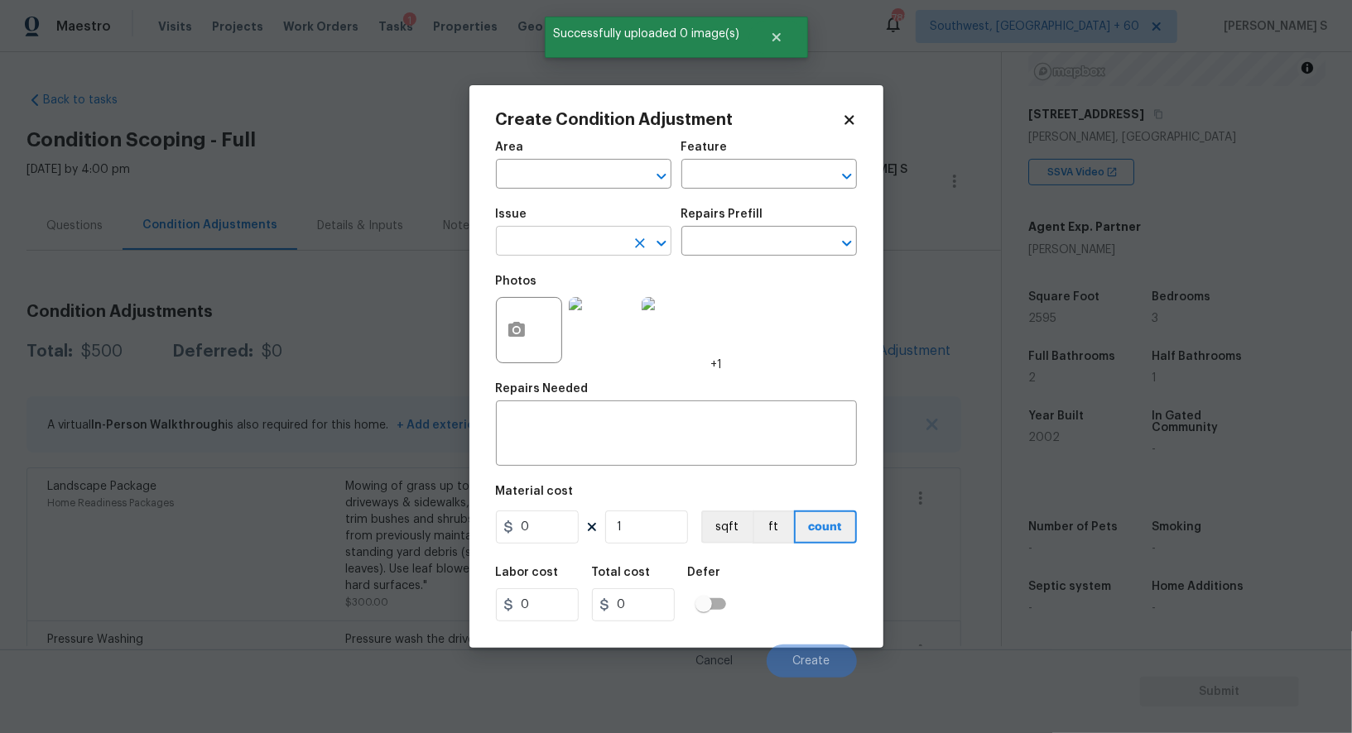
click at [569, 248] on input "text" at bounding box center [560, 243] width 129 height 26
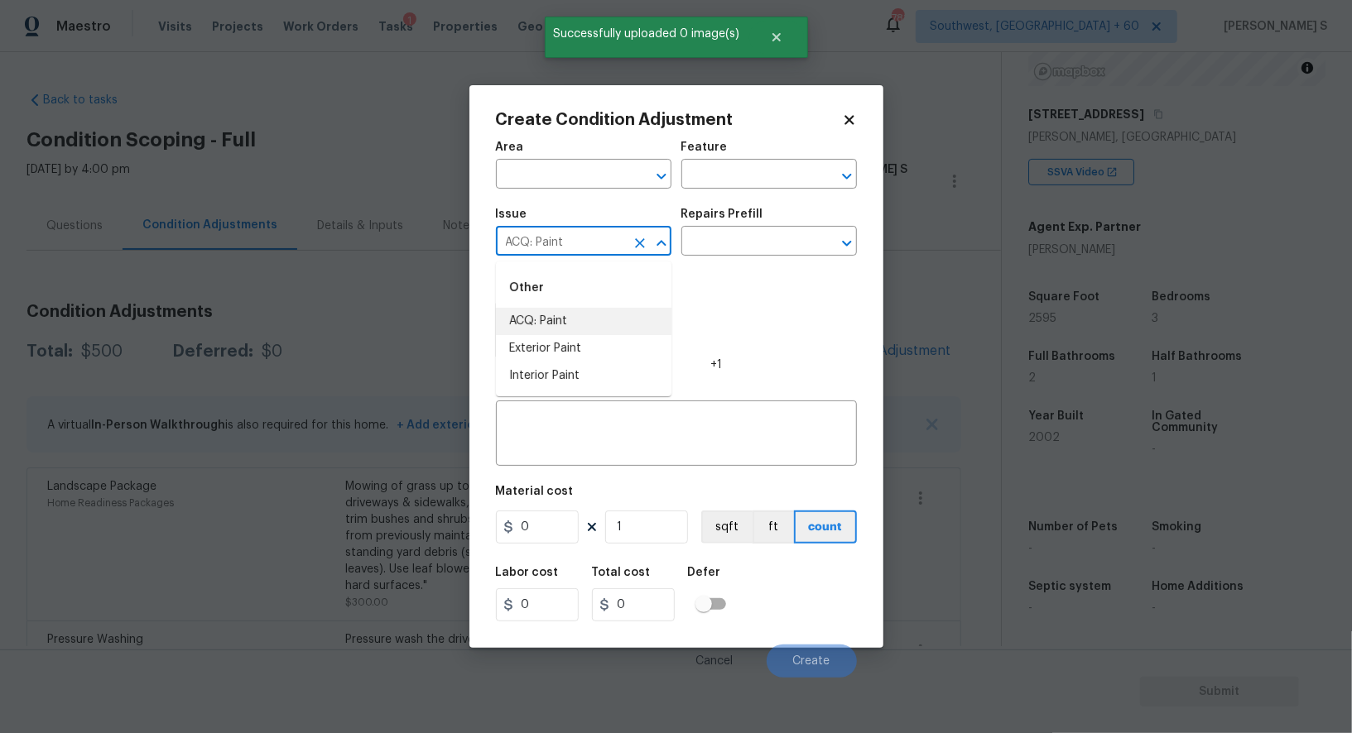
type input "ACQ: Paint"
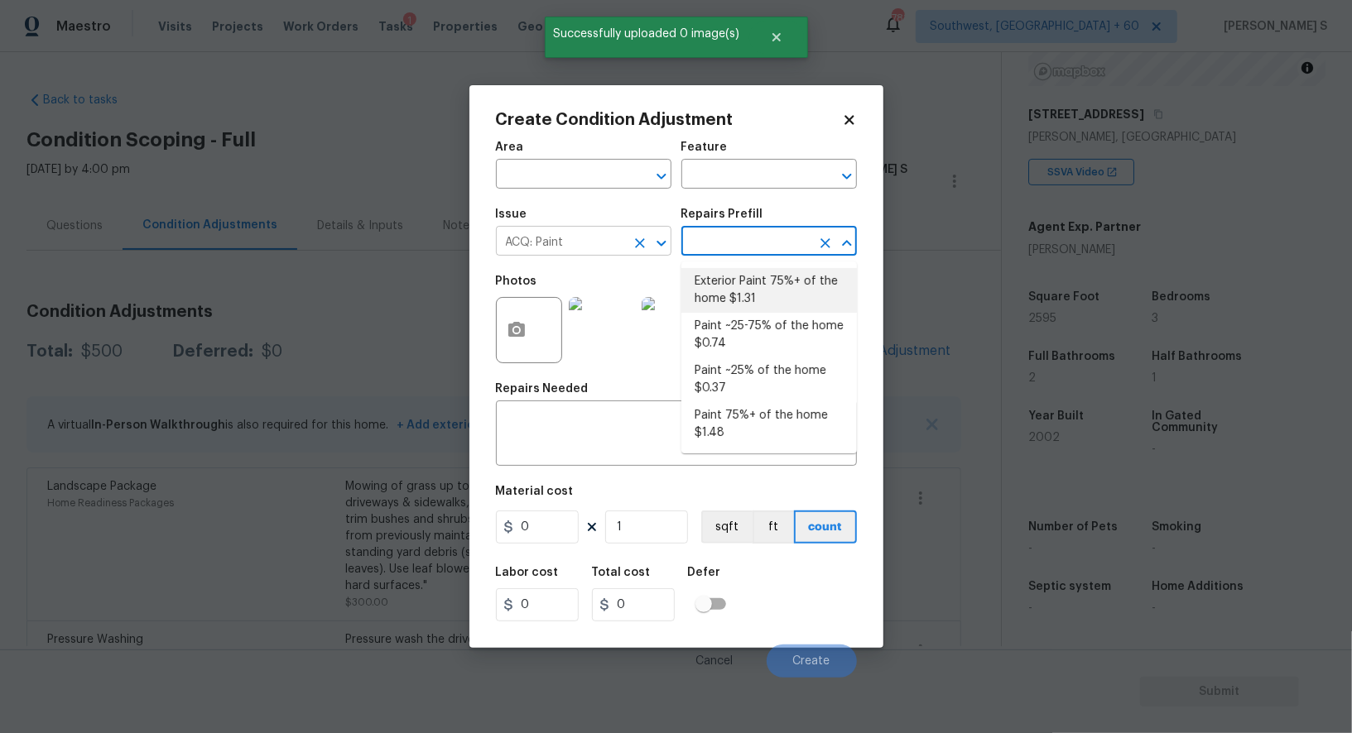
type input "Acquisition"
type textarea "Acquisition Scope: 75%+ of the home exterior will likely require paint"
type input "1.31"
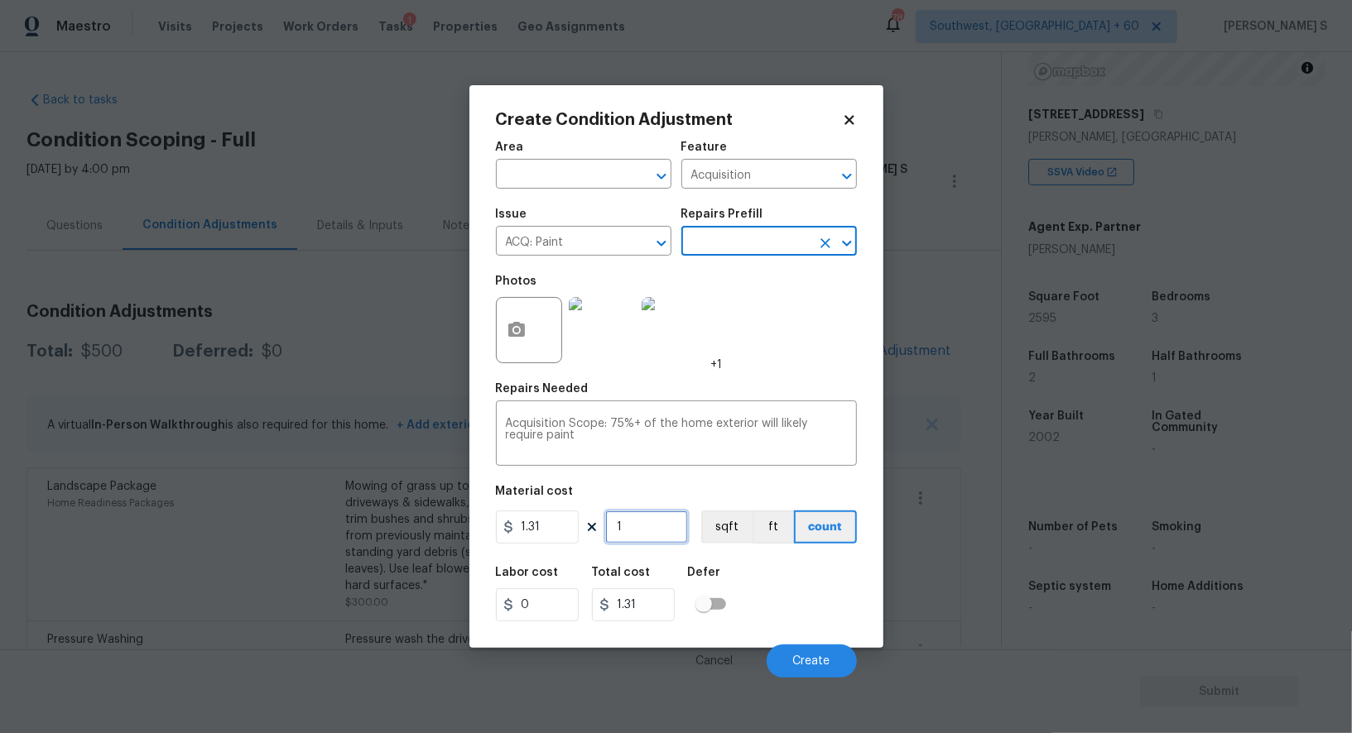
click at [654, 528] on input "1" at bounding box center [646, 527] width 83 height 33
type input "2"
type input "2.62"
type input "25"
type input "32.75"
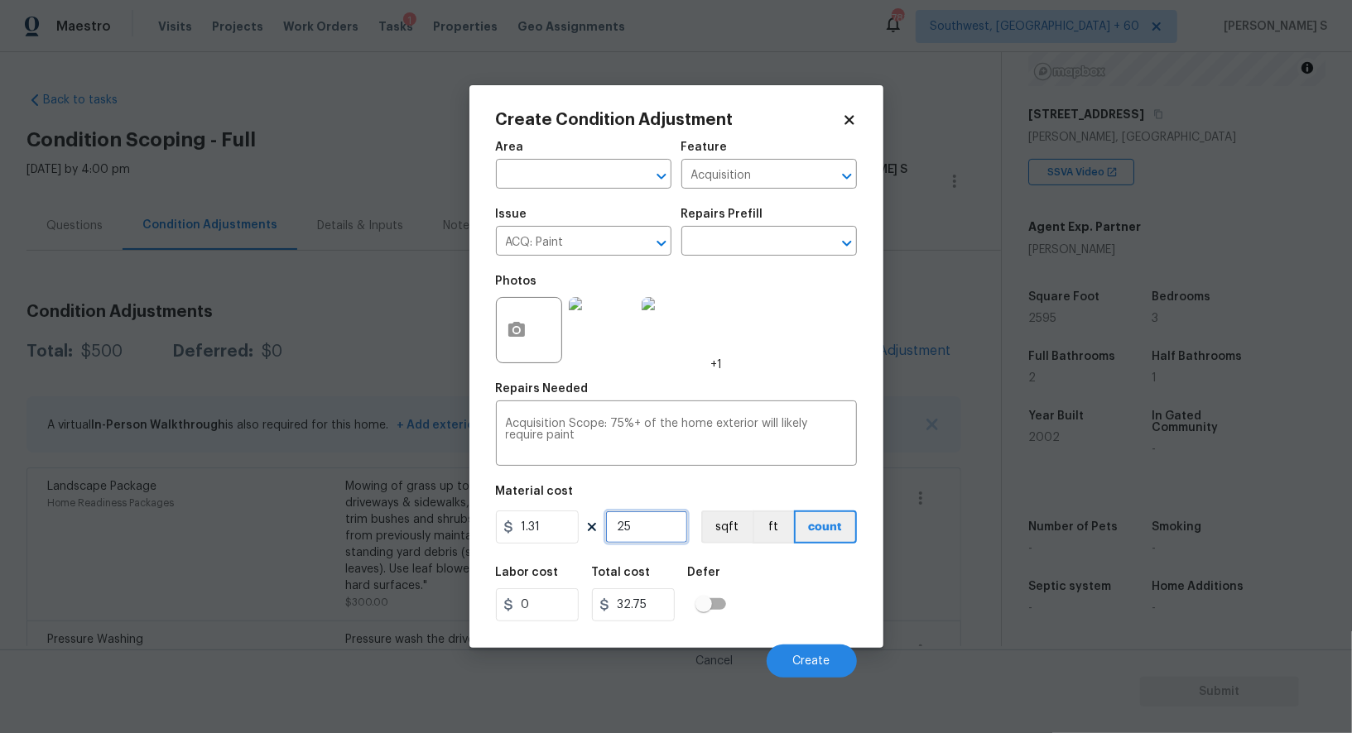
type input "259"
type input "339.29"
type input "2595"
type input "3399.45"
type input "2595"
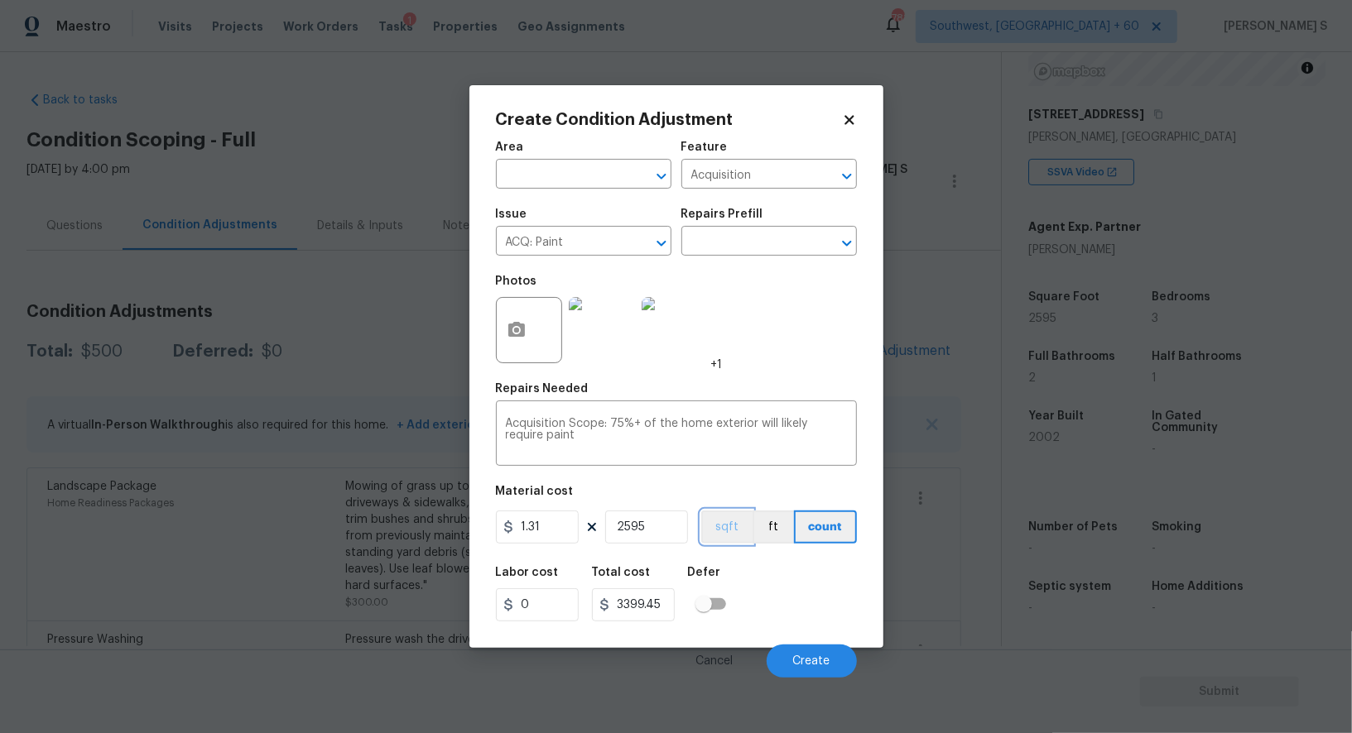
click at [728, 526] on button "sqft" at bounding box center [726, 527] width 51 height 33
click at [781, 609] on div "Labor cost 0 Total cost 3399.45 Defer" at bounding box center [676, 594] width 361 height 75
click at [833, 661] on button "Create" at bounding box center [812, 661] width 90 height 33
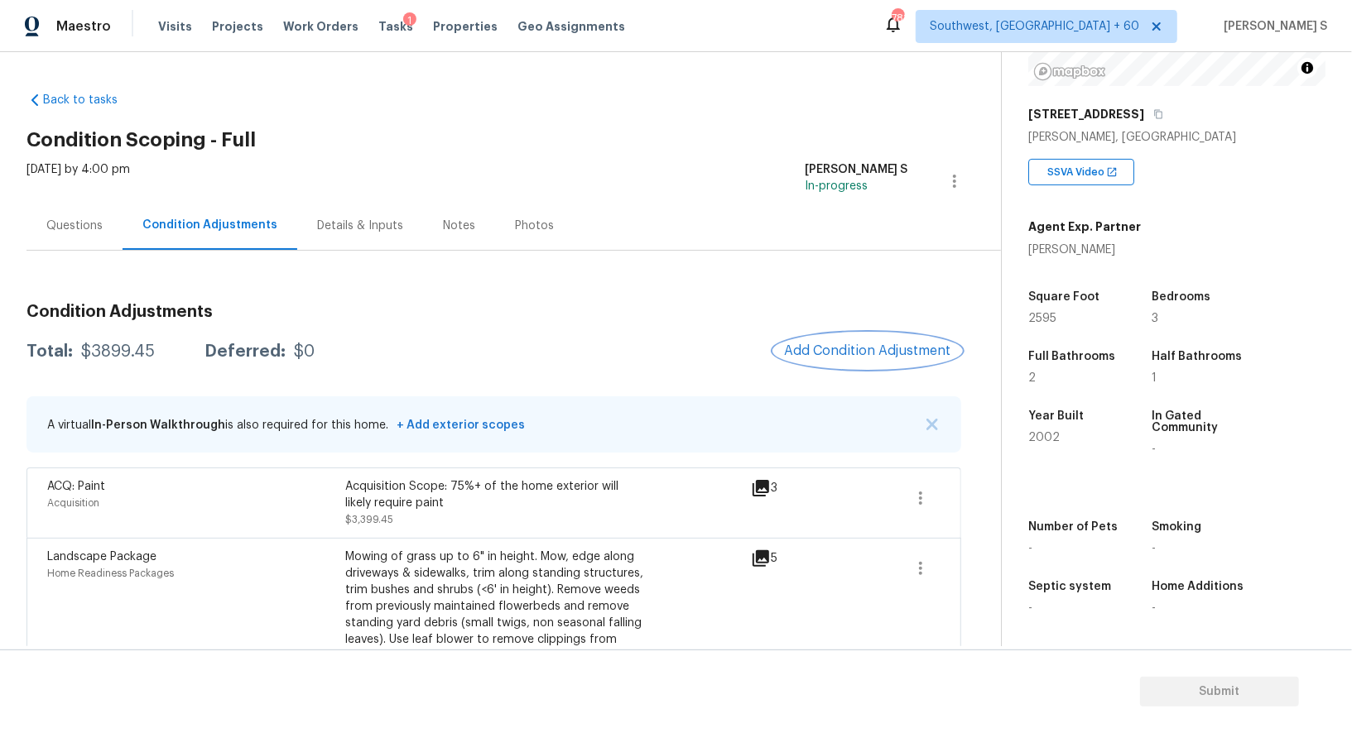
click at [894, 338] on button "Add Condition Adjustment" at bounding box center [867, 351] width 187 height 35
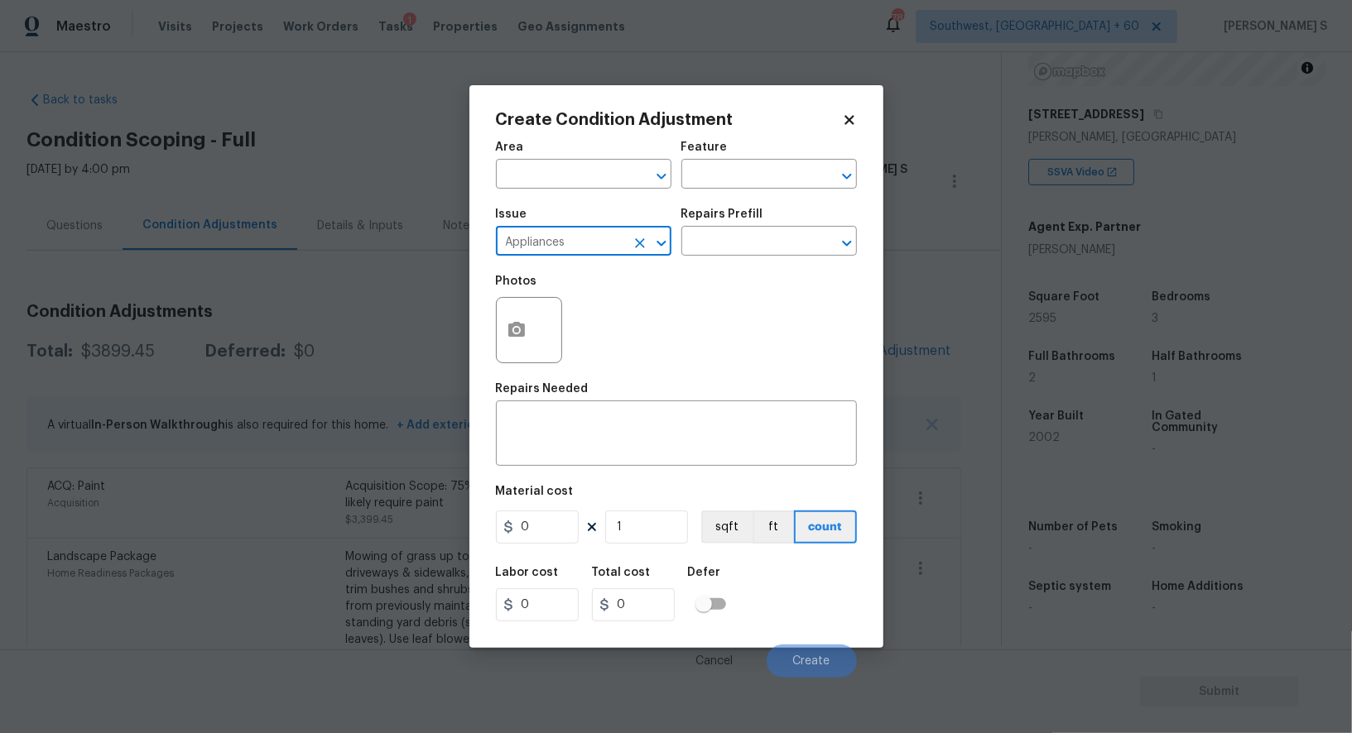
type input "Appliances"
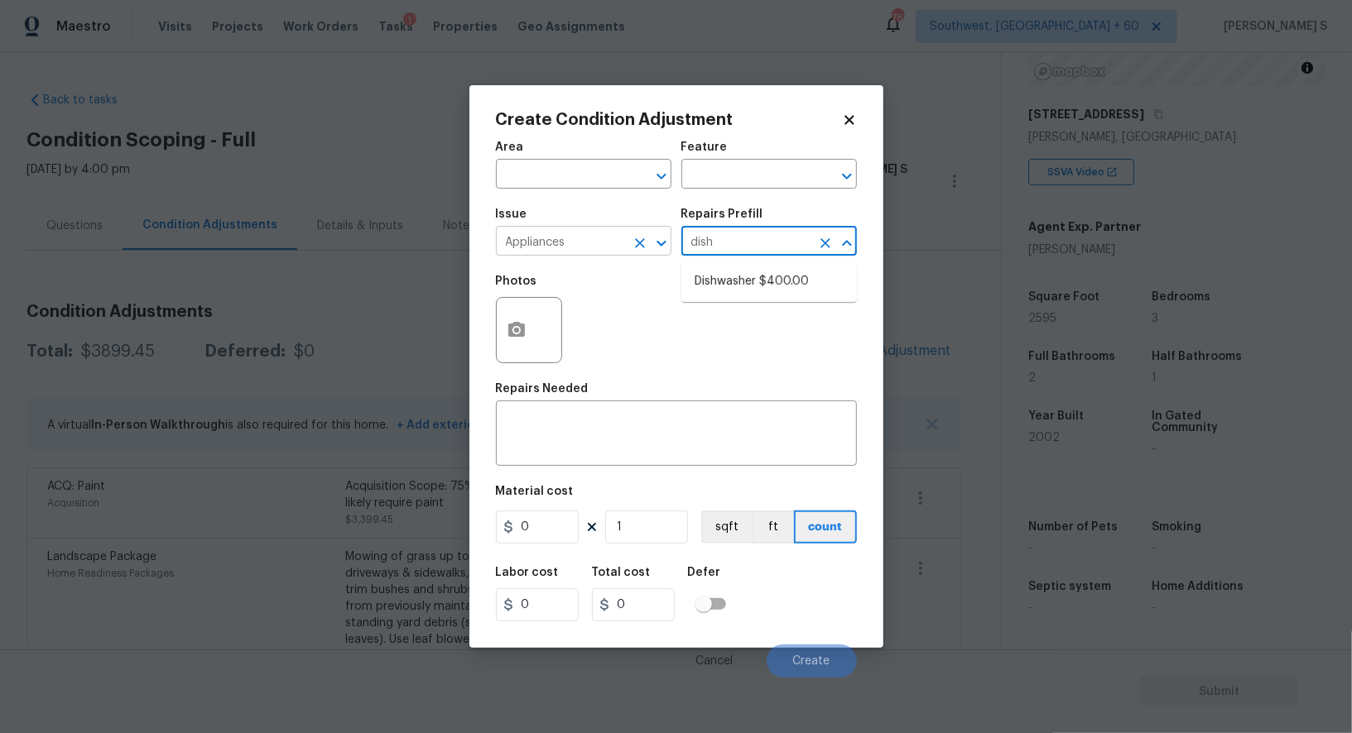
type input "dish"
type input "Appliances"
type textarea "Remove the existing dishwasher and prep the area for a new unit. Install a new …"
type input "400"
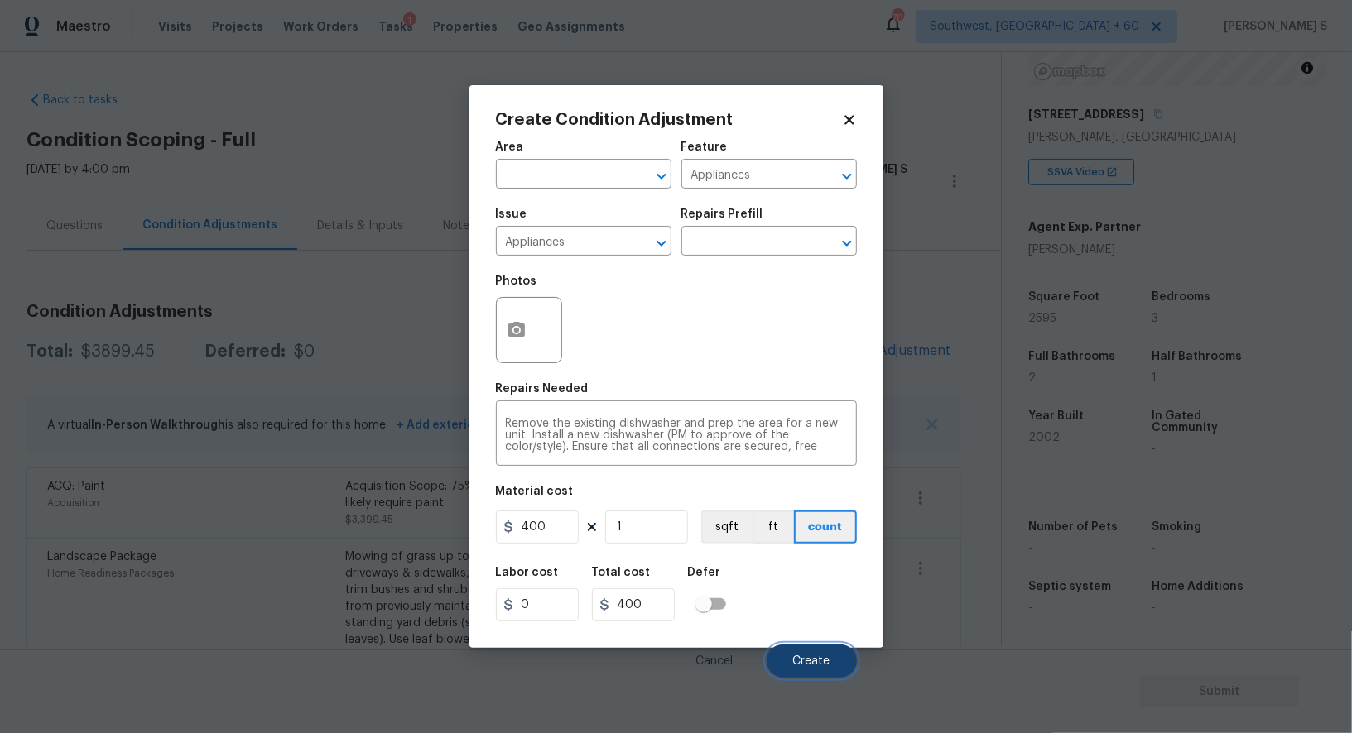
click at [834, 659] on button "Create" at bounding box center [812, 661] width 90 height 33
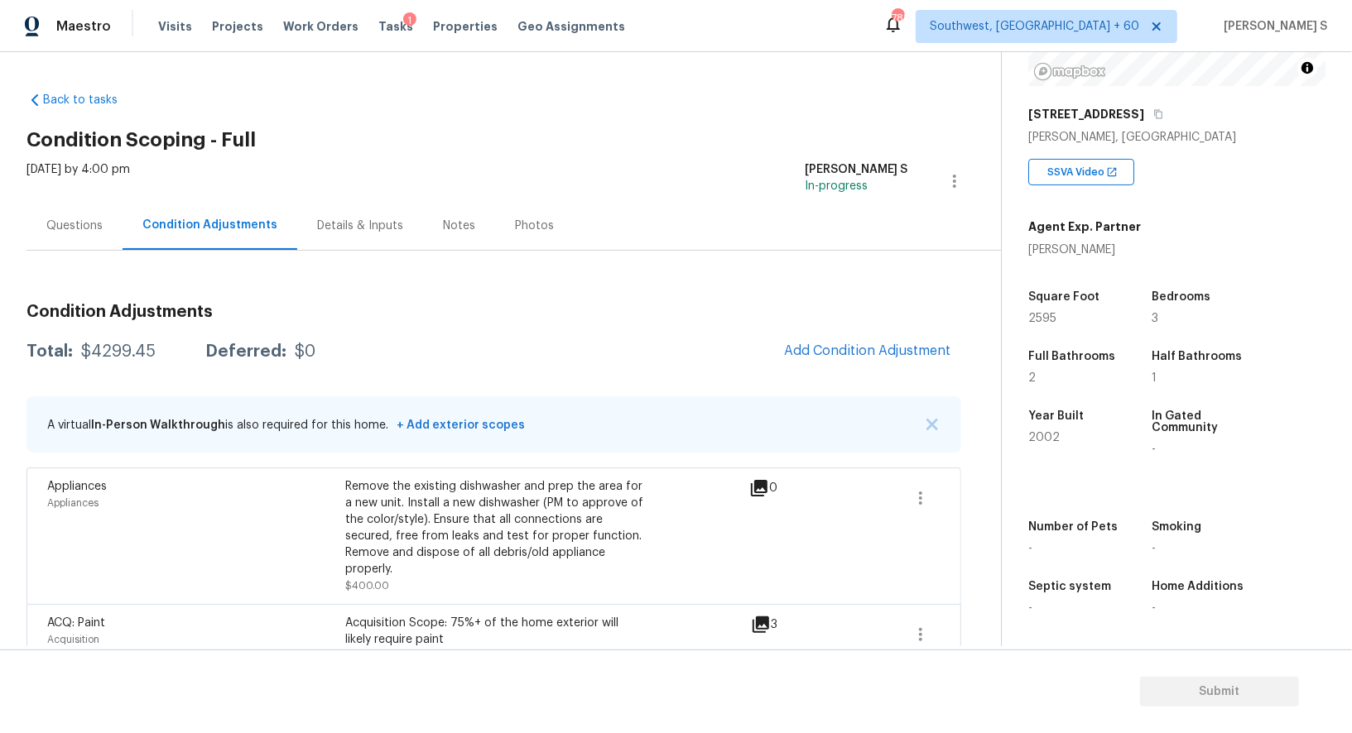
scroll to position [273, 0]
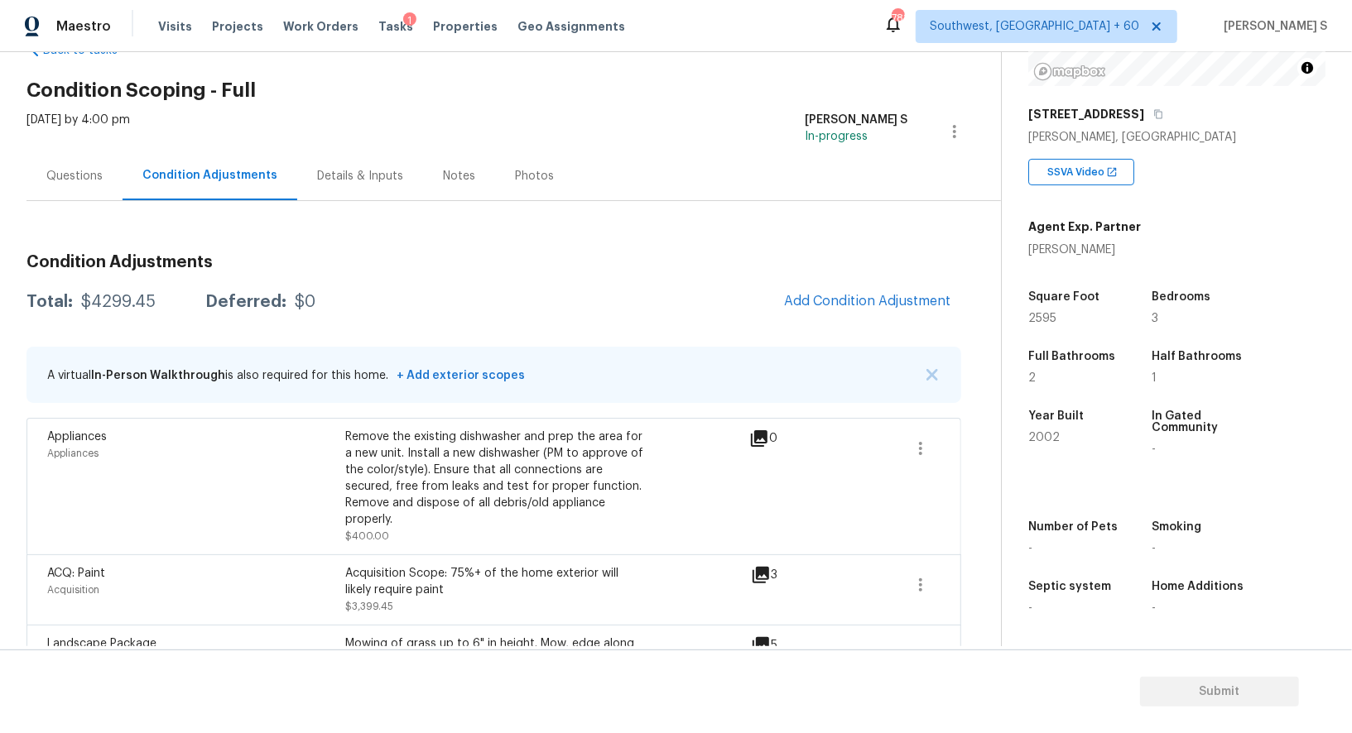
click at [76, 164] on div "Questions" at bounding box center [74, 175] width 96 height 49
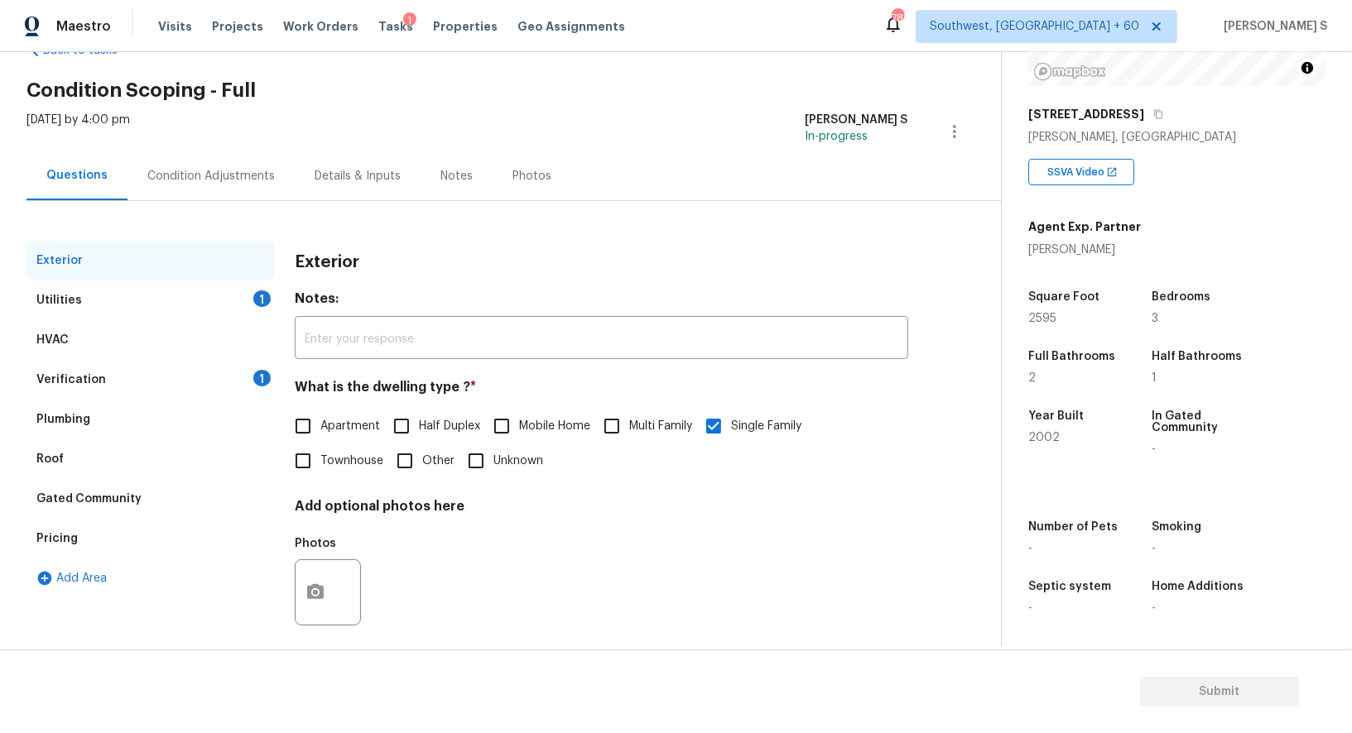
scroll to position [63, 0]
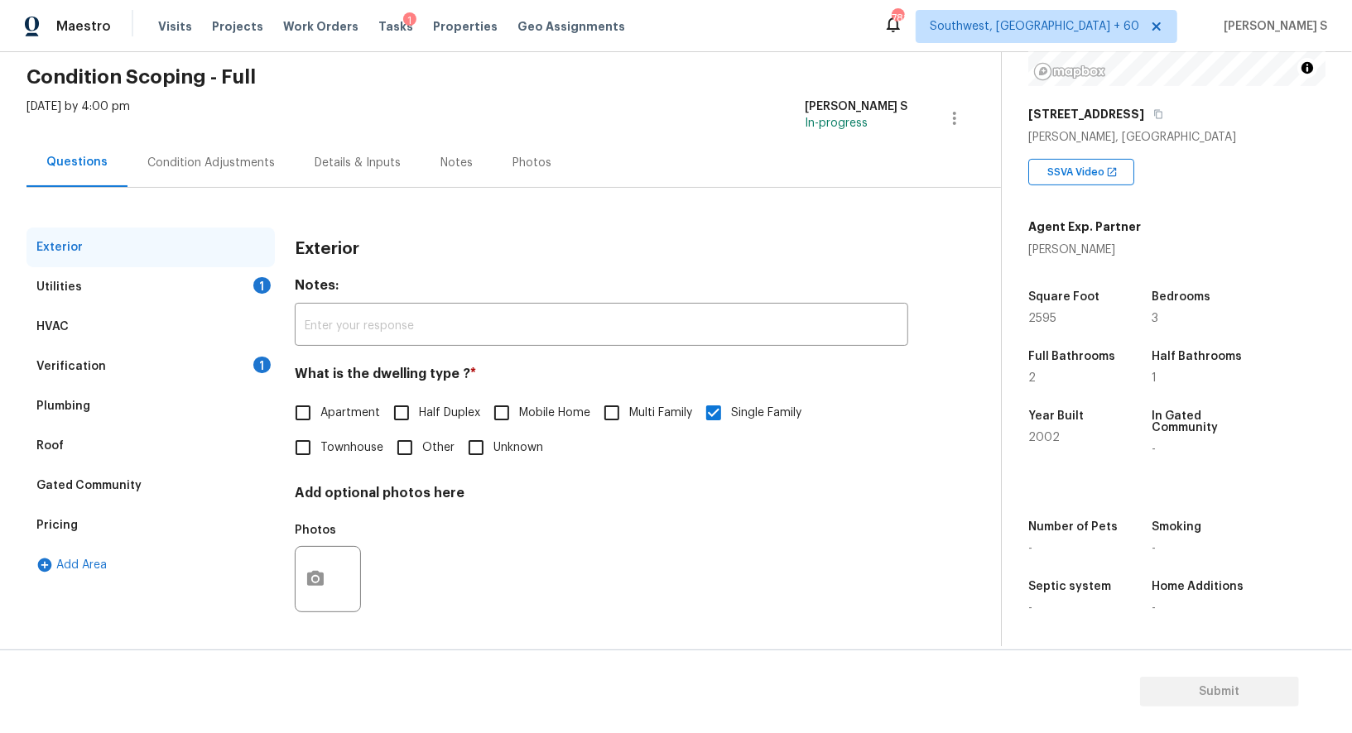
click at [71, 521] on div "Pricing" at bounding box center [56, 525] width 41 height 17
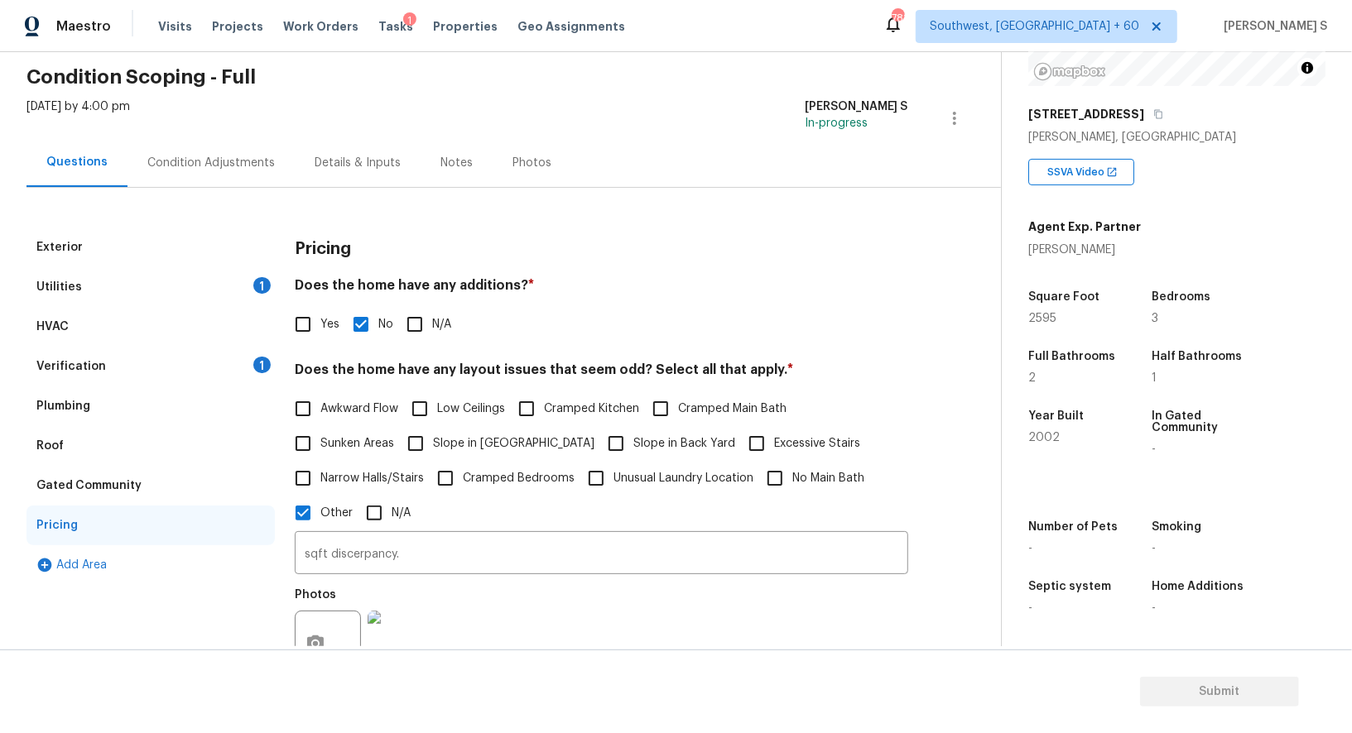
click at [450, 452] on label "Slope in Front Yard" at bounding box center [496, 443] width 196 height 35
click at [433, 452] on input "Slope in Front Yard" at bounding box center [415, 443] width 35 height 35
checkbox input "true"
click at [633, 437] on span "Slope in Back Yard" at bounding box center [684, 445] width 102 height 17
click at [598, 437] on input "Slope in Back Yard" at bounding box center [615, 445] width 35 height 35
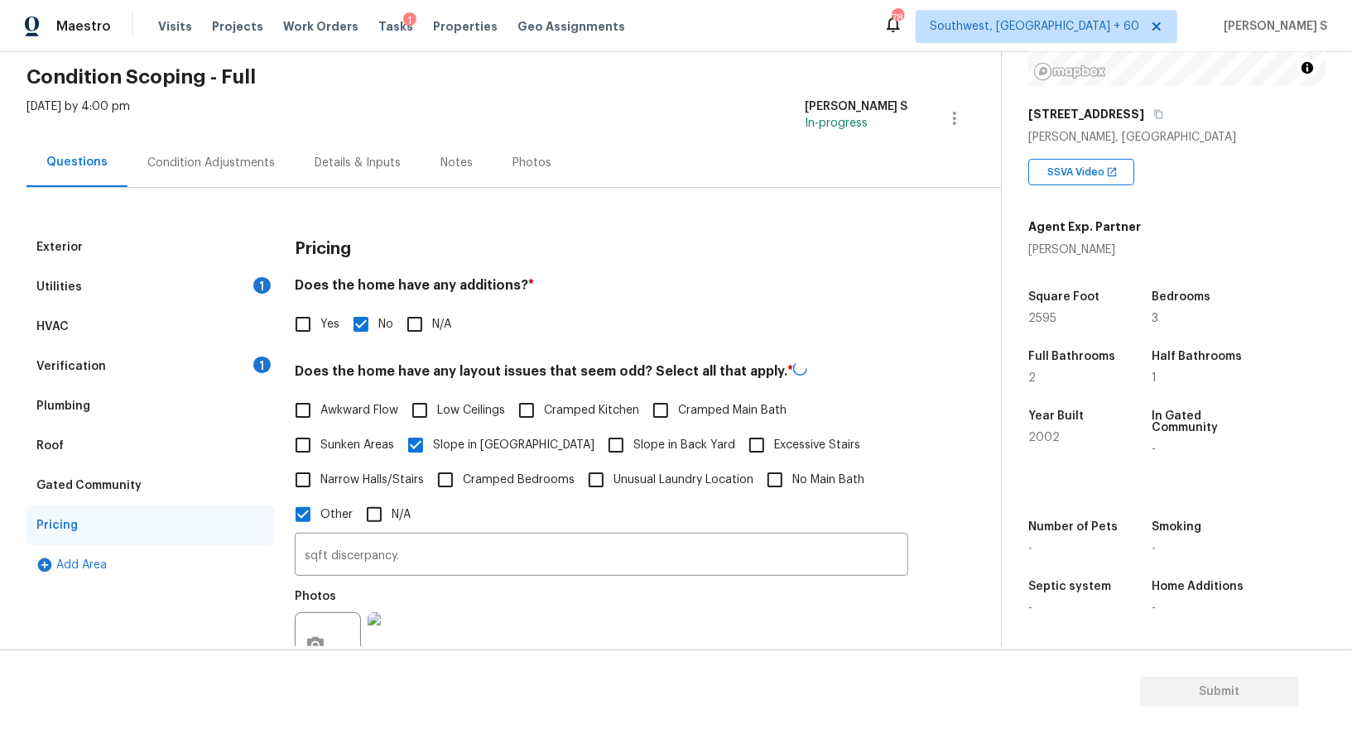
checkbox input "true"
click at [109, 283] on div "Utilities 1" at bounding box center [150, 287] width 248 height 40
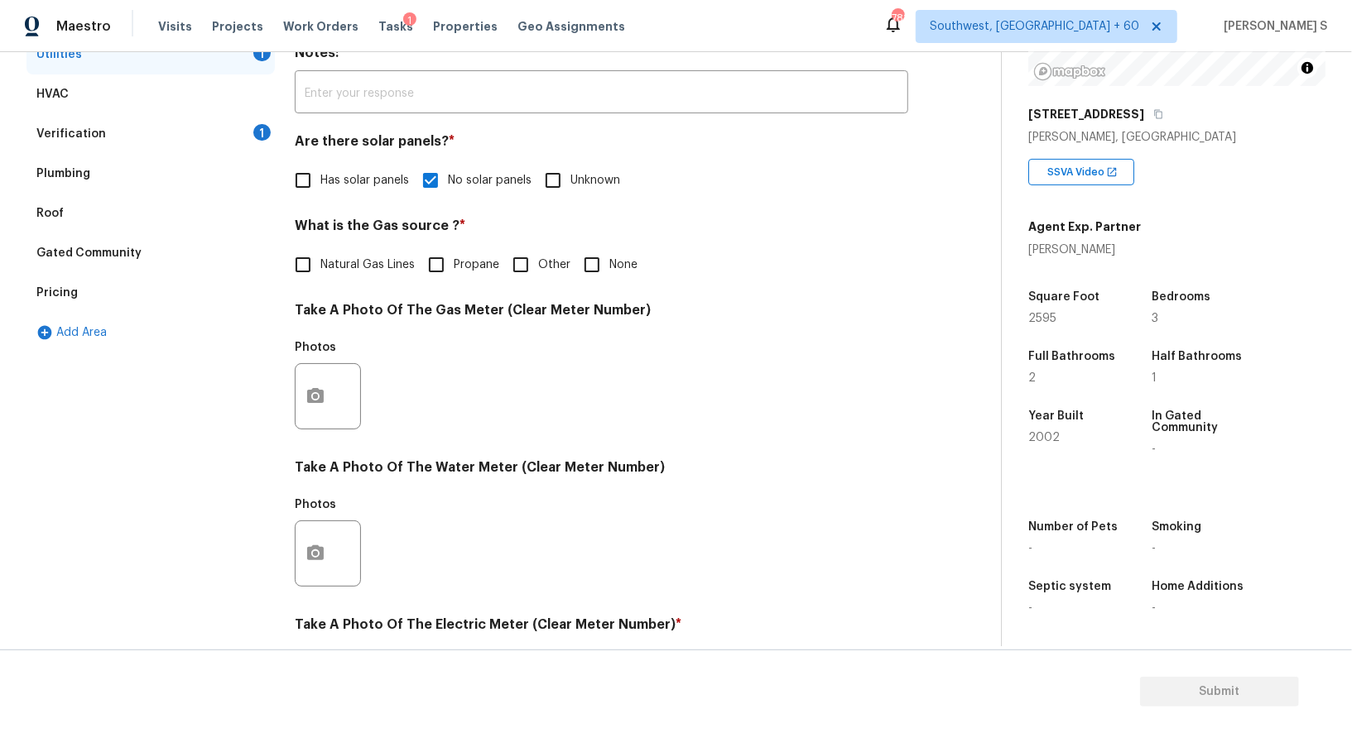
scroll to position [374, 0]
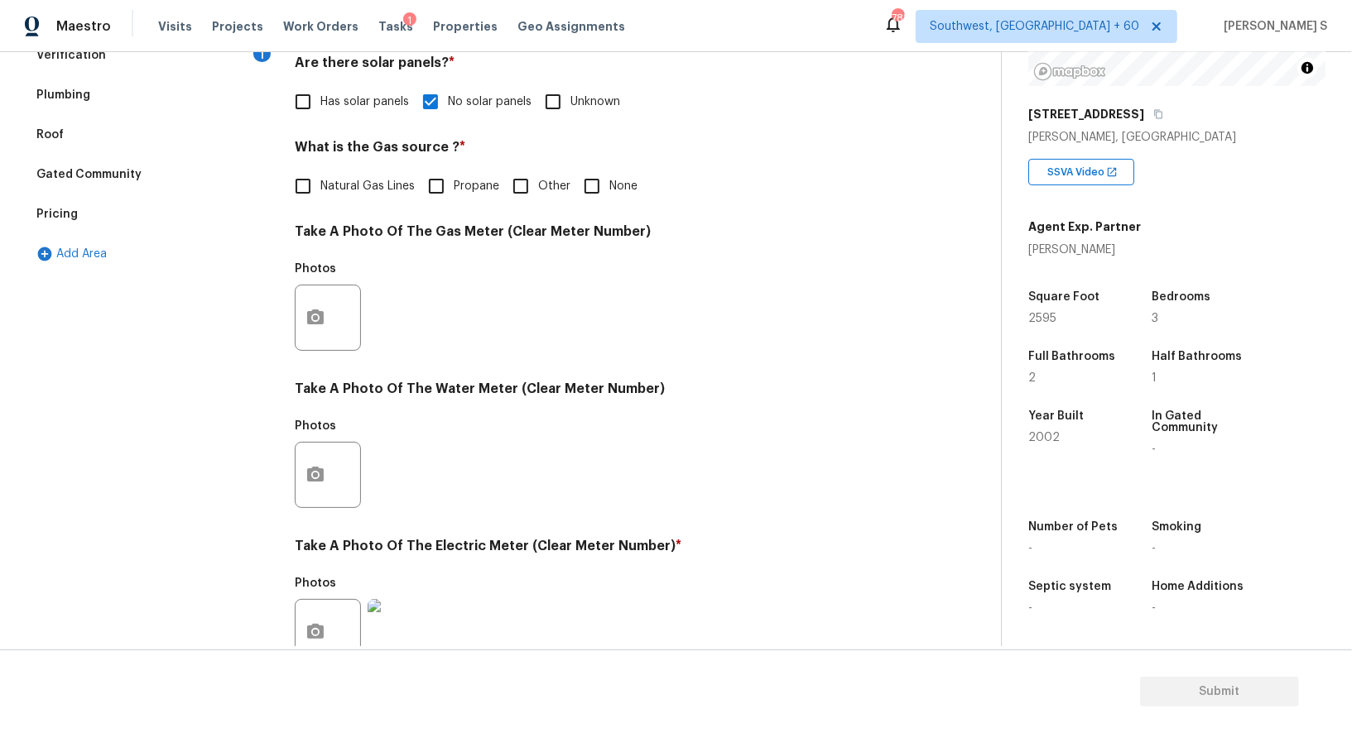
click at [328, 175] on label "Natural Gas Lines" at bounding box center [350, 186] width 129 height 35
click at [320, 175] on input "Natural Gas Lines" at bounding box center [303, 186] width 35 height 35
checkbox input "true"
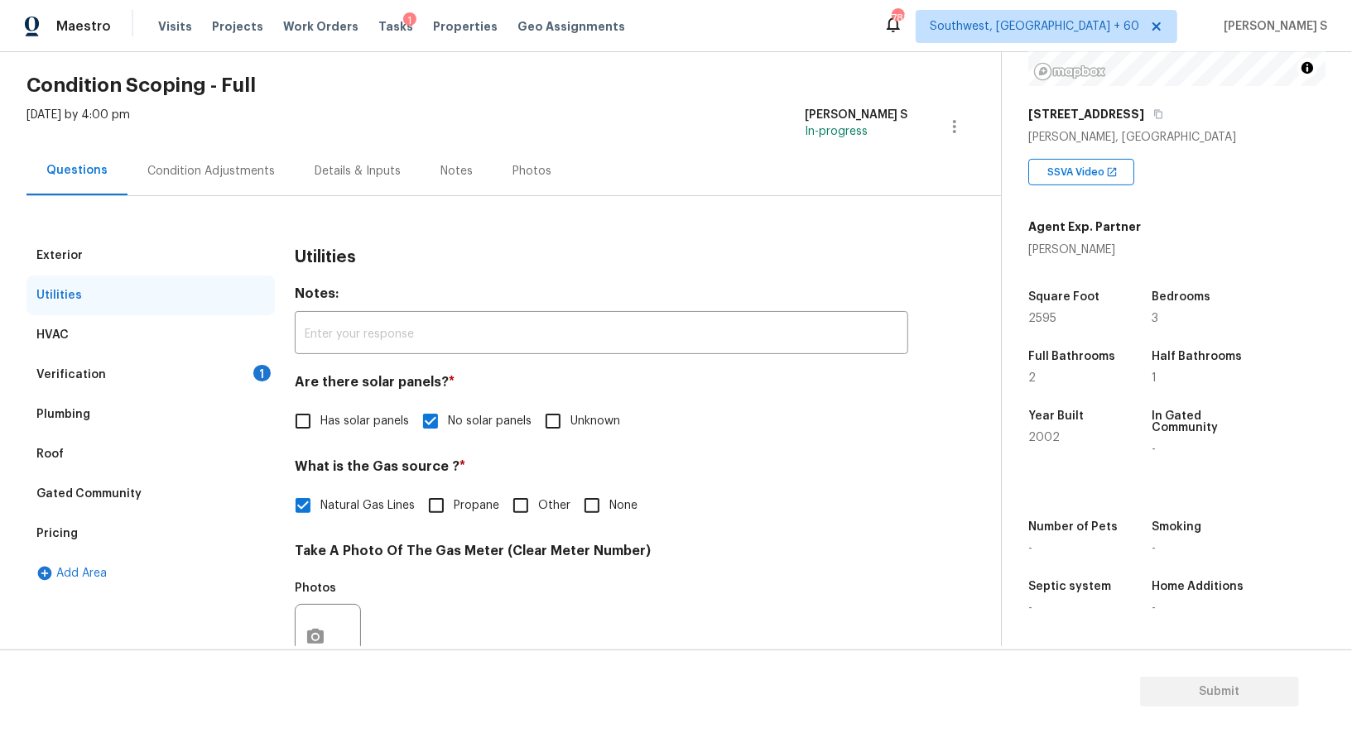
scroll to position [0, 0]
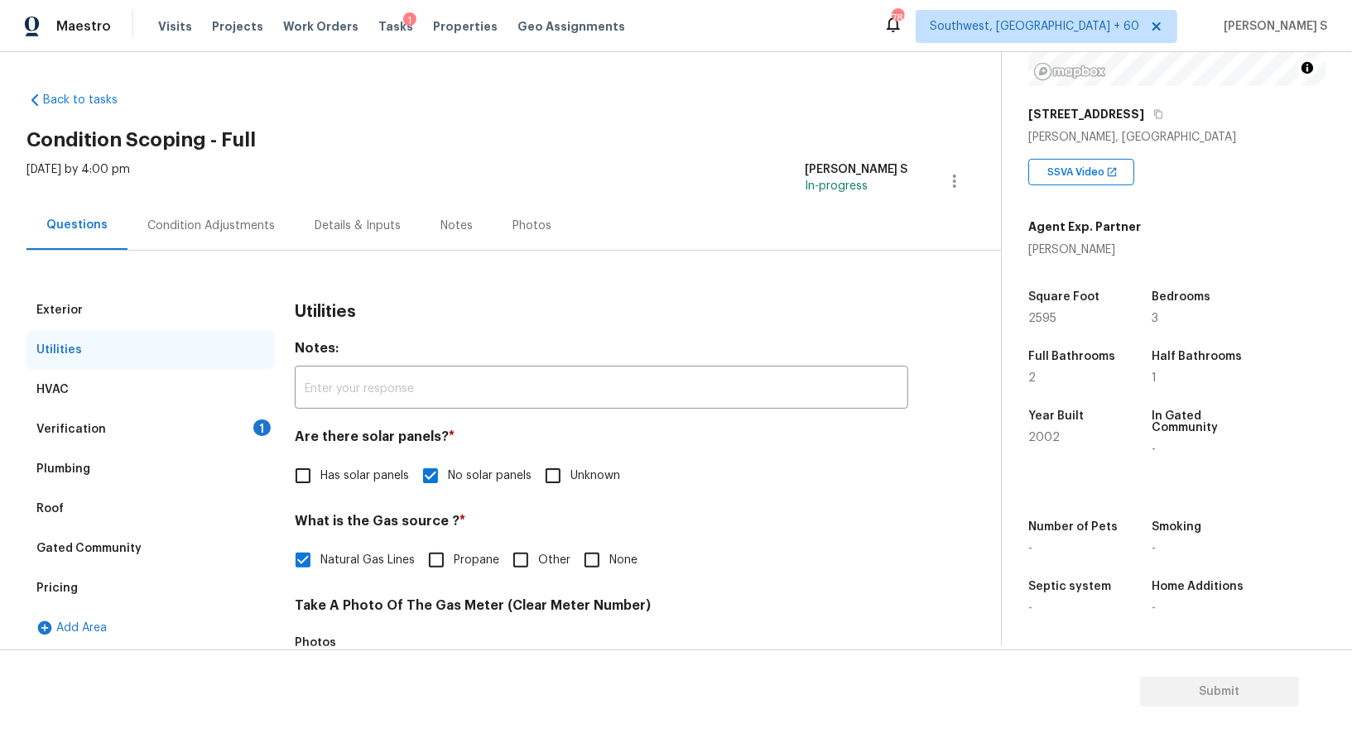
click at [277, 205] on div "Condition Adjustments" at bounding box center [210, 225] width 167 height 49
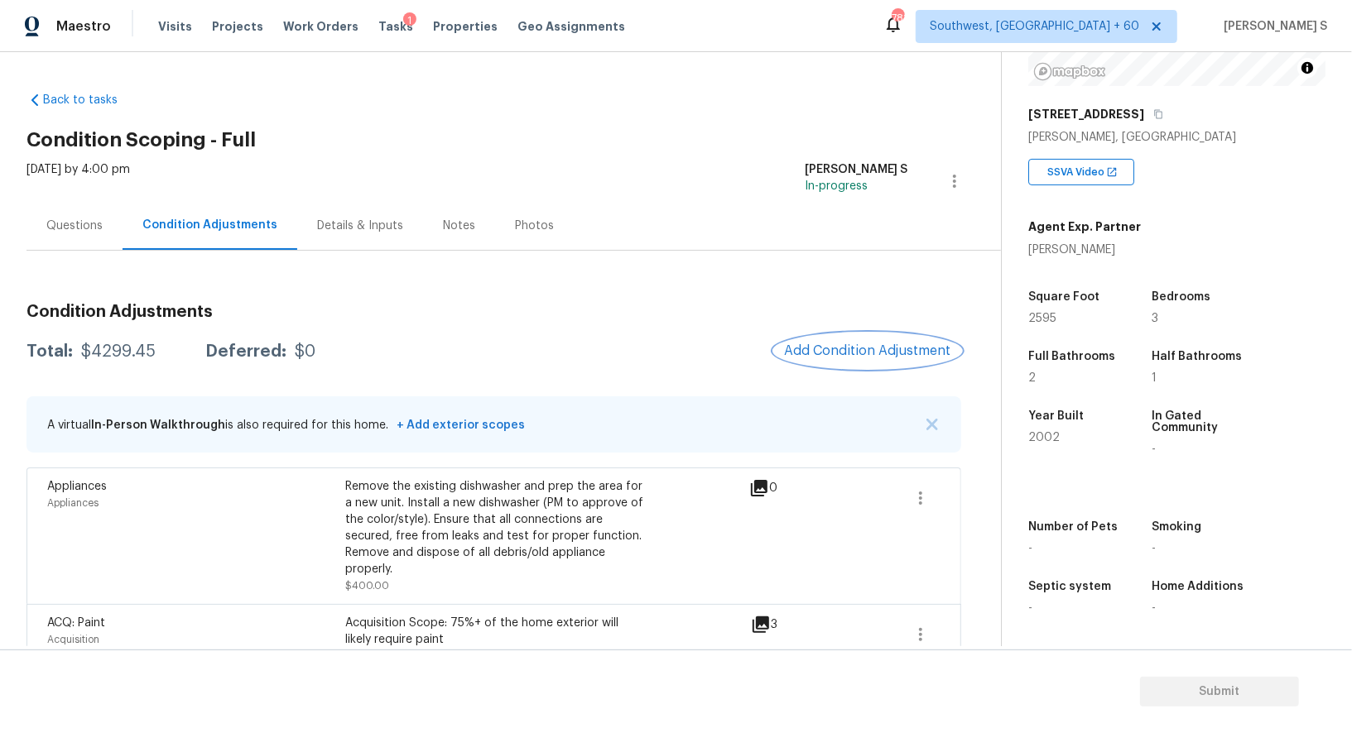
click at [810, 353] on span "Add Condition Adjustment" at bounding box center [867, 351] width 167 height 15
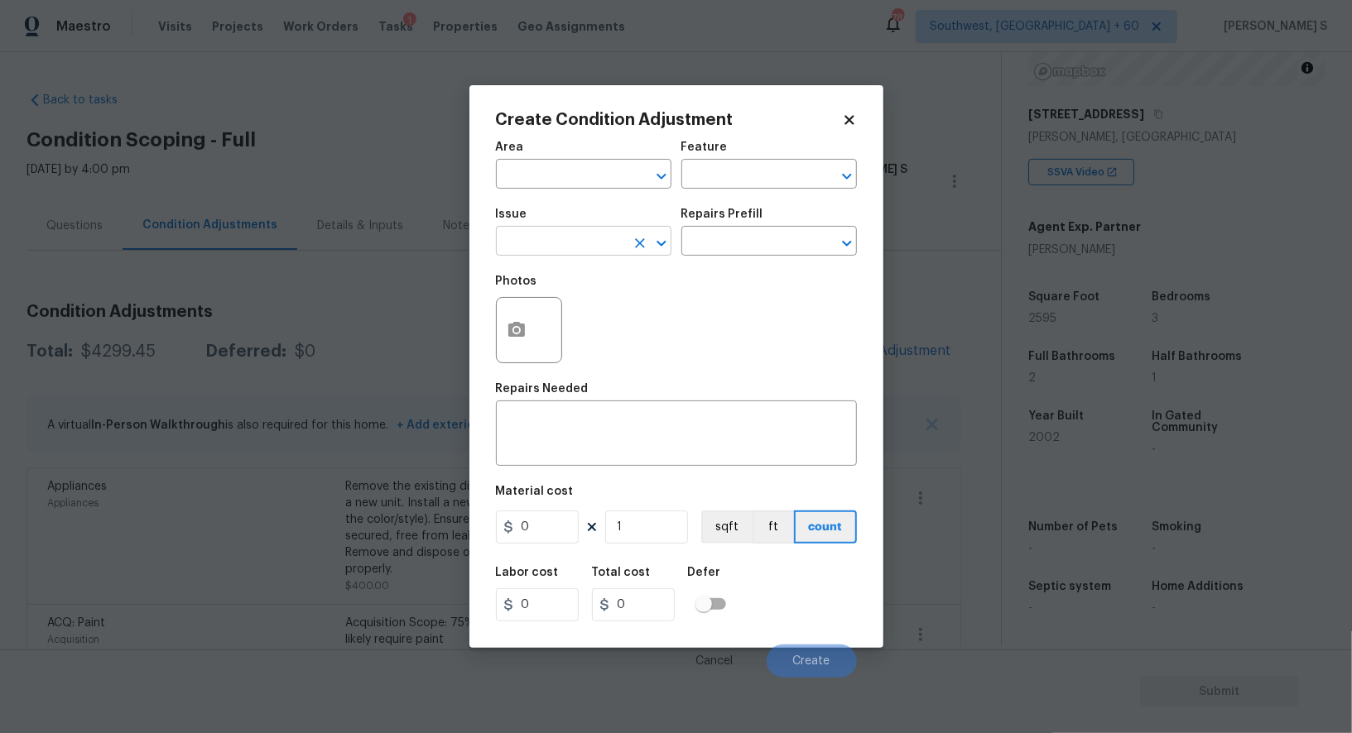
click at [569, 254] on input "text" at bounding box center [560, 243] width 129 height 26
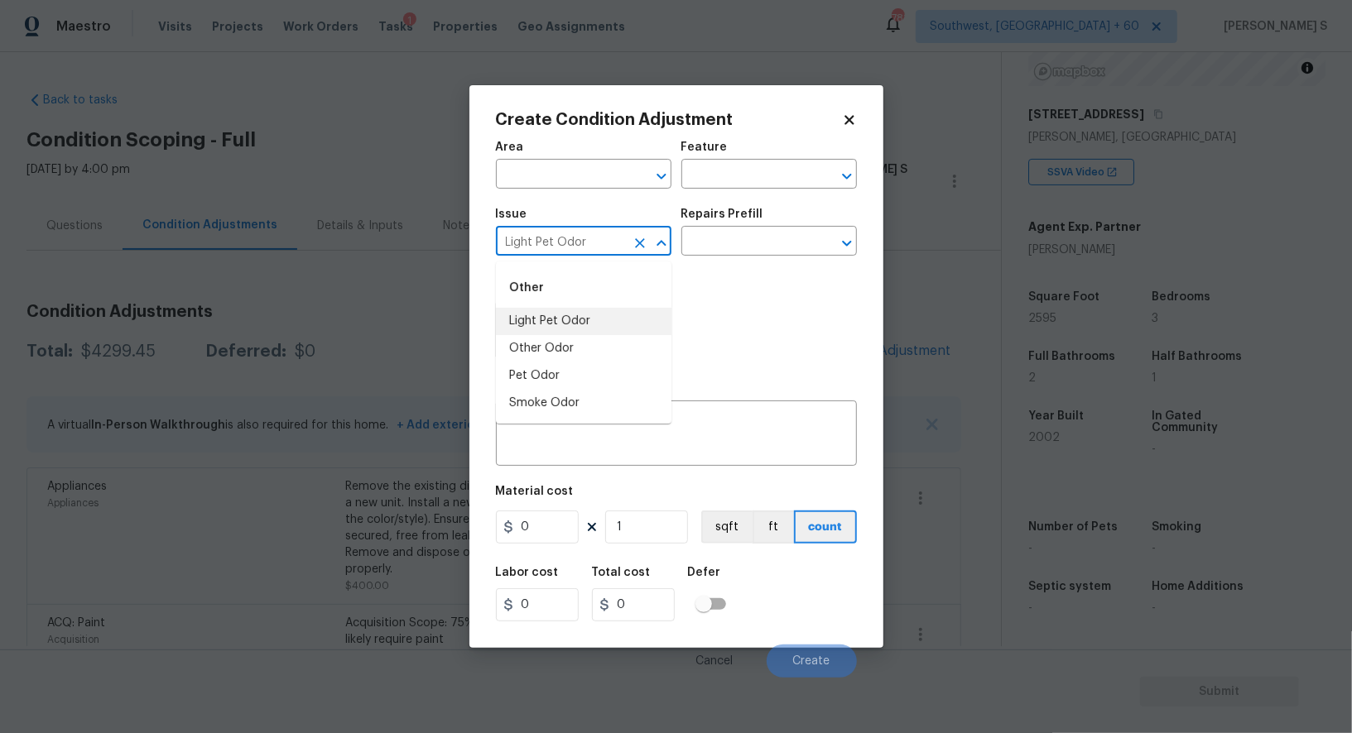
type input "Light Pet Odor"
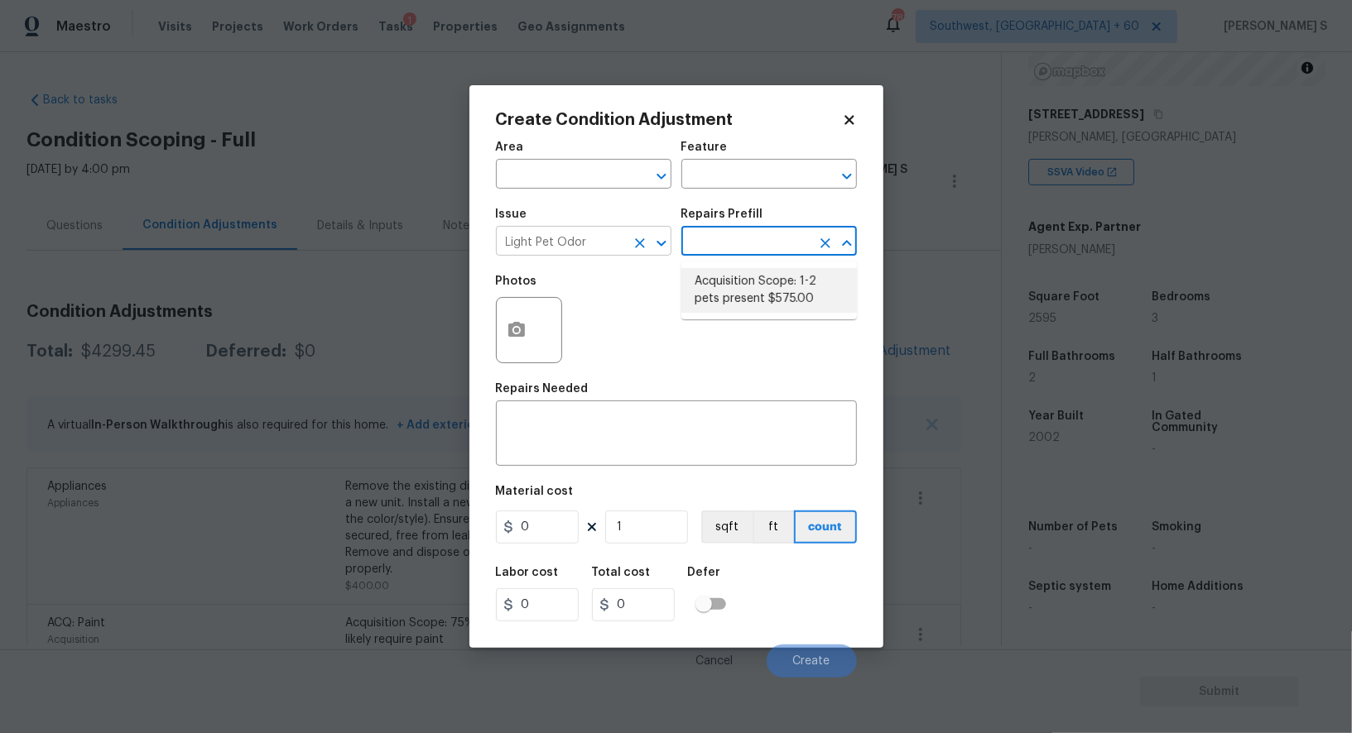
type textarea "Acquisition Scope: 1-2 pets present"
type input "575"
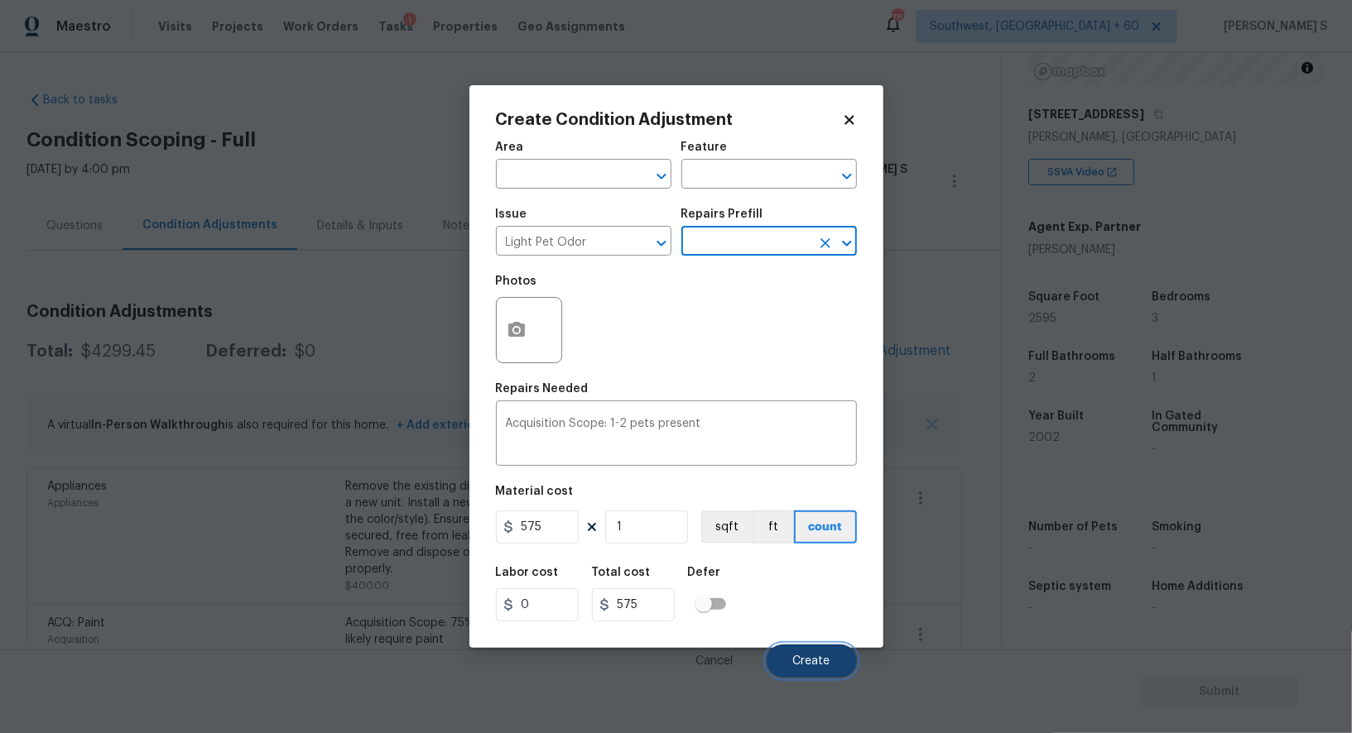
click at [815, 661] on span "Create" at bounding box center [811, 662] width 37 height 12
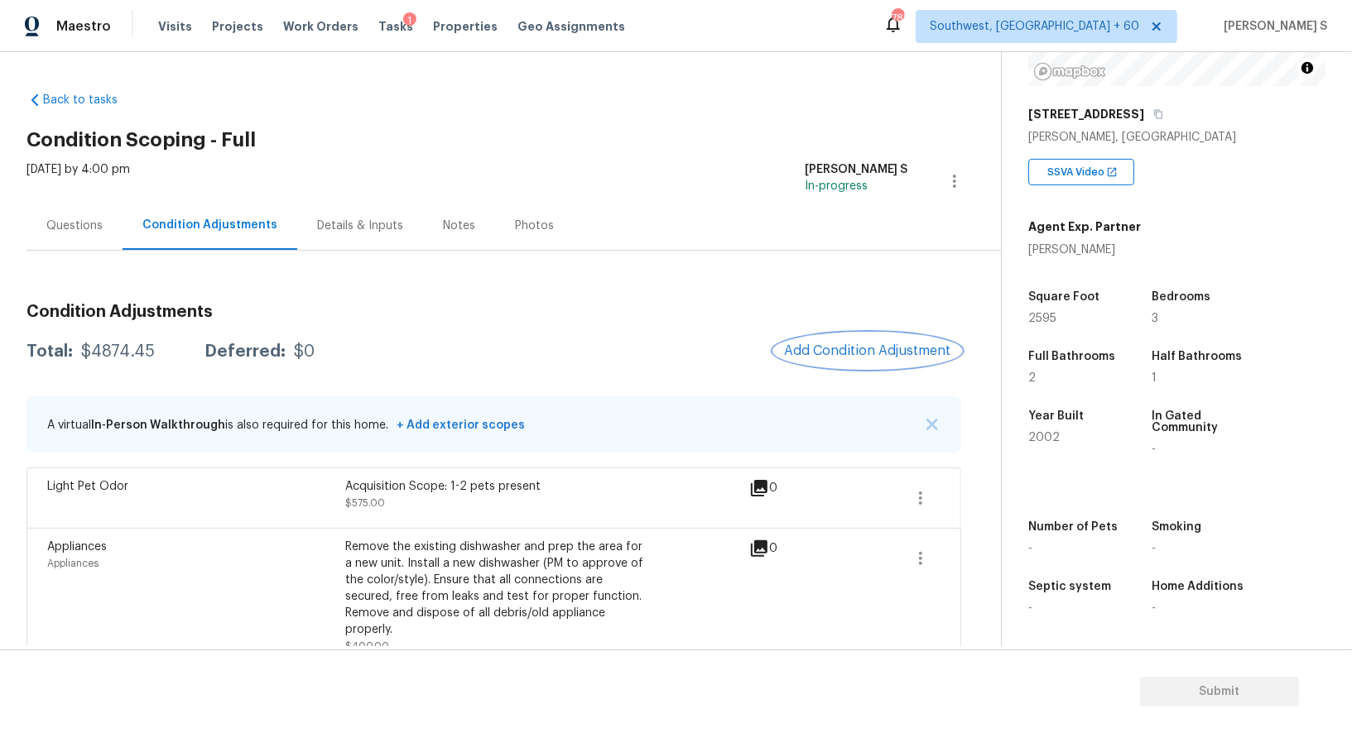
click at [843, 350] on span "Add Condition Adjustment" at bounding box center [867, 351] width 167 height 15
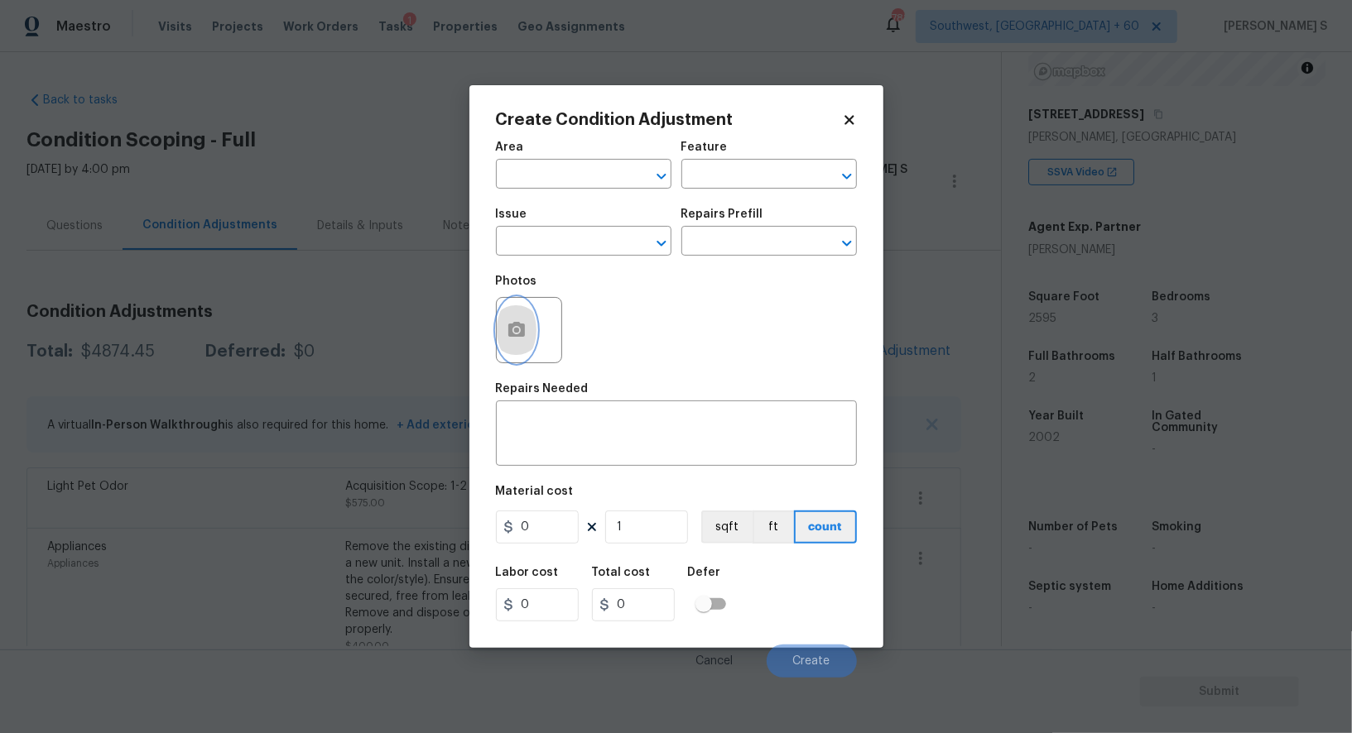
click at [515, 337] on icon "button" at bounding box center [516, 329] width 17 height 15
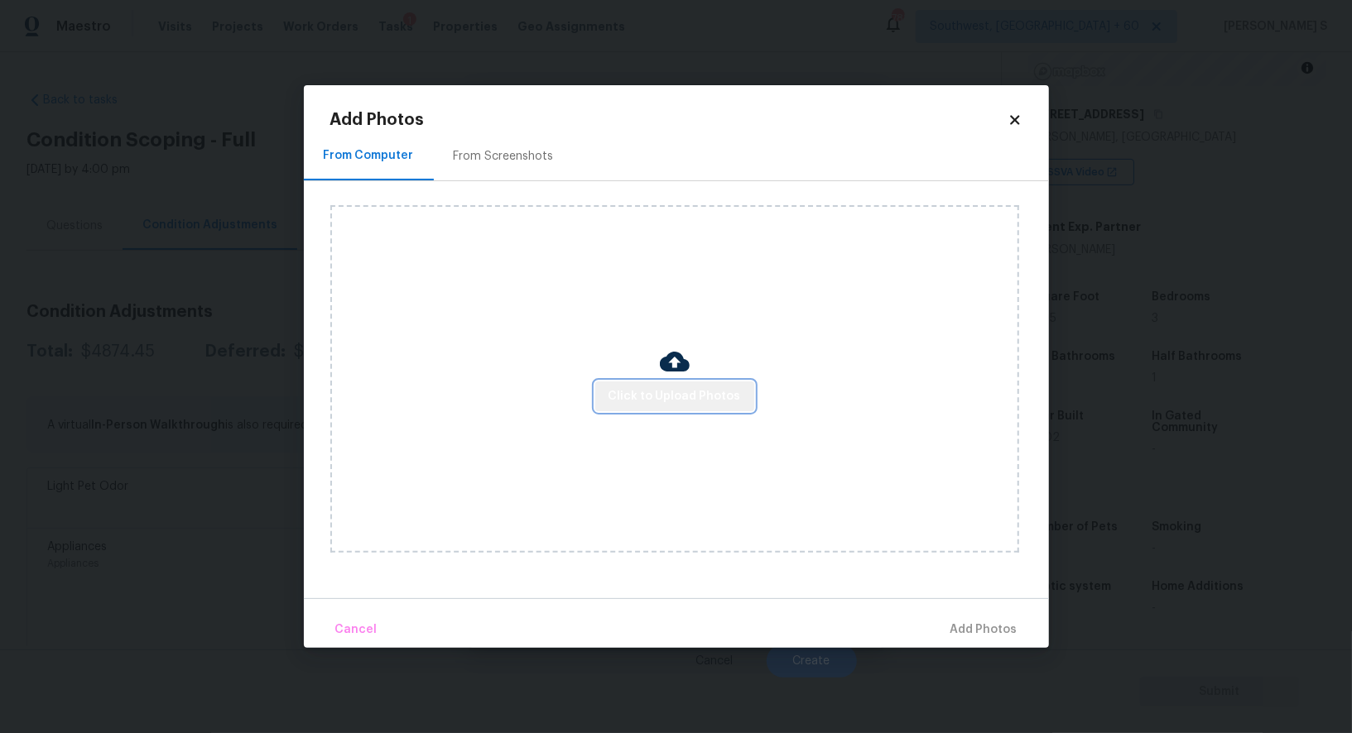
click at [734, 400] on span "Click to Upload Photos" at bounding box center [674, 397] width 132 height 21
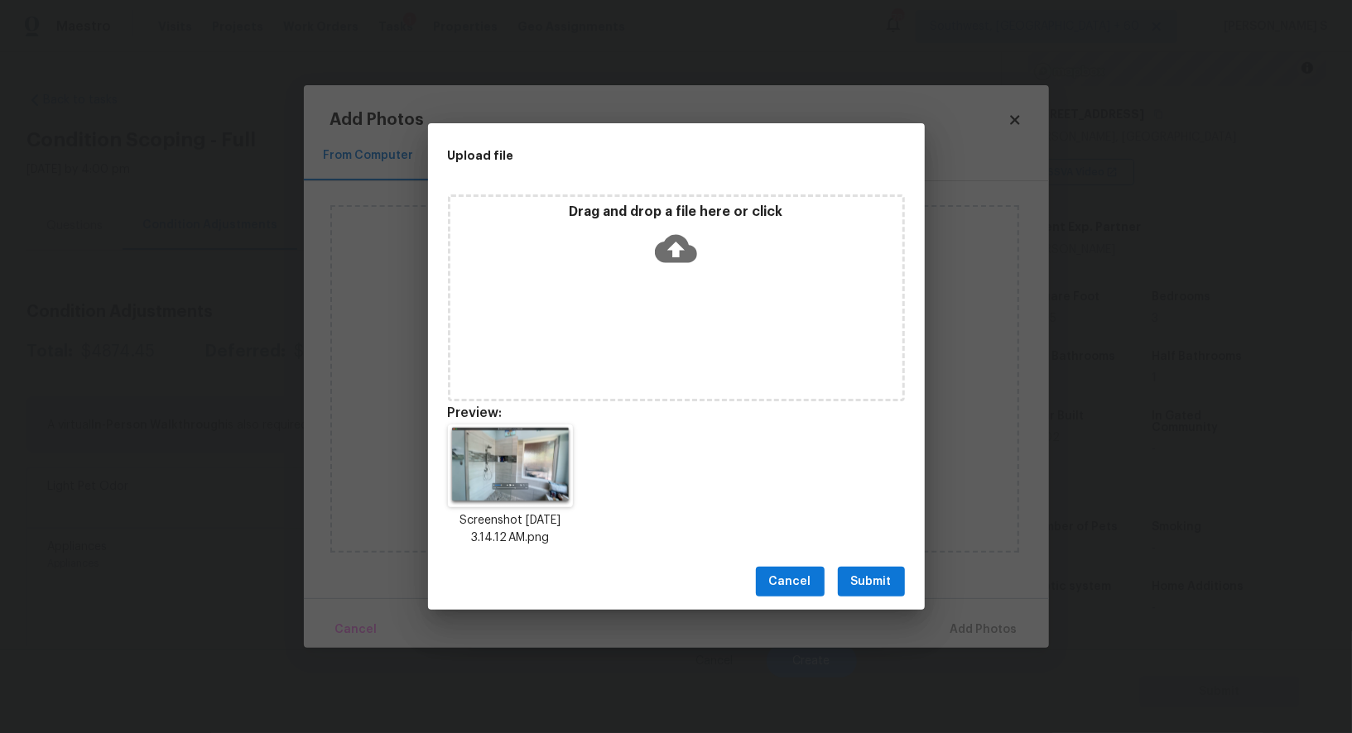
click at [885, 578] on span "Submit" at bounding box center [871, 582] width 41 height 21
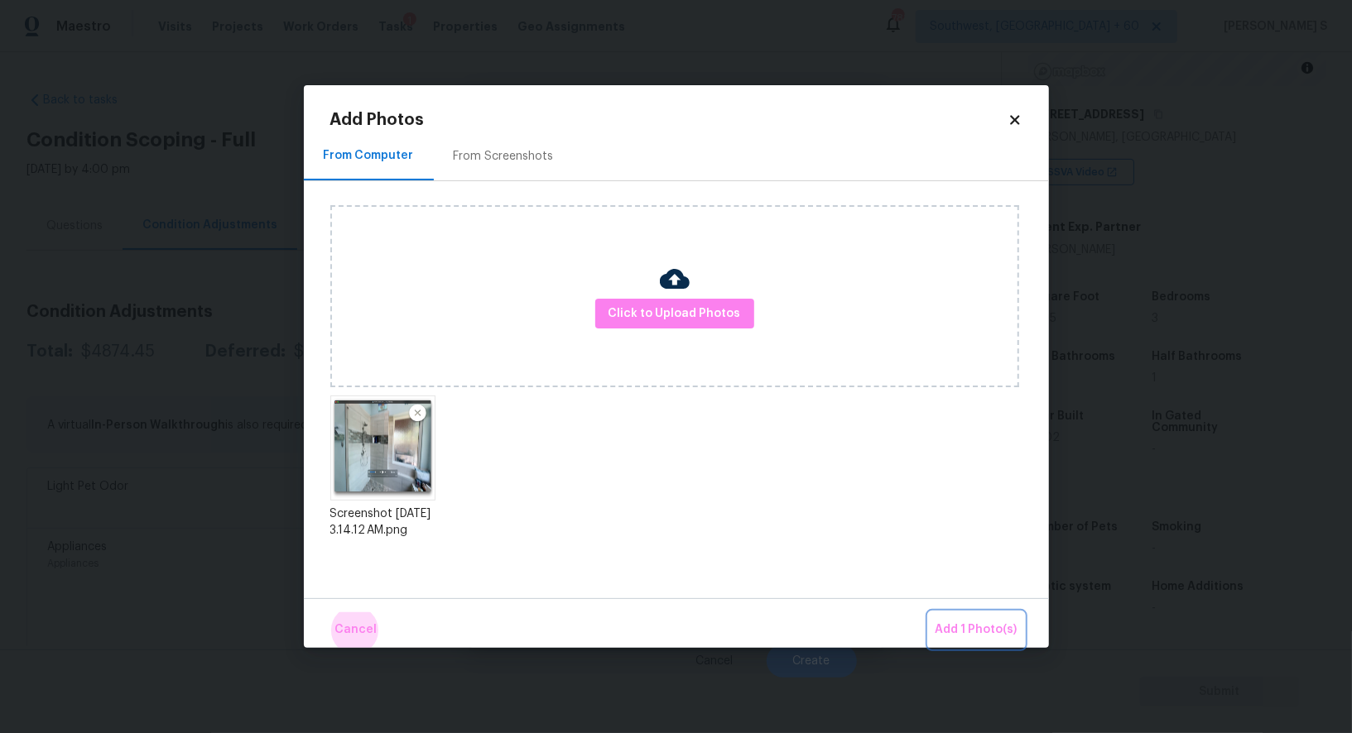
click at [929, 613] on button "Add 1 Photo(s)" at bounding box center [976, 631] width 95 height 36
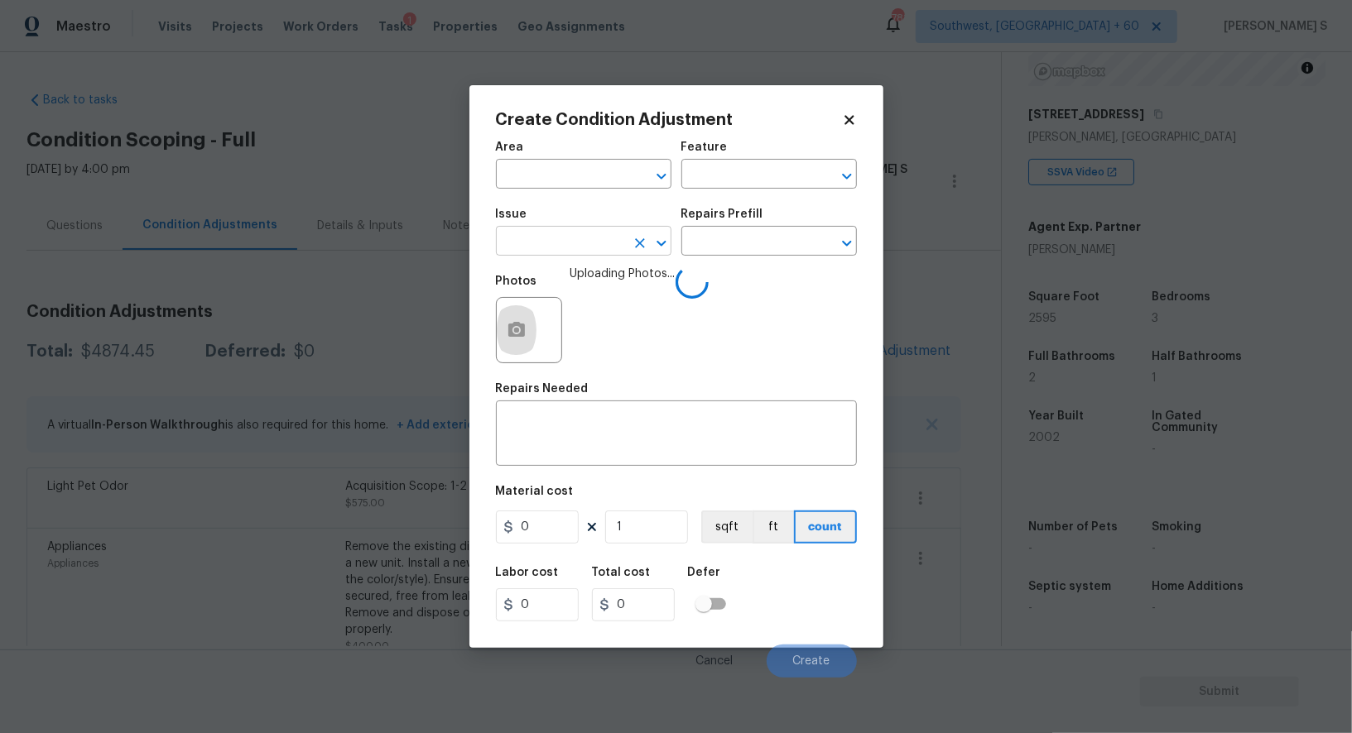
click at [593, 237] on input "text" at bounding box center [560, 243] width 129 height 26
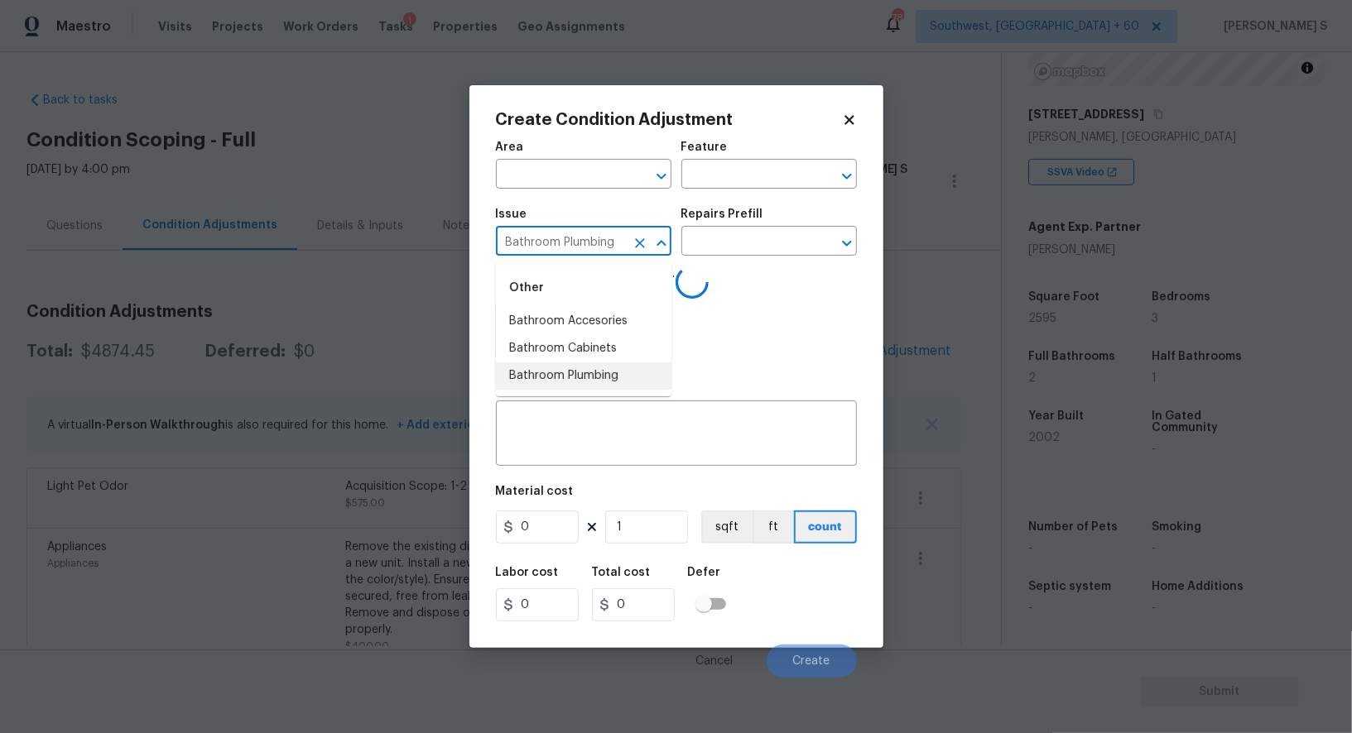
type input "Bathroom Plumbing"
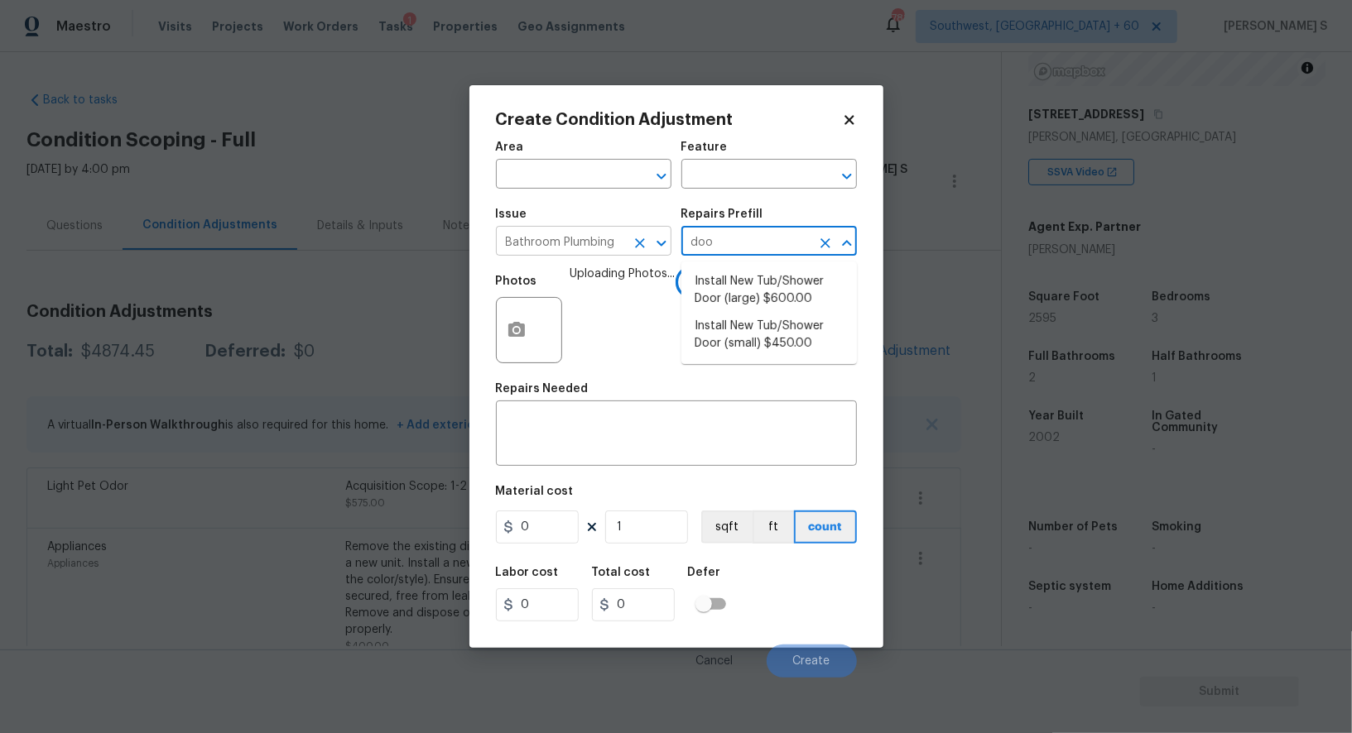
type input "door"
type input "Plumbing"
type textarea "Prep the tub/shower surround and install a new 32''-36'' tempered shower door. …"
type input "450"
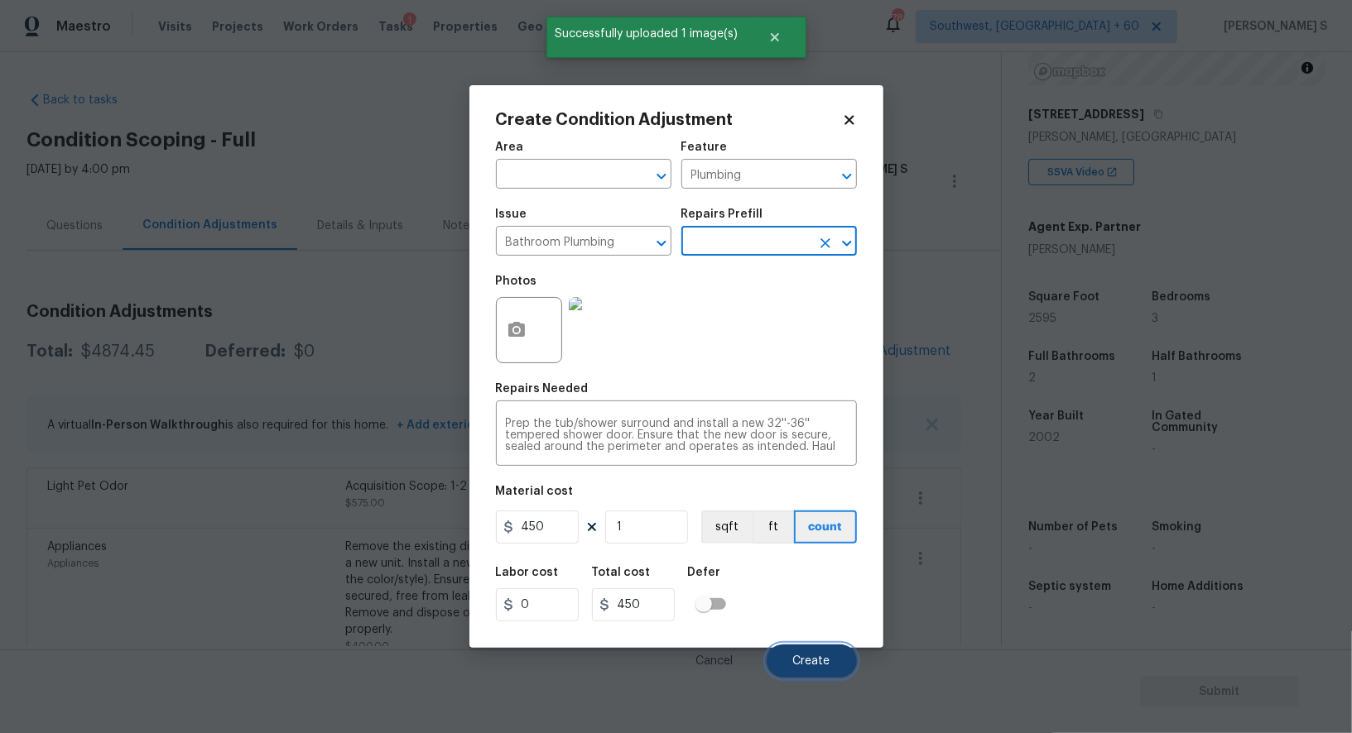
click at [824, 667] on span "Create" at bounding box center [811, 662] width 37 height 12
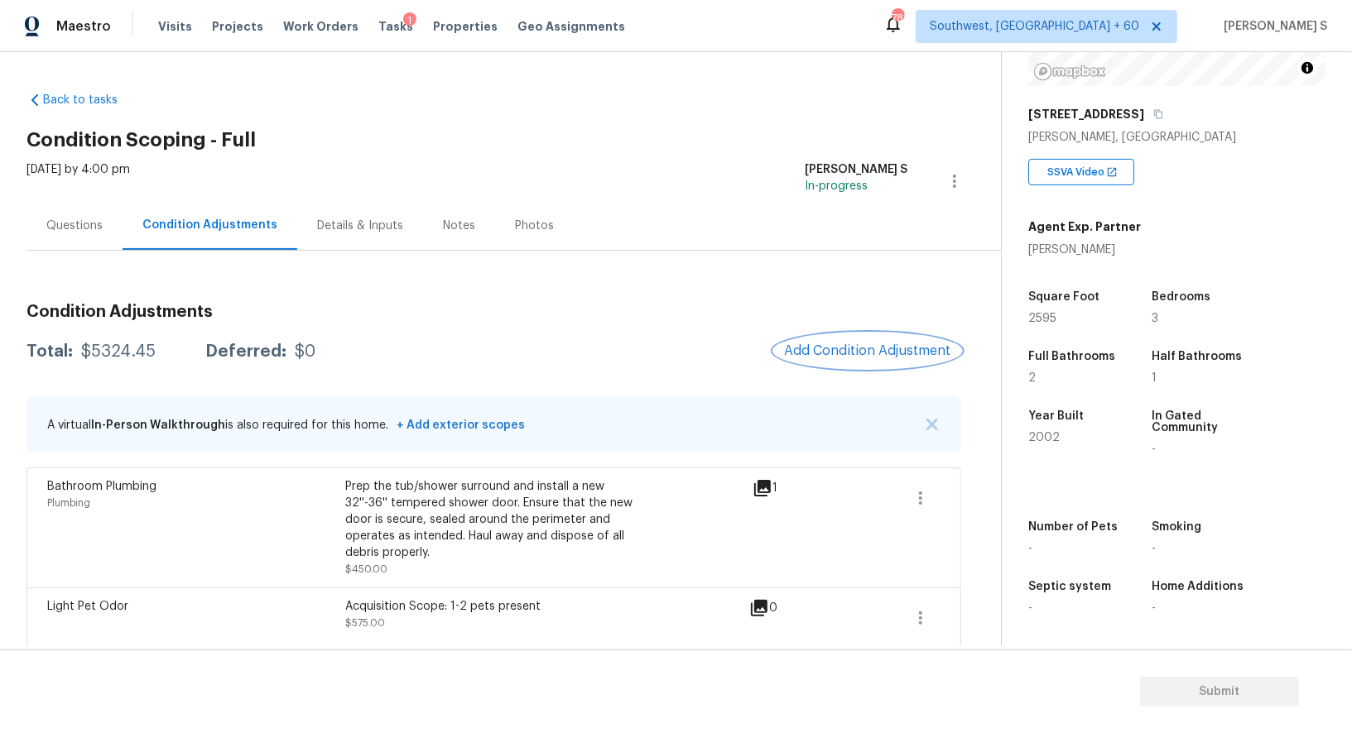
click at [800, 351] on span "Add Condition Adjustment" at bounding box center [867, 351] width 167 height 15
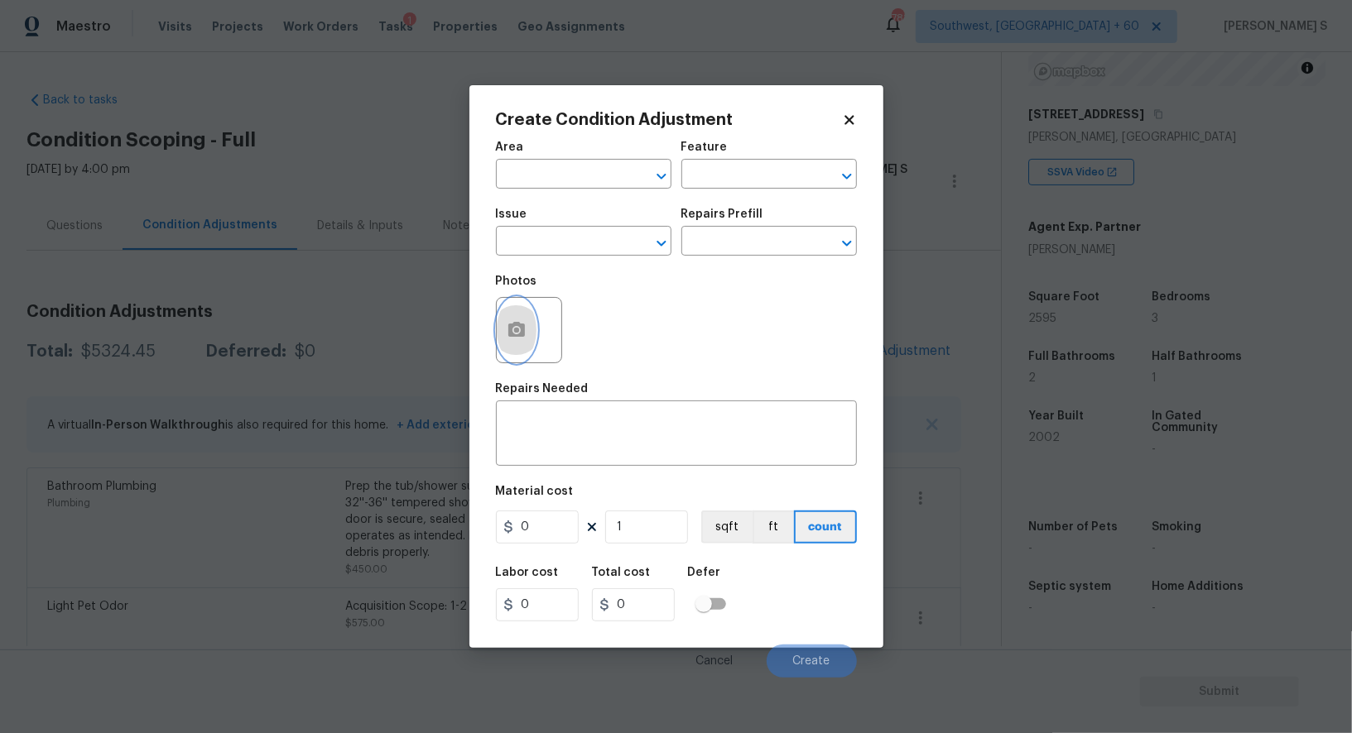
click at [518, 324] on icon "button" at bounding box center [516, 329] width 17 height 15
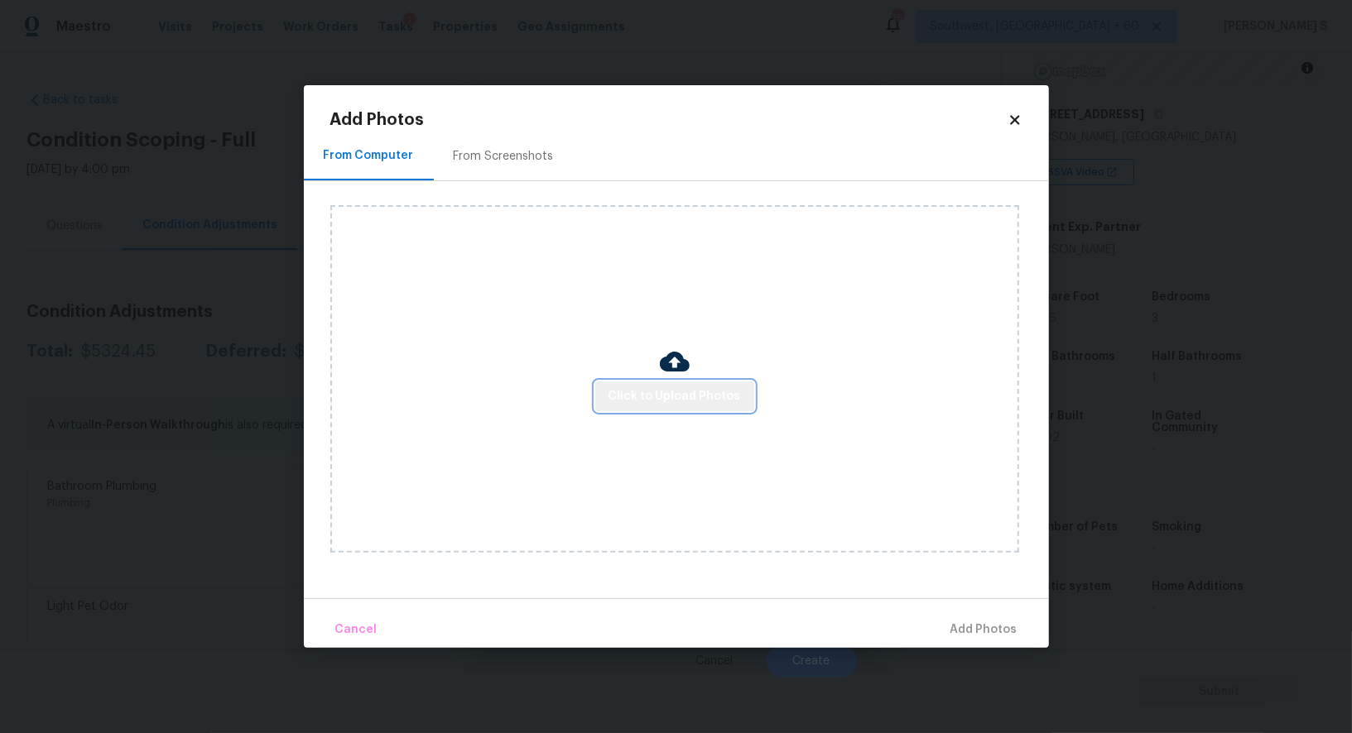
click at [716, 382] on button "Click to Upload Photos" at bounding box center [674, 397] width 159 height 31
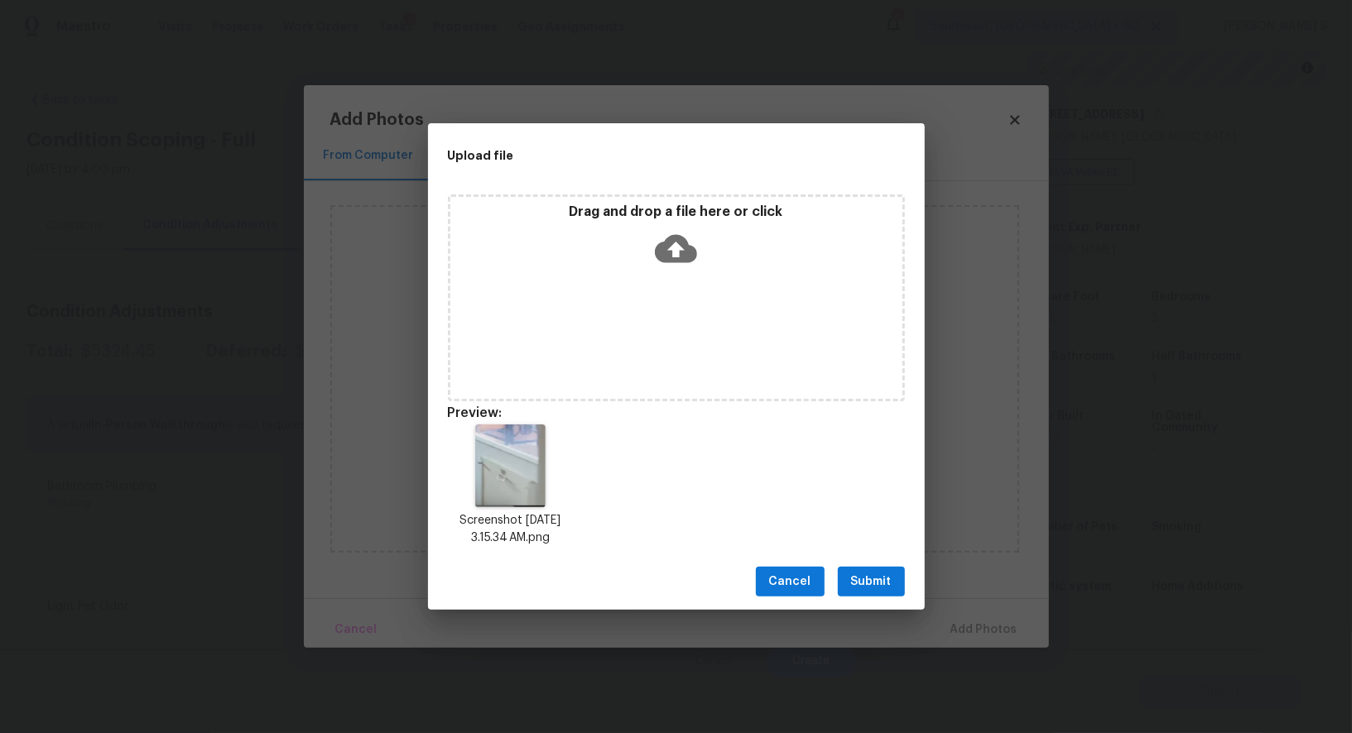
click at [880, 574] on span "Submit" at bounding box center [871, 582] width 41 height 21
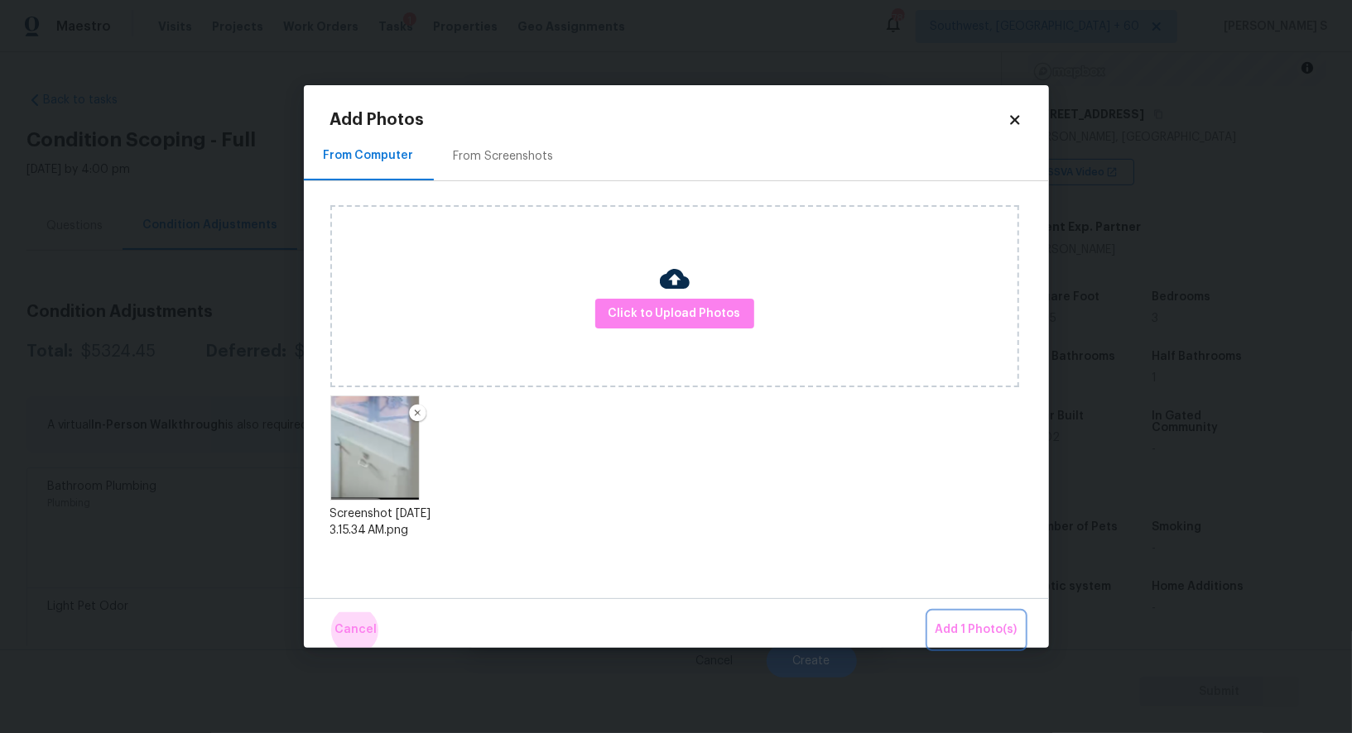
click at [929, 613] on button "Add 1 Photo(s)" at bounding box center [976, 631] width 95 height 36
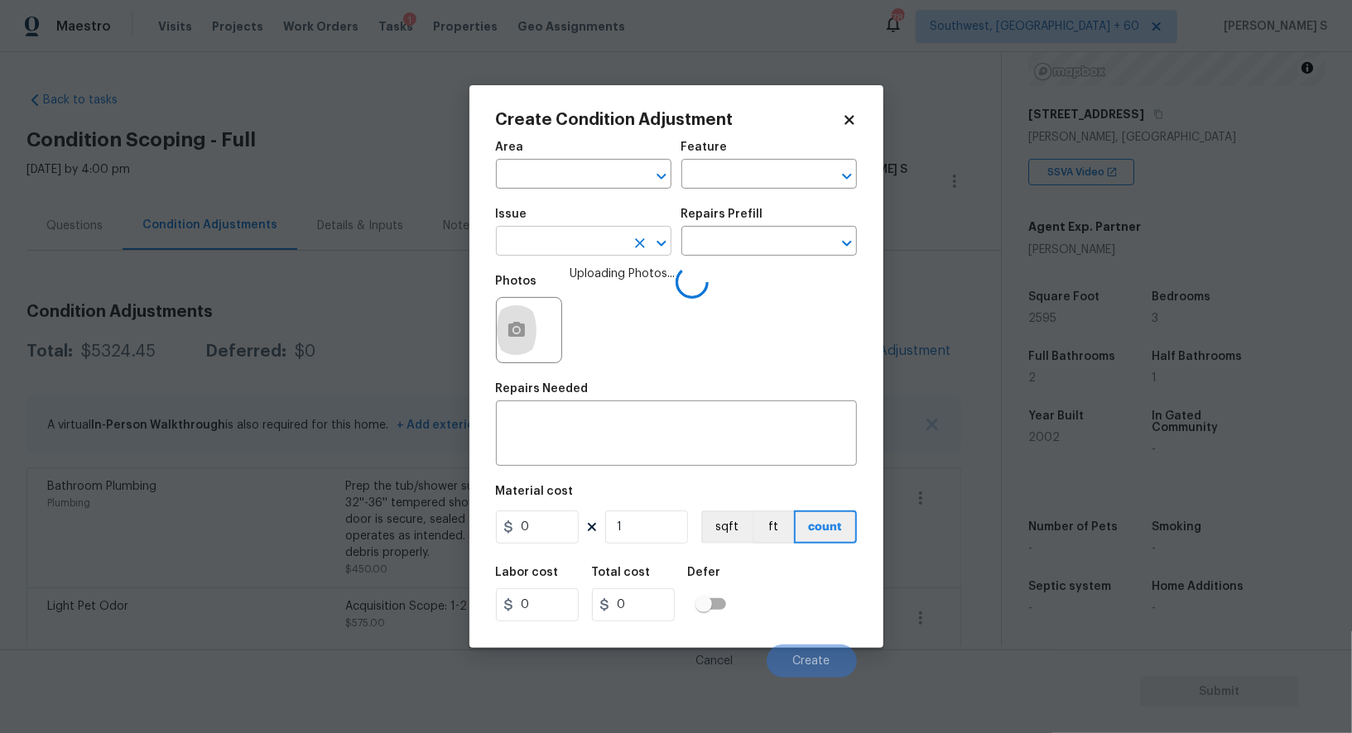
click at [555, 237] on input "text" at bounding box center [560, 243] width 129 height 26
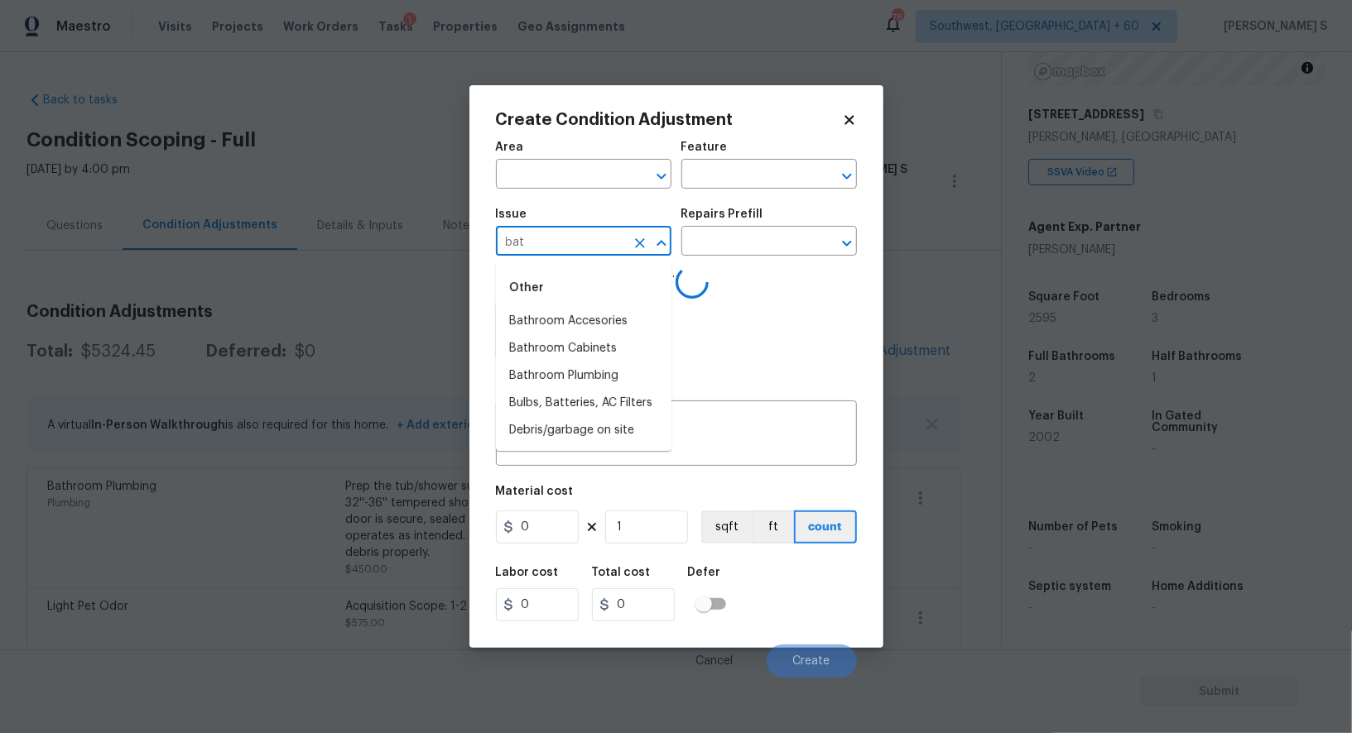
type input "bath"
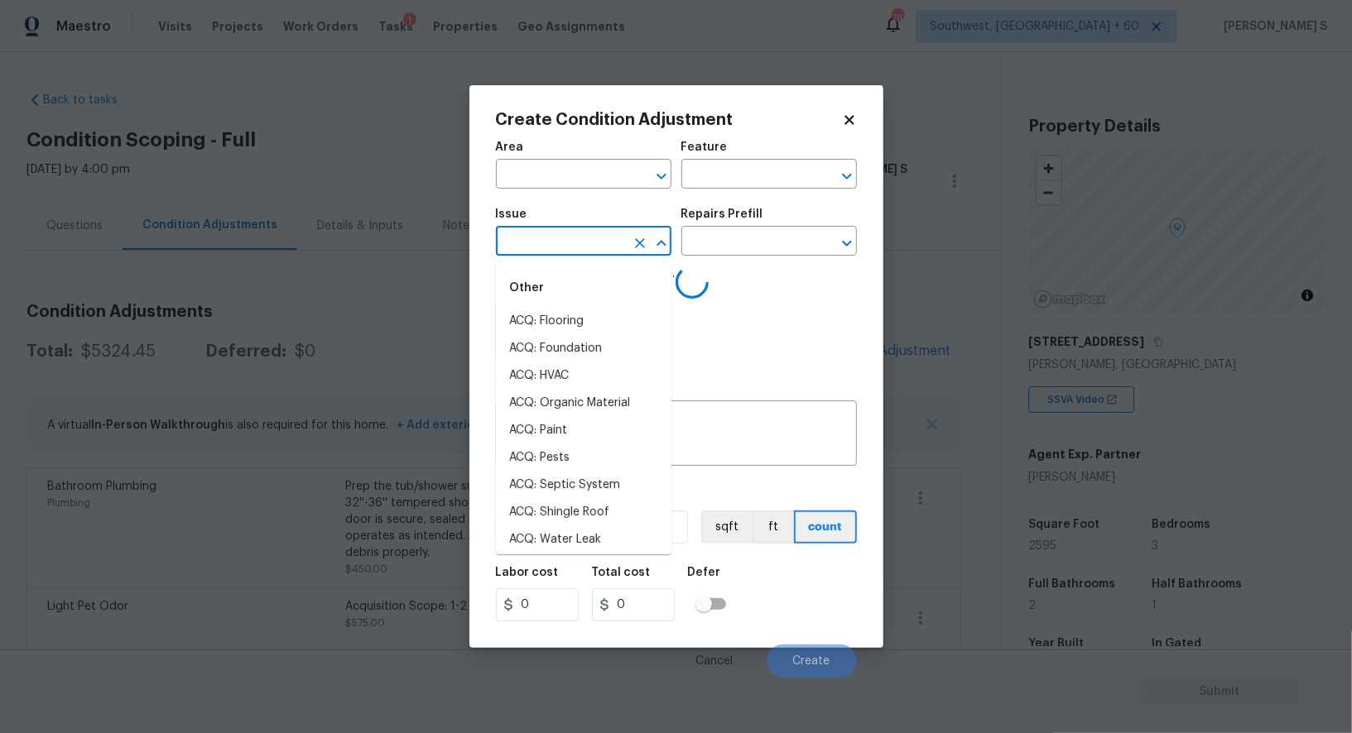
scroll to position [228, 0]
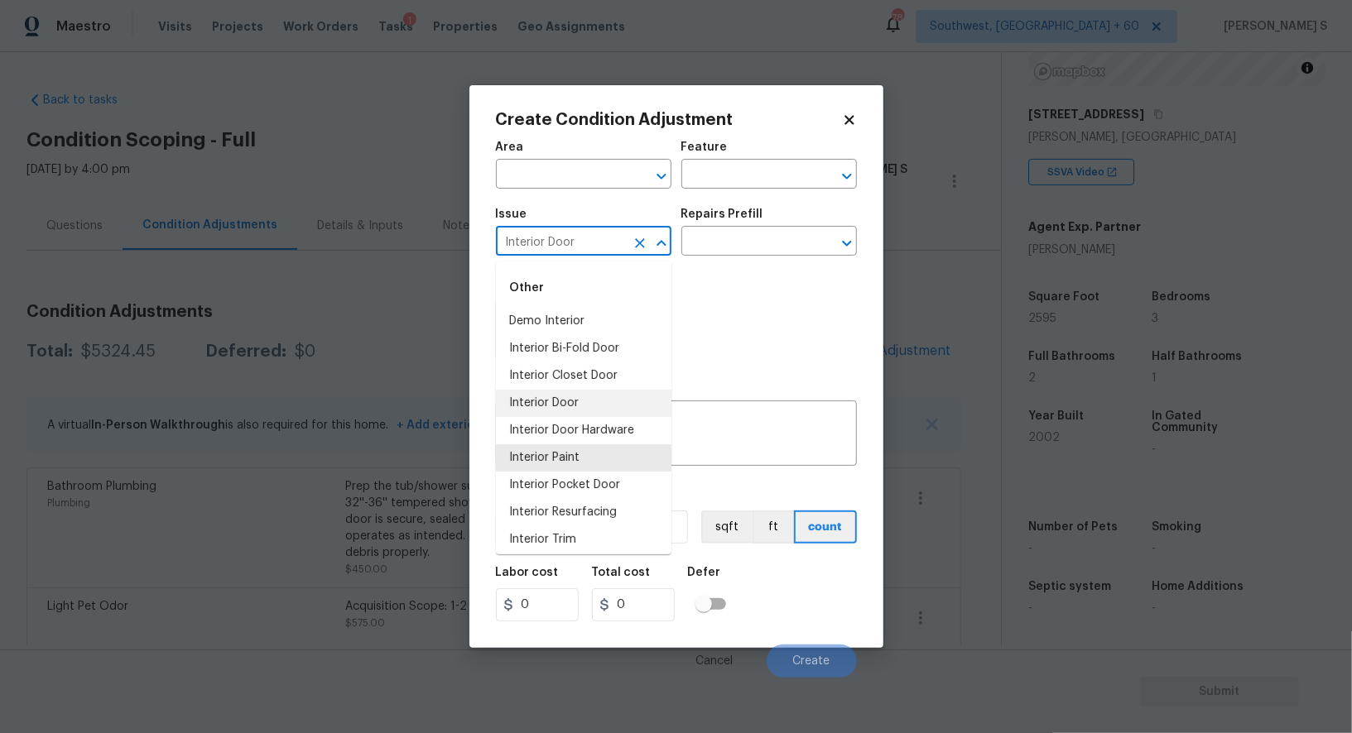
type input "Interior Door"
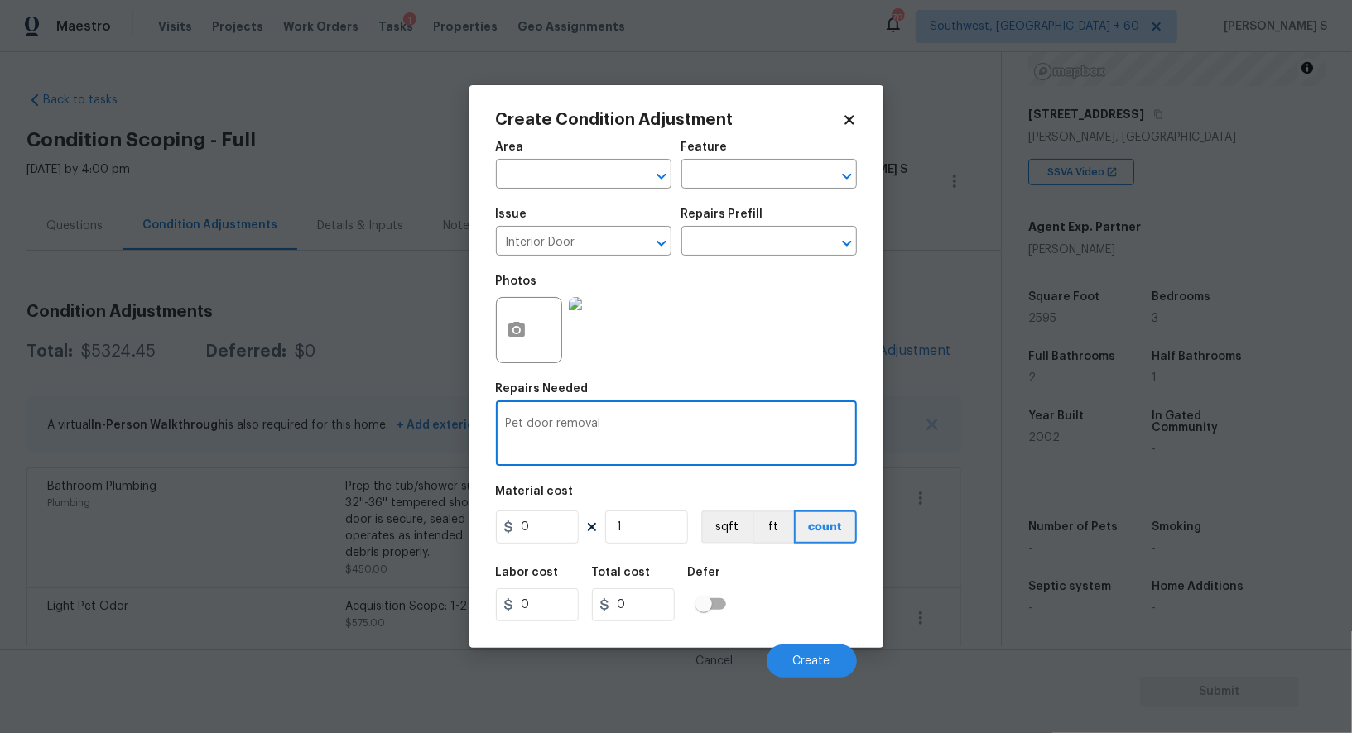
type textarea "Pet door removal"
click at [551, 539] on input "0" at bounding box center [537, 527] width 83 height 33
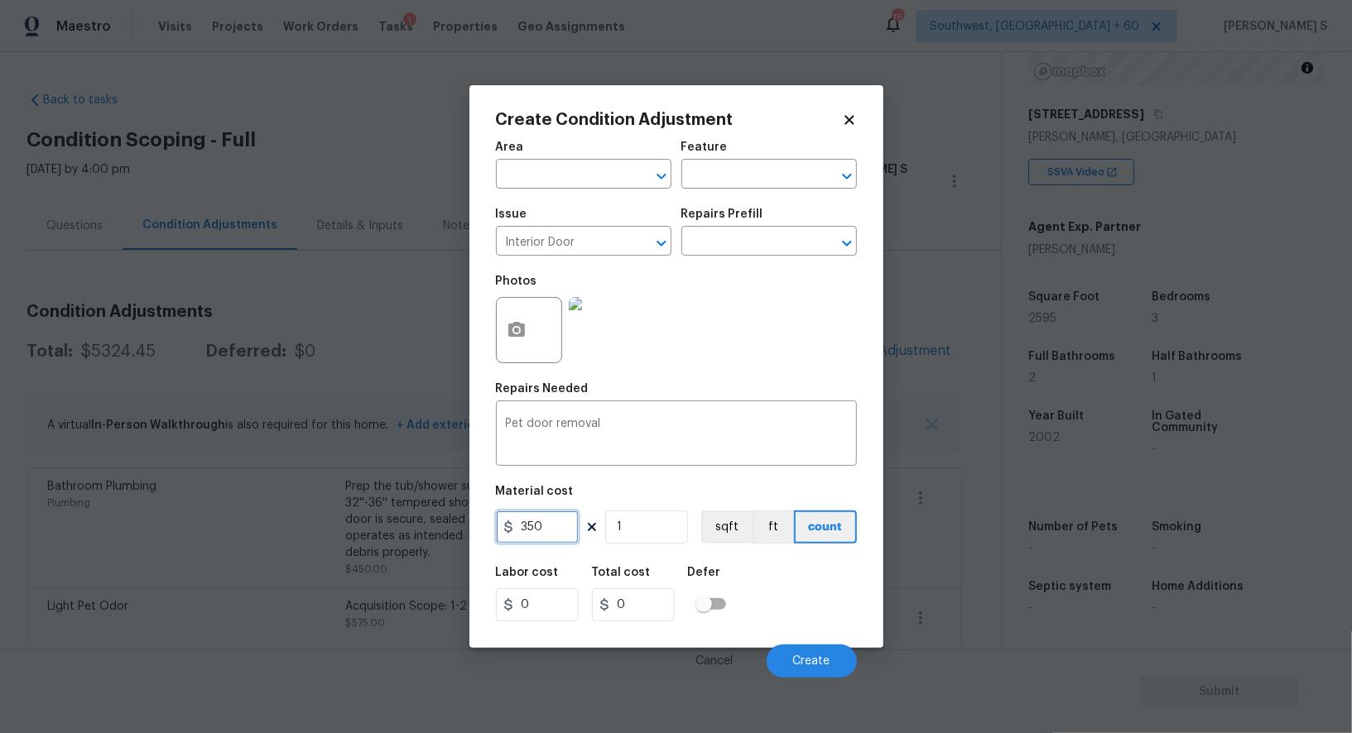
type input "350"
click at [829, 604] on div "Labor cost 0 Total cost 350 Defer" at bounding box center [676, 594] width 361 height 75
click at [820, 658] on span "Create" at bounding box center [811, 662] width 37 height 12
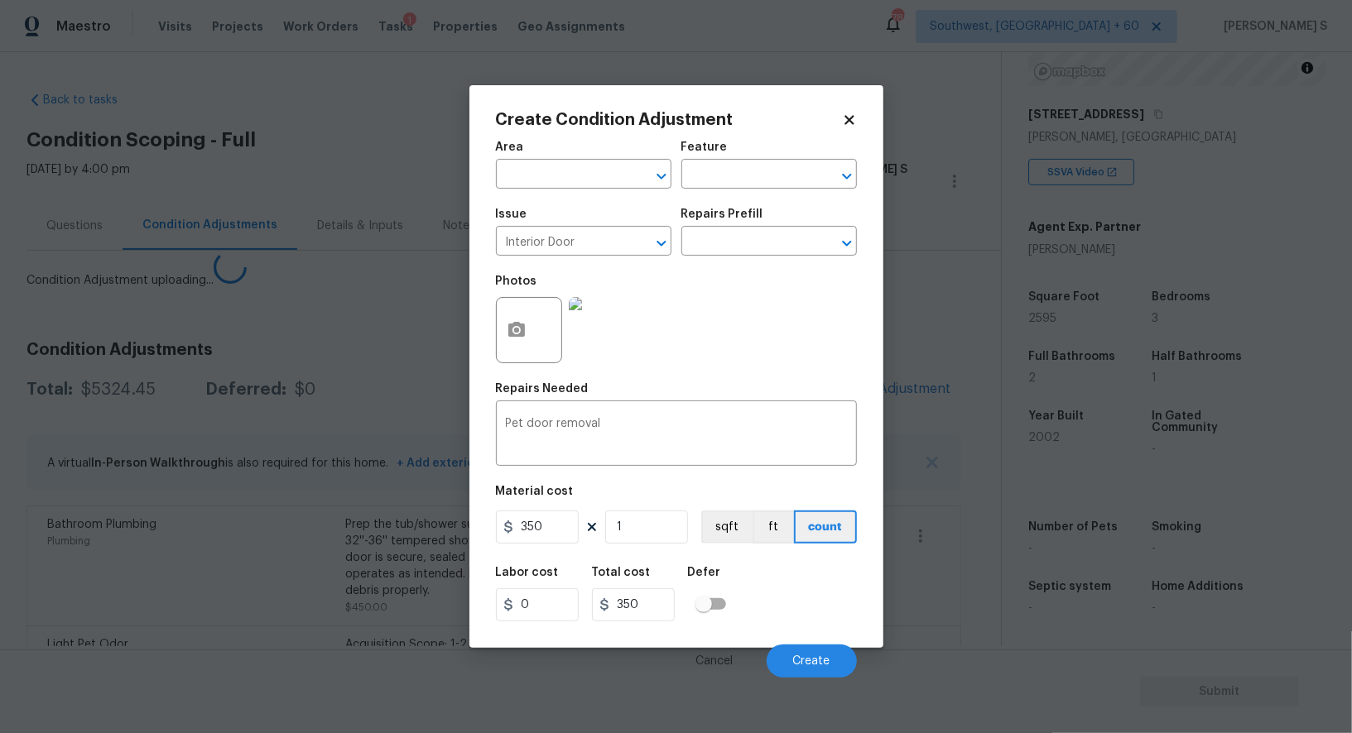
click at [296, 547] on body "Maestro Visits Projects Work Orders Tasks 1 Properties Geo Assignments 781 Sout…" at bounding box center [676, 366] width 1352 height 733
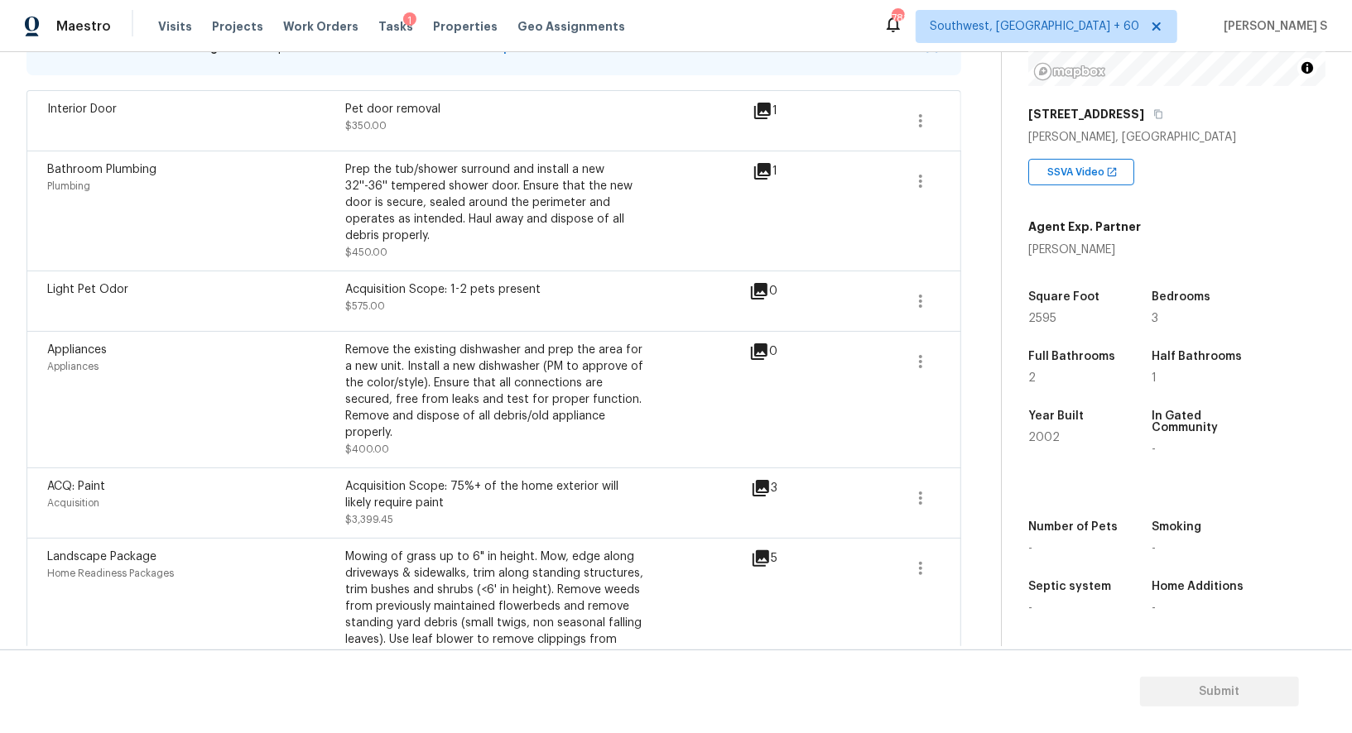
scroll to position [0, 0]
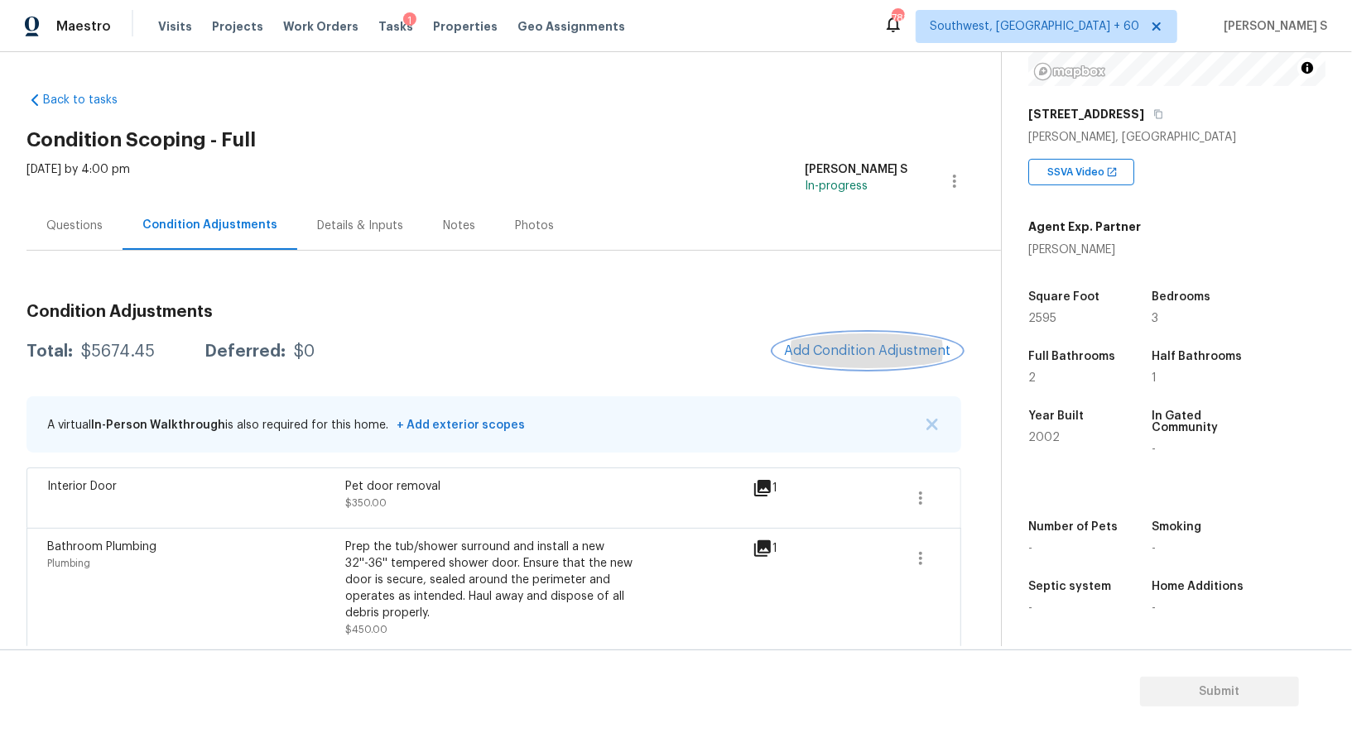
click at [878, 344] on span "Add Condition Adjustment" at bounding box center [867, 351] width 167 height 15
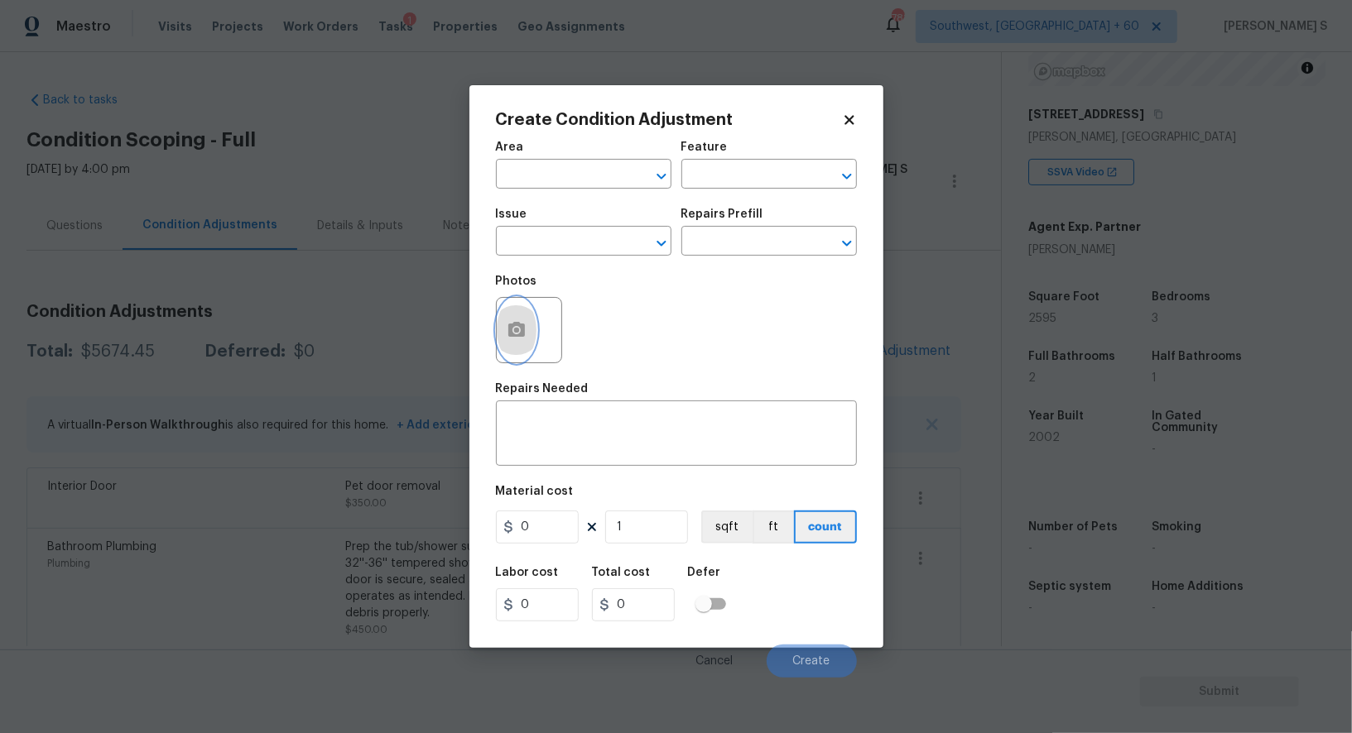
click at [507, 344] on button "button" at bounding box center [517, 330] width 40 height 65
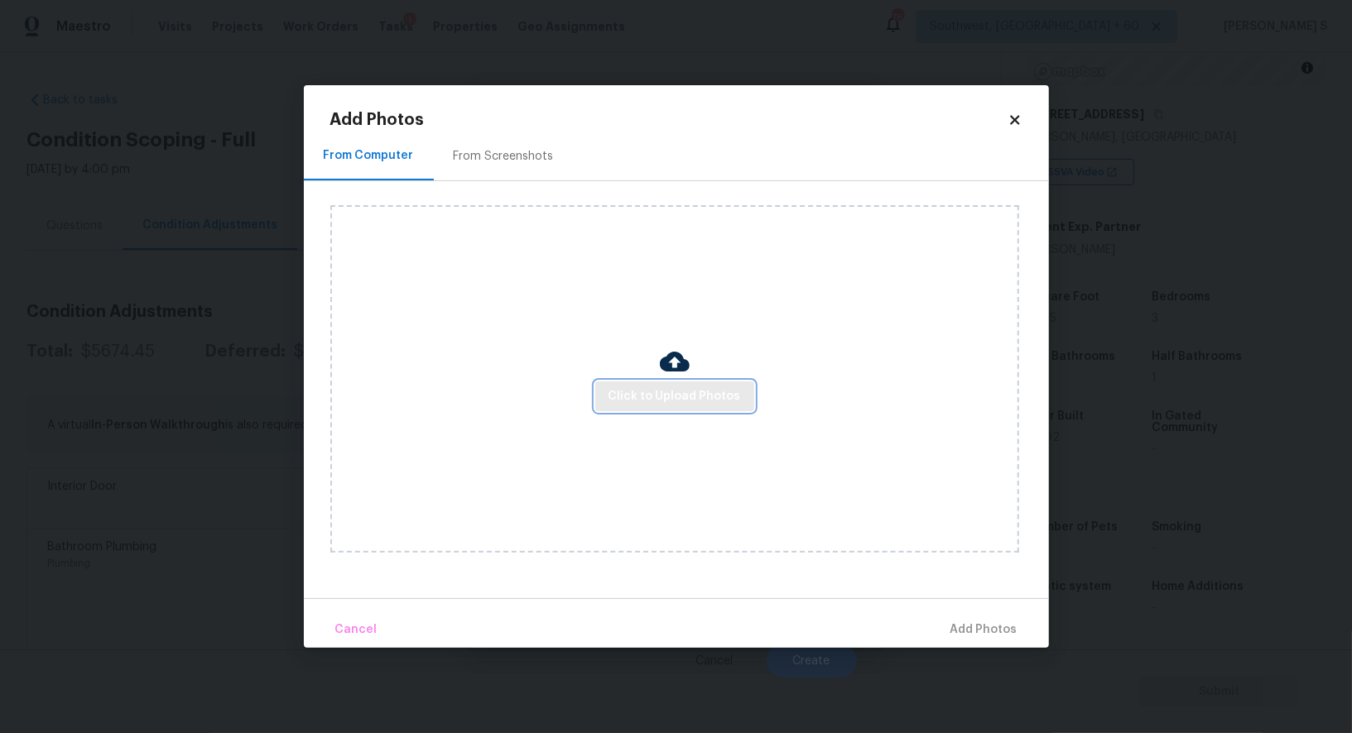
click at [684, 392] on span "Click to Upload Photos" at bounding box center [674, 397] width 132 height 21
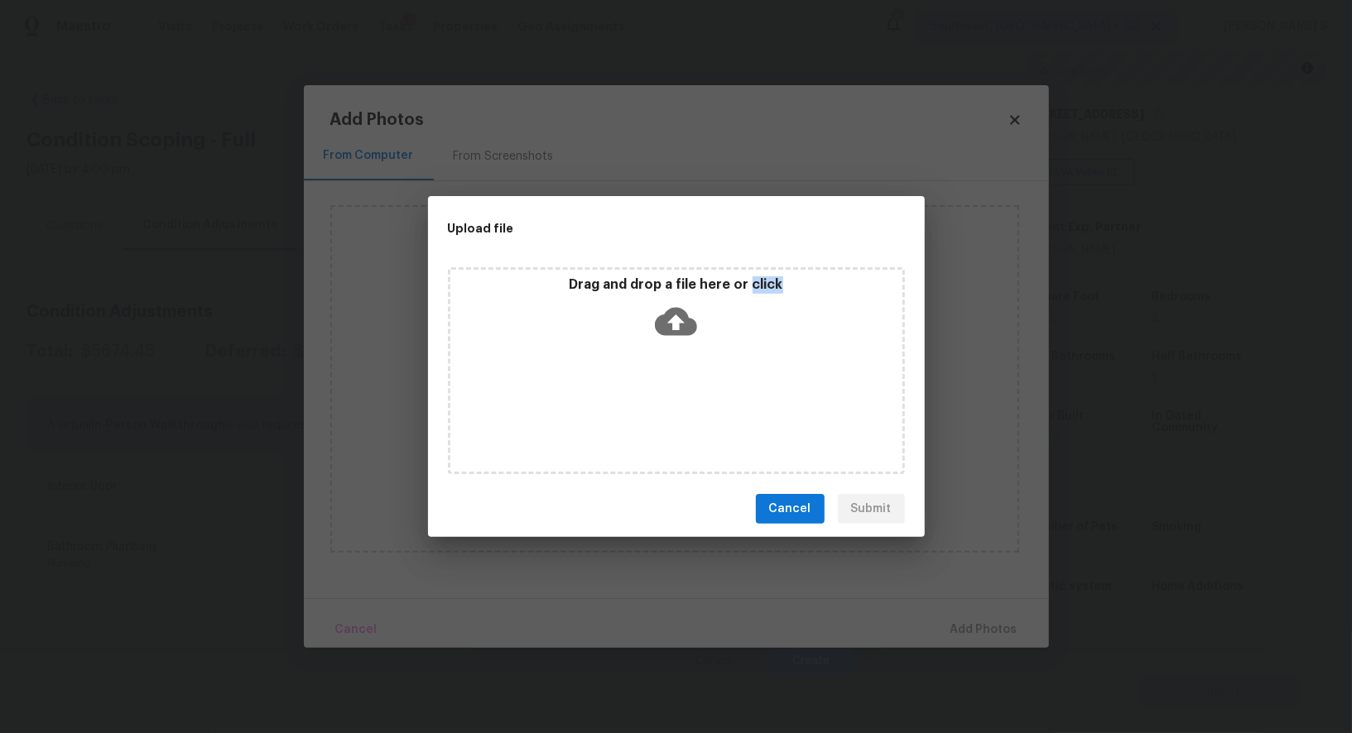
click at [684, 392] on div "Drag and drop a file here or click" at bounding box center [676, 370] width 457 height 207
